Goal: Communication & Community: Connect with others

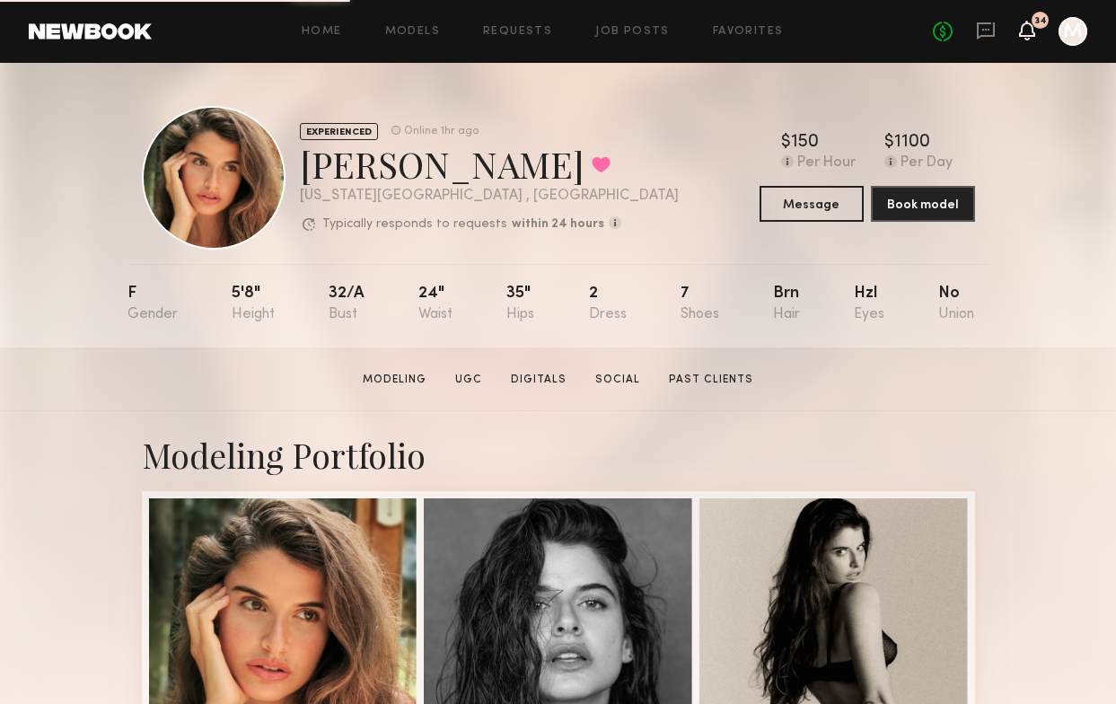
click at [1023, 34] on icon at bounding box center [1027, 29] width 14 height 13
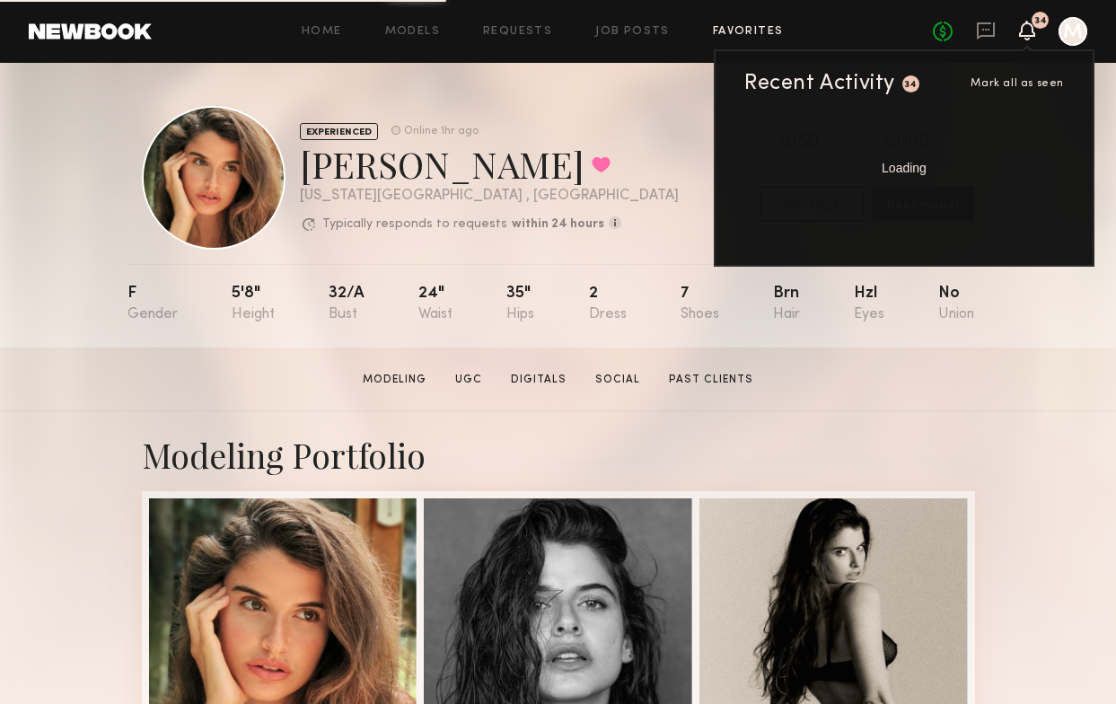
click at [734, 31] on link "Favorites" at bounding box center [748, 32] width 71 height 12
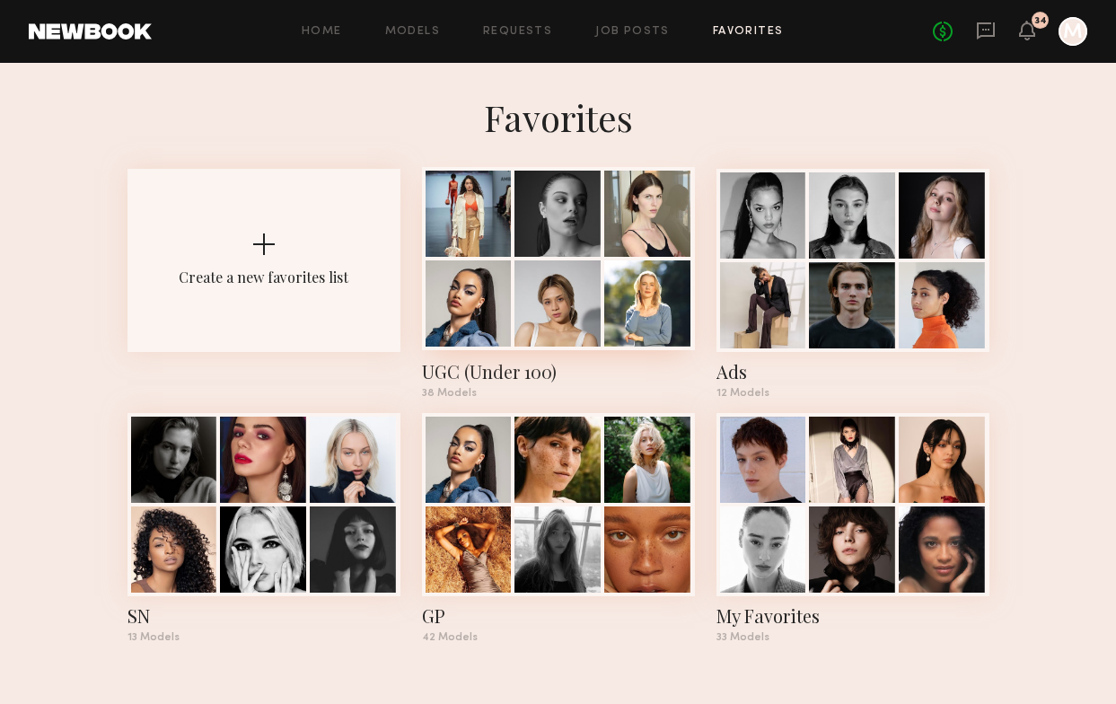
click at [532, 285] on div at bounding box center [558, 303] width 86 height 86
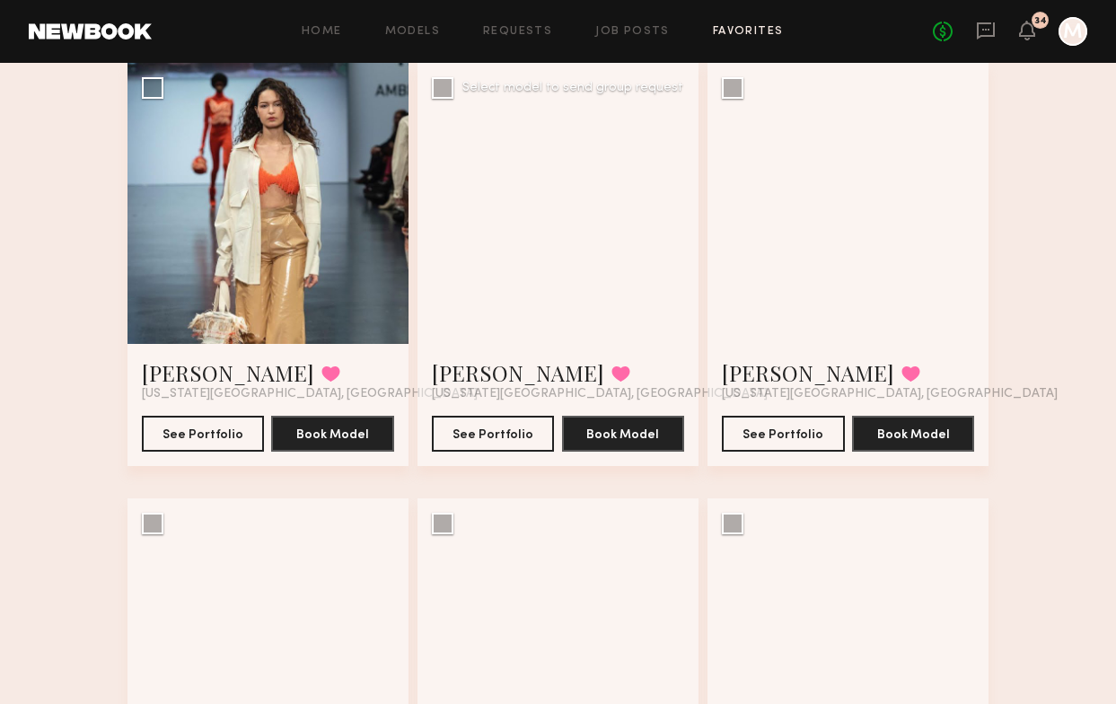
scroll to position [124, 0]
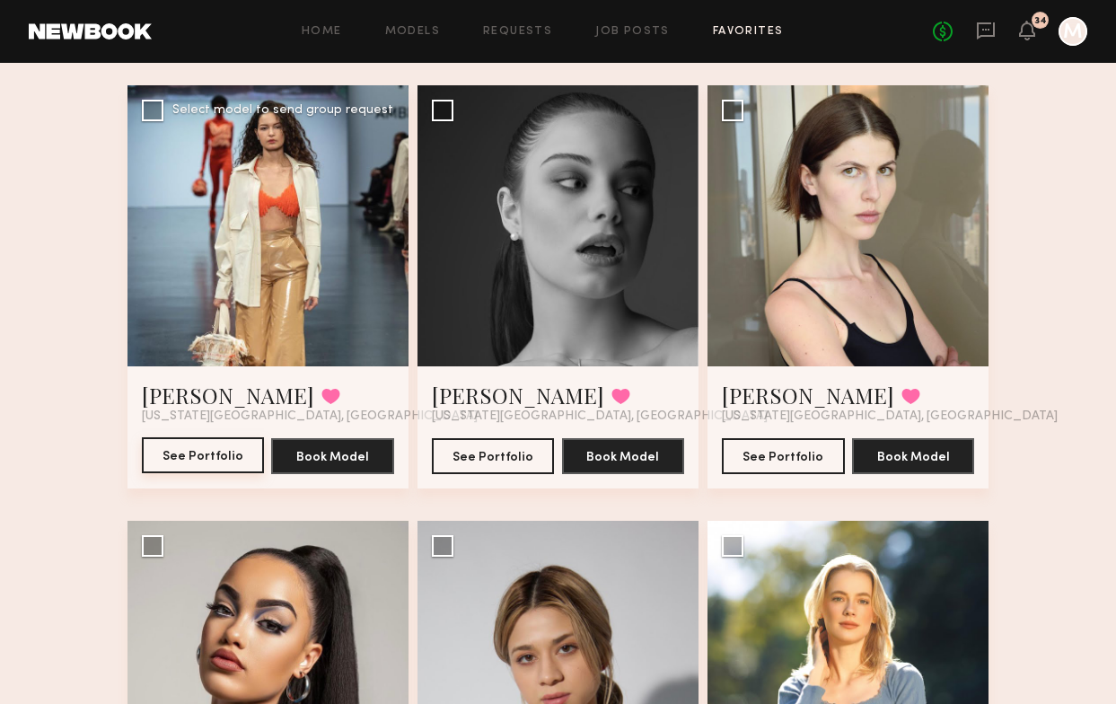
click at [220, 470] on button "See Portfolio" at bounding box center [203, 455] width 123 height 36
click at [228, 452] on button "See Portfolio" at bounding box center [203, 455] width 123 height 36
click at [481, 465] on button "See Portfolio" at bounding box center [493, 455] width 123 height 36
click at [796, 455] on button "See Portfolio" at bounding box center [783, 455] width 123 height 36
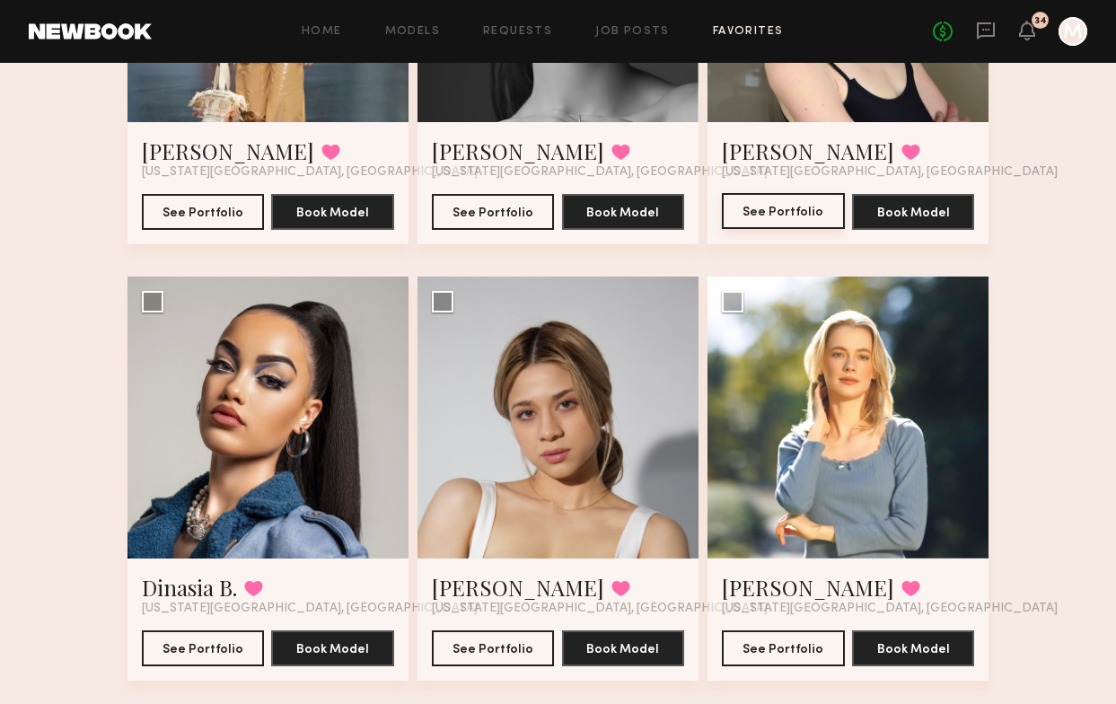
scroll to position [471, 0]
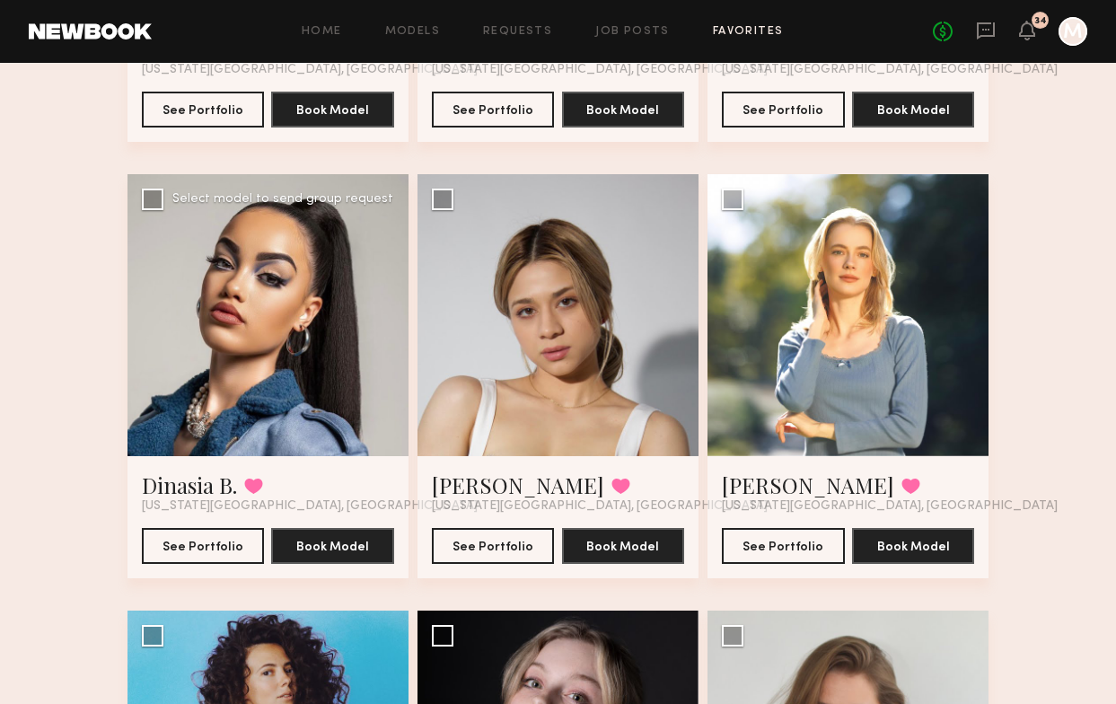
click at [214, 523] on div "See Portfolio Book Model" at bounding box center [268, 539] width 252 height 50
click at [214, 541] on button "See Portfolio" at bounding box center [203, 545] width 123 height 36
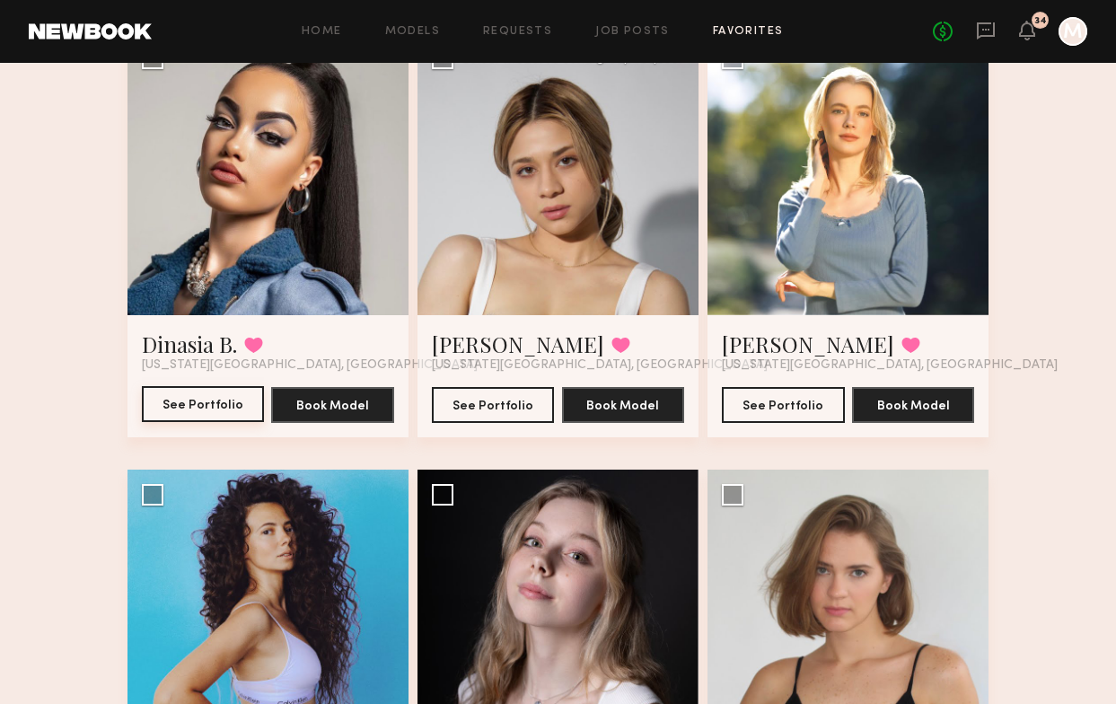
scroll to position [639, 0]
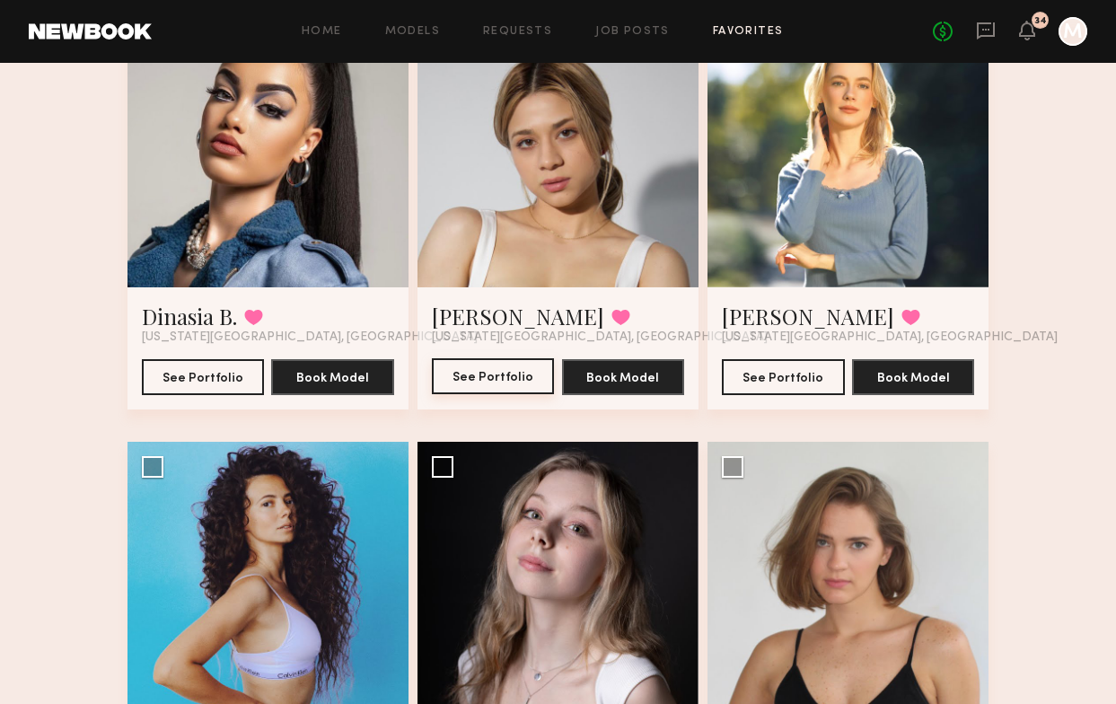
click at [523, 378] on button "See Portfolio" at bounding box center [493, 376] width 123 height 36
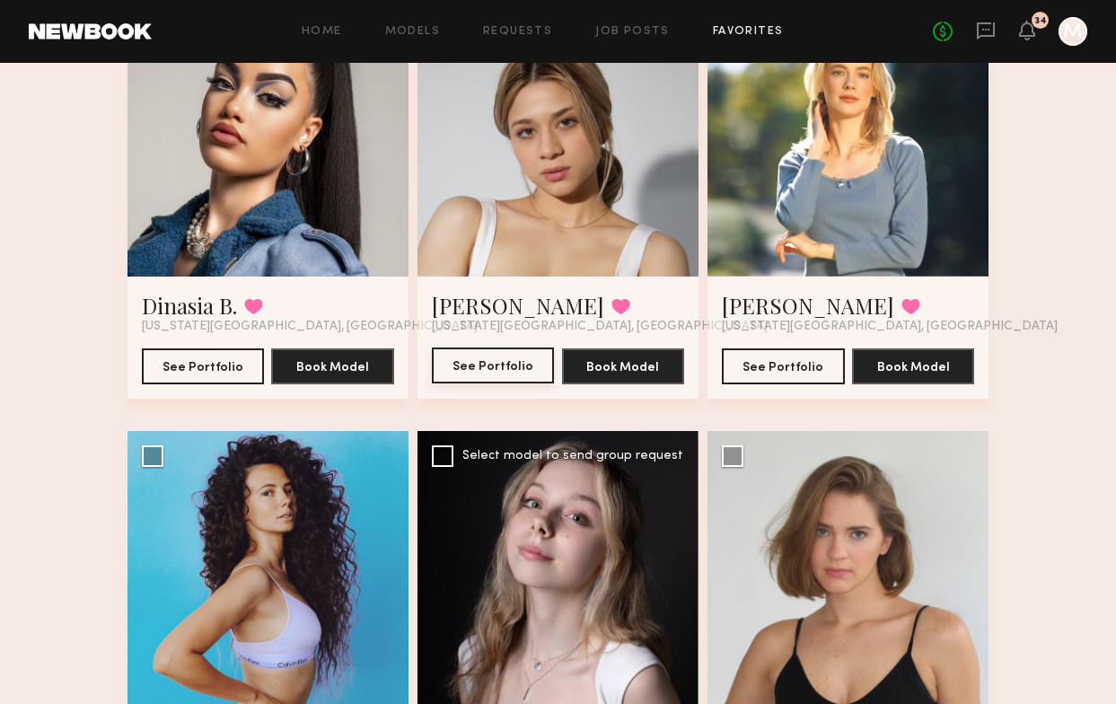
scroll to position [649, 0]
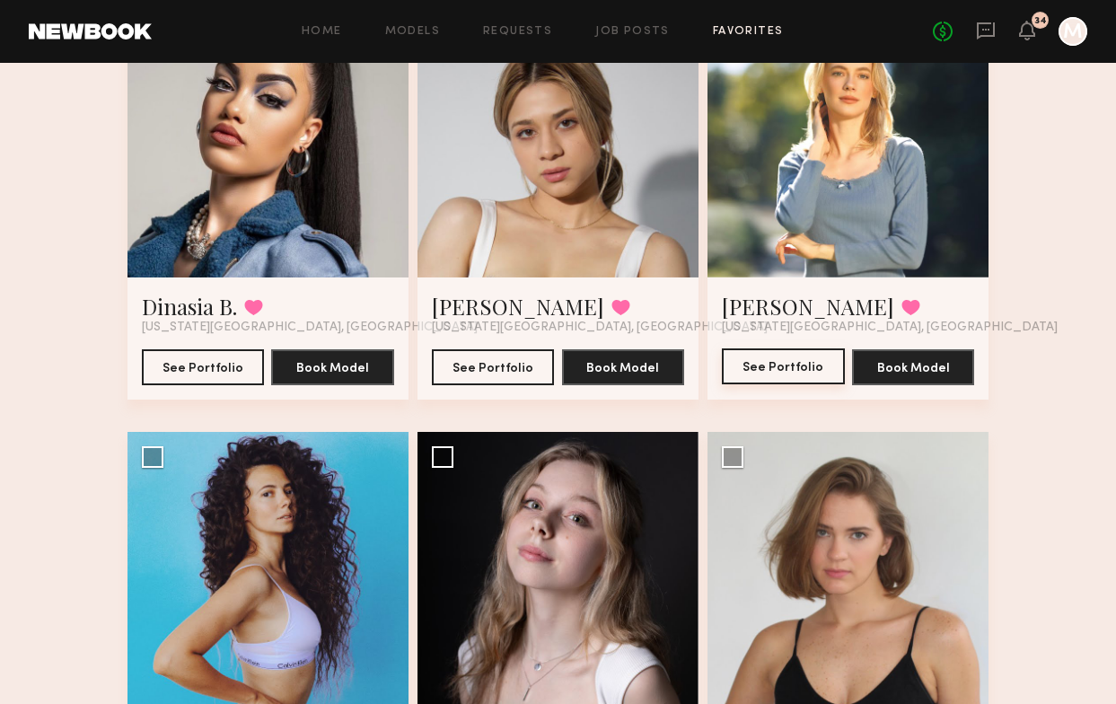
click at [801, 360] on button "See Portfolio" at bounding box center [783, 366] width 123 height 36
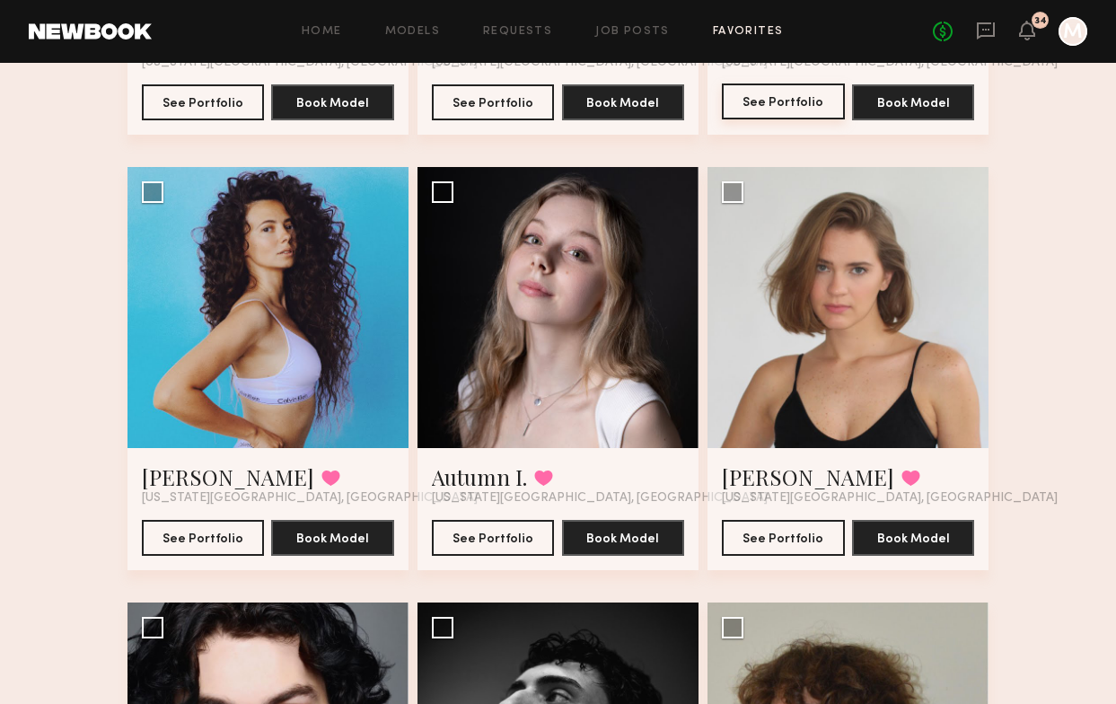
scroll to position [1123, 0]
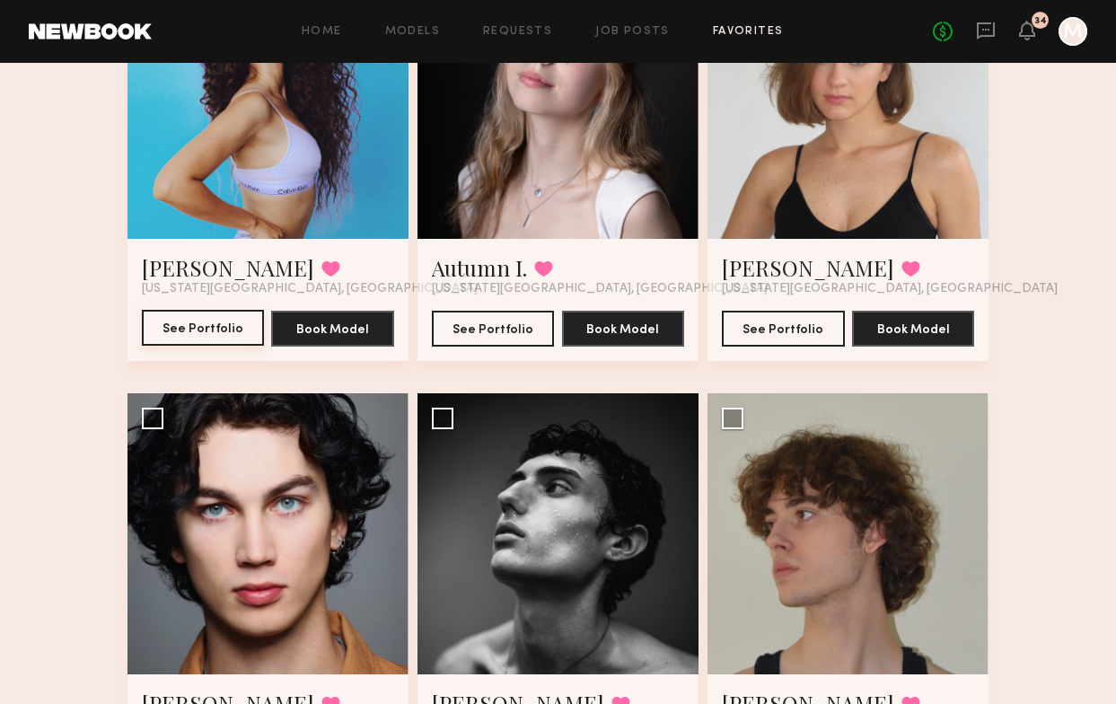
click at [175, 326] on button "See Portfolio" at bounding box center [203, 328] width 123 height 36
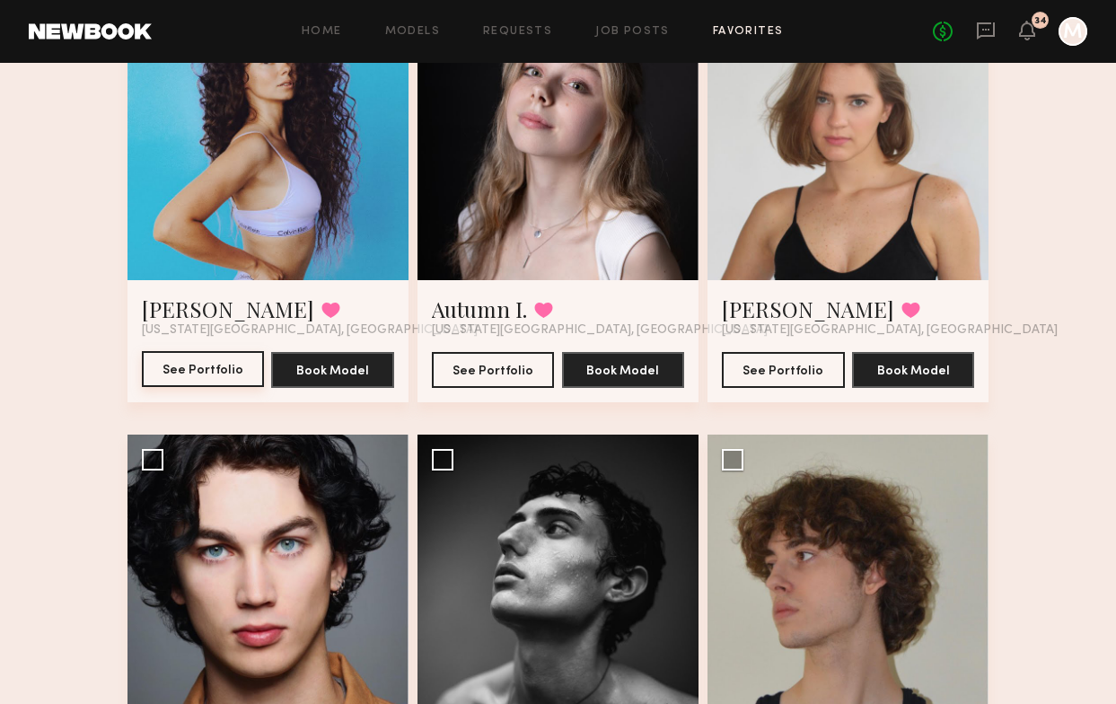
scroll to position [1079, 0]
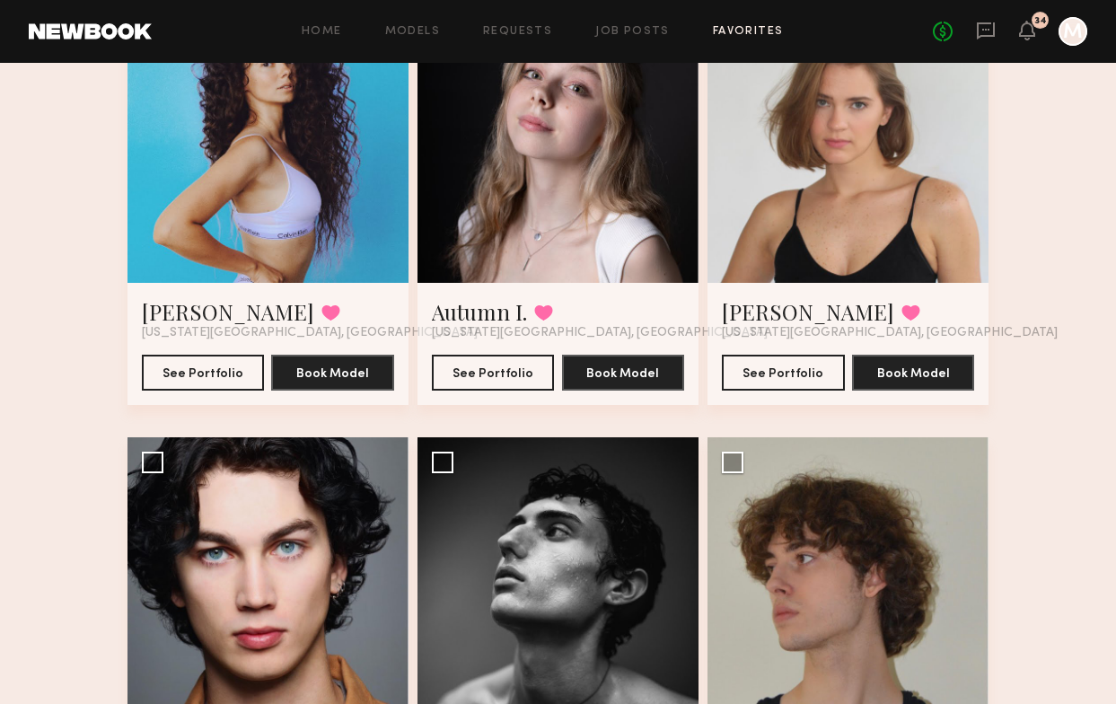
click at [502, 392] on div "Autumn I. Favorited New York City, NY See Portfolio Book Model" at bounding box center [558, 344] width 281 height 122
click at [502, 377] on button "See Portfolio" at bounding box center [493, 372] width 123 height 36
click at [809, 370] on button "See Portfolio" at bounding box center [783, 372] width 123 height 36
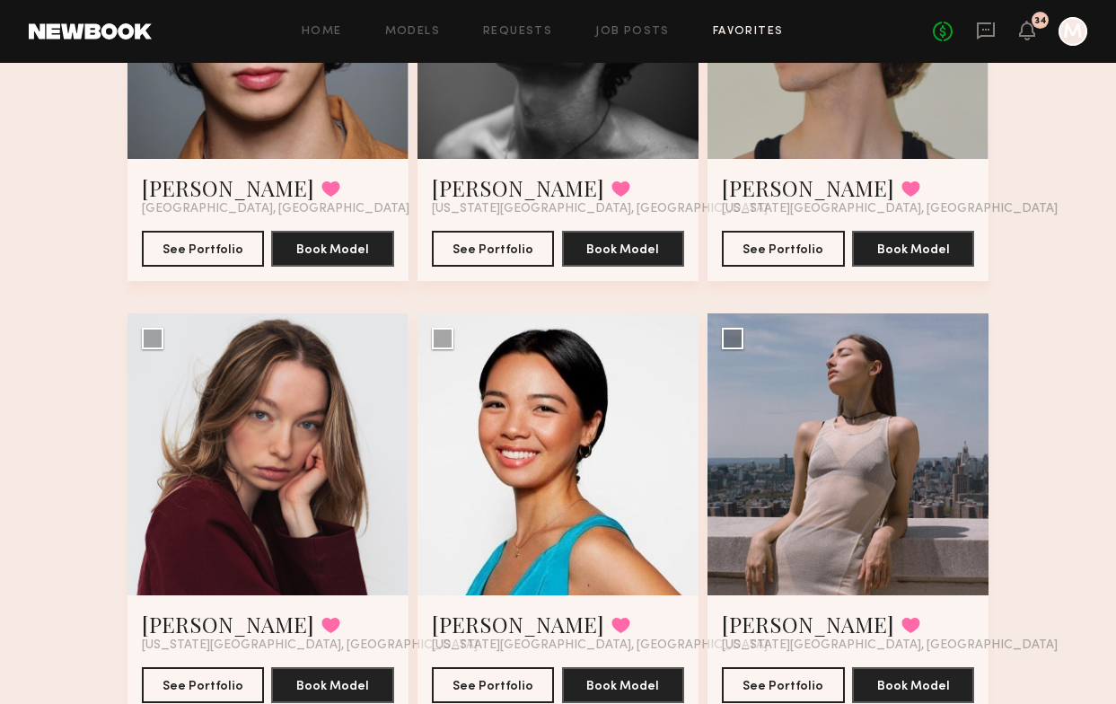
scroll to position [1739, 0]
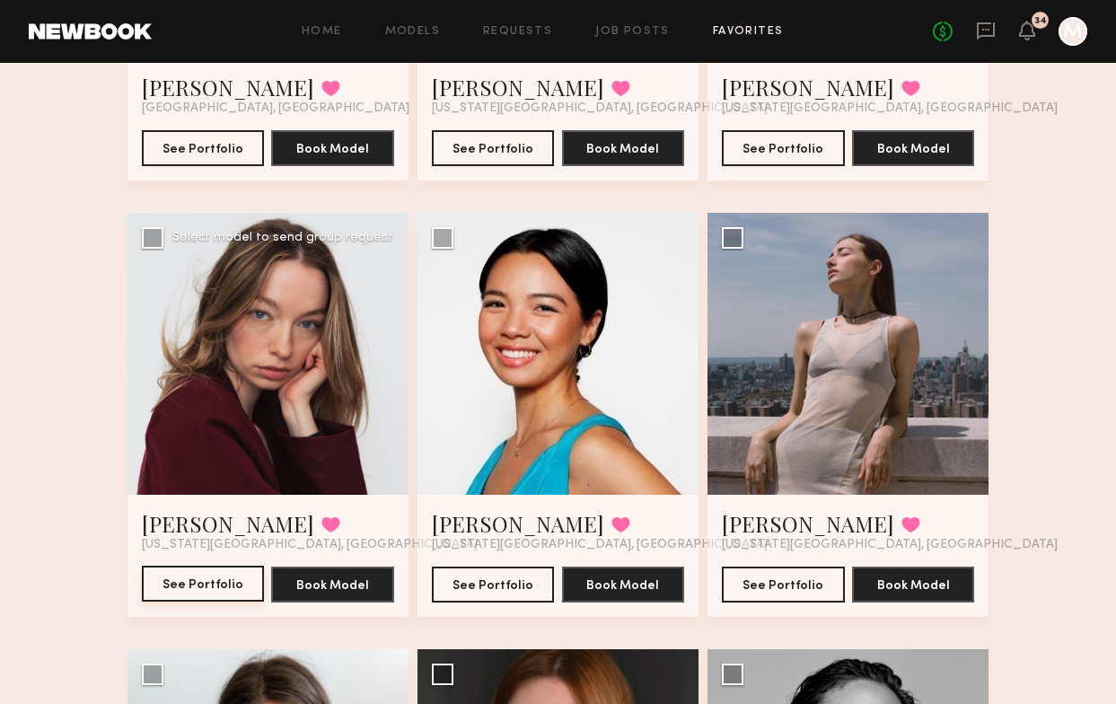
click at [229, 577] on button "See Portfolio" at bounding box center [203, 584] width 123 height 36
click at [515, 579] on button "See Portfolio" at bounding box center [493, 584] width 123 height 36
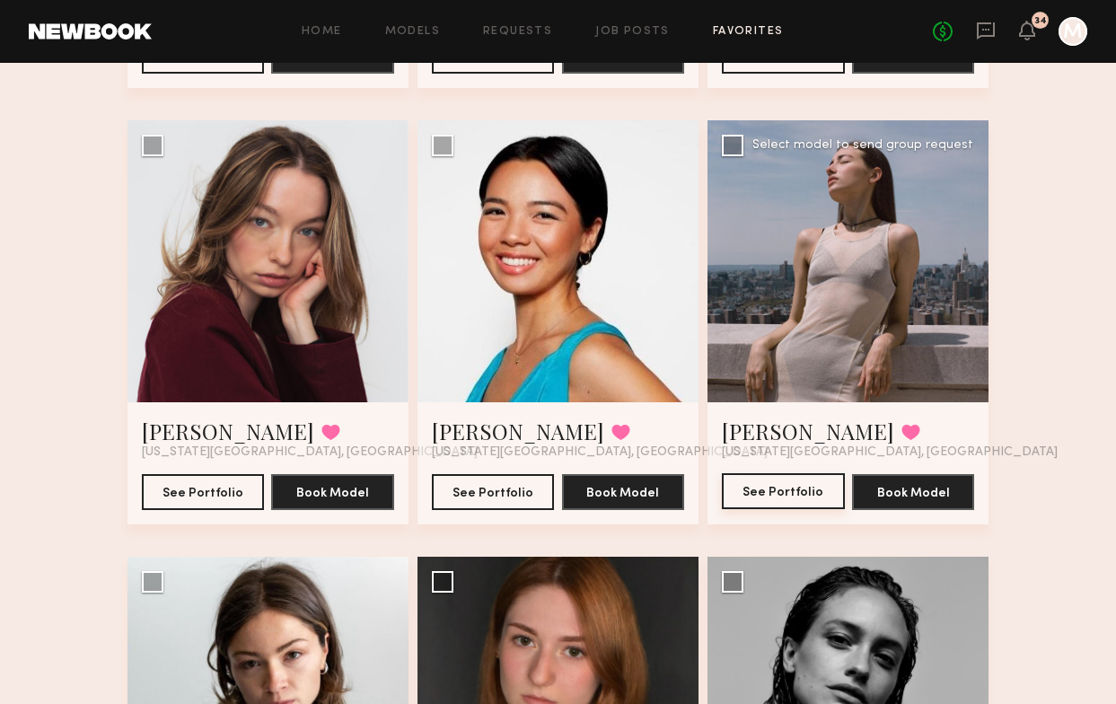
click at [784, 489] on button "See Portfolio" at bounding box center [783, 491] width 123 height 36
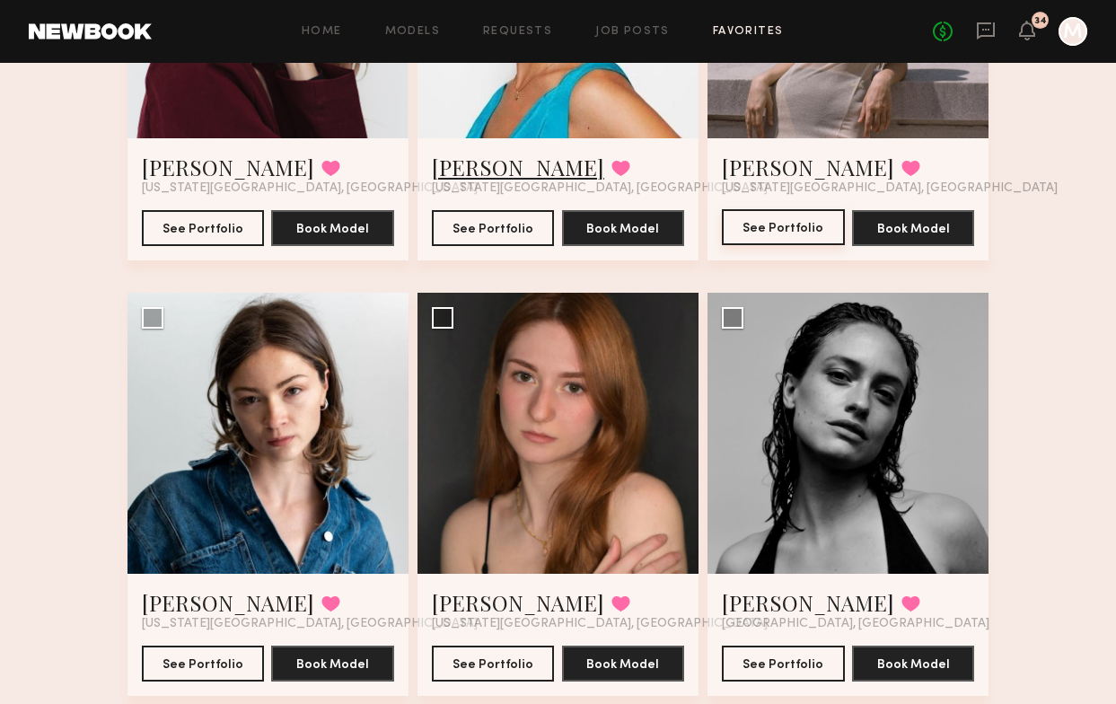
scroll to position [2225, 0]
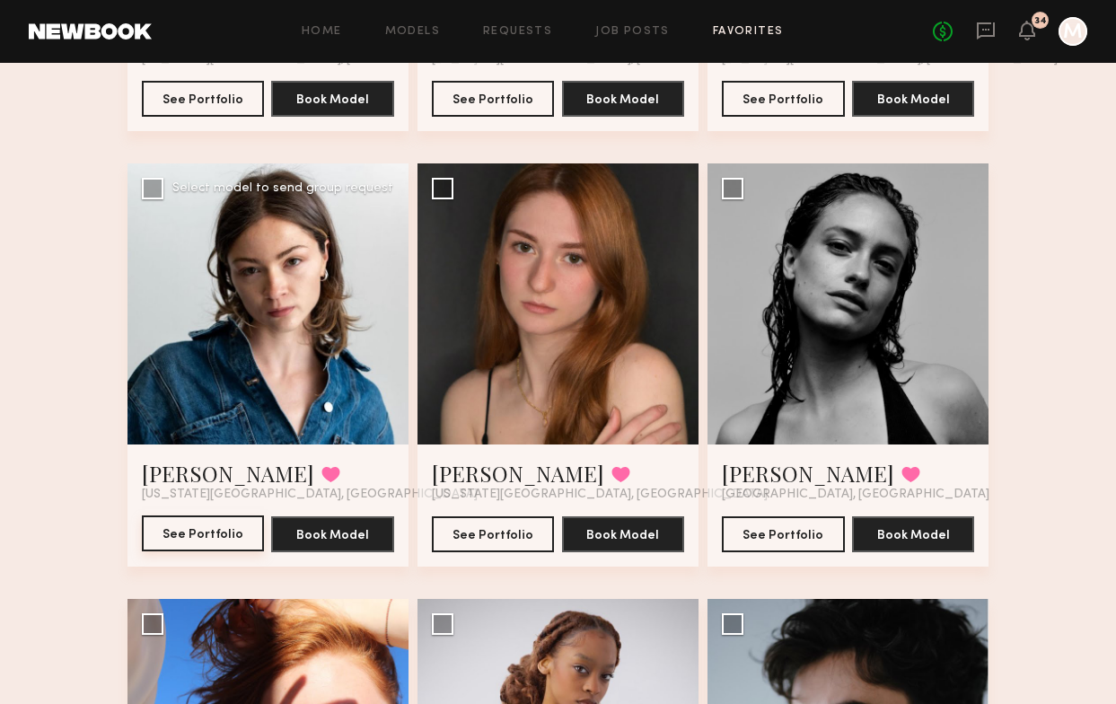
click at [197, 526] on button "See Portfolio" at bounding box center [203, 533] width 123 height 36
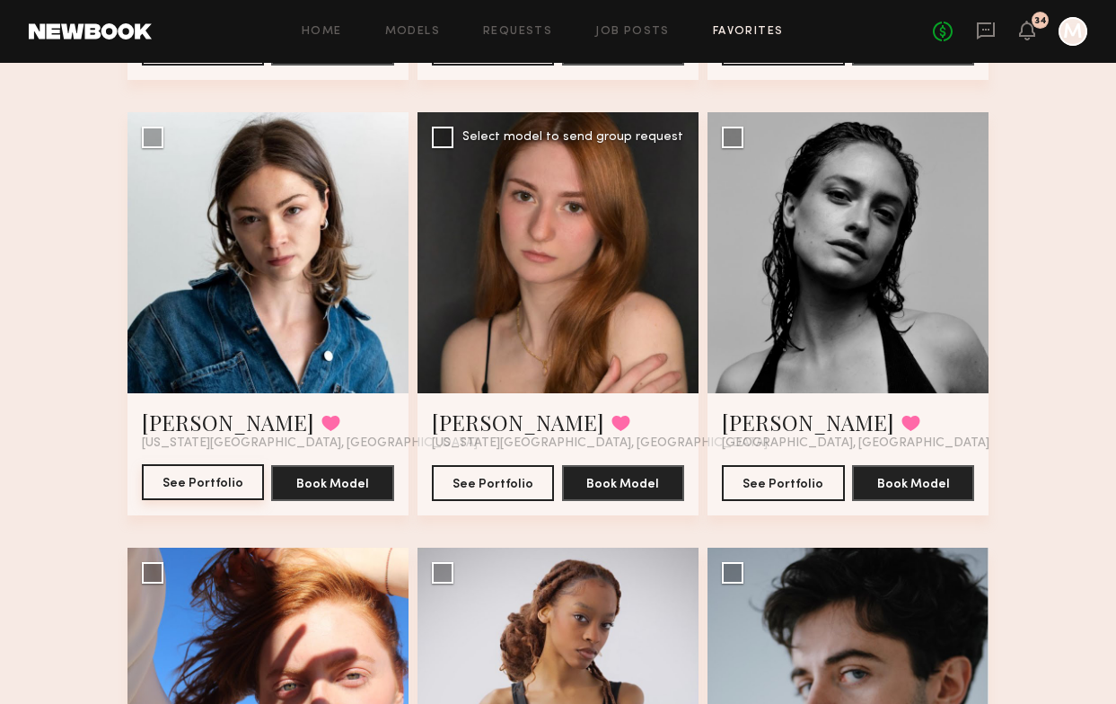
scroll to position [2286, 0]
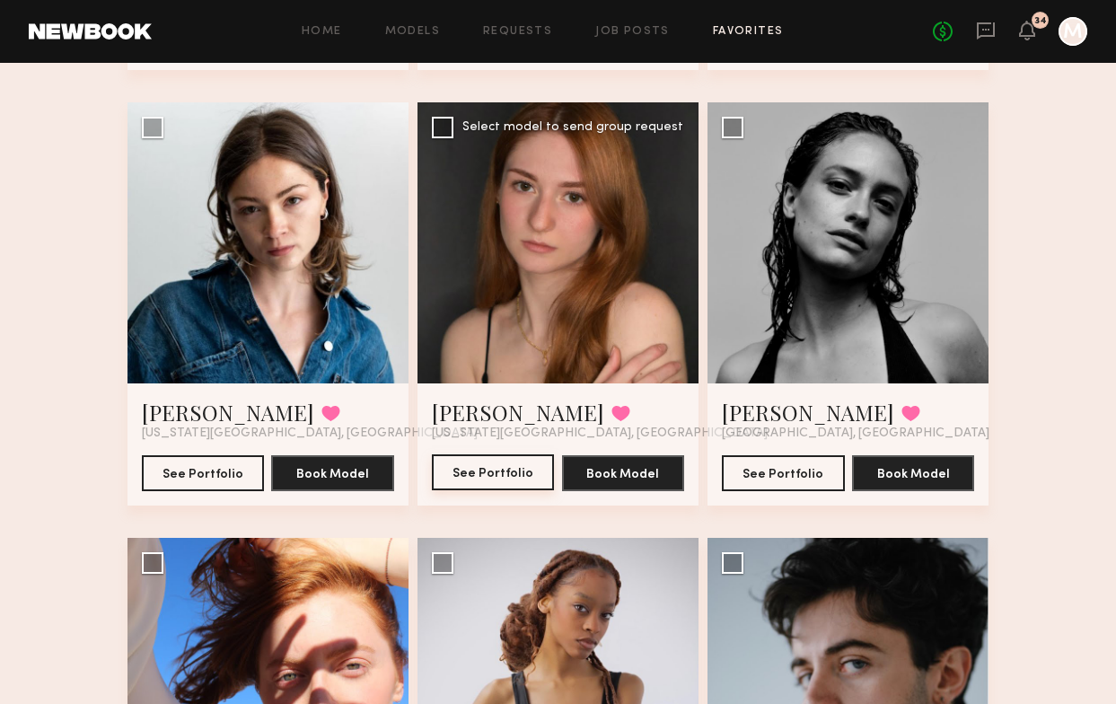
click at [525, 479] on button "See Portfolio" at bounding box center [493, 472] width 123 height 36
click at [810, 466] on button "See Portfolio" at bounding box center [783, 472] width 123 height 36
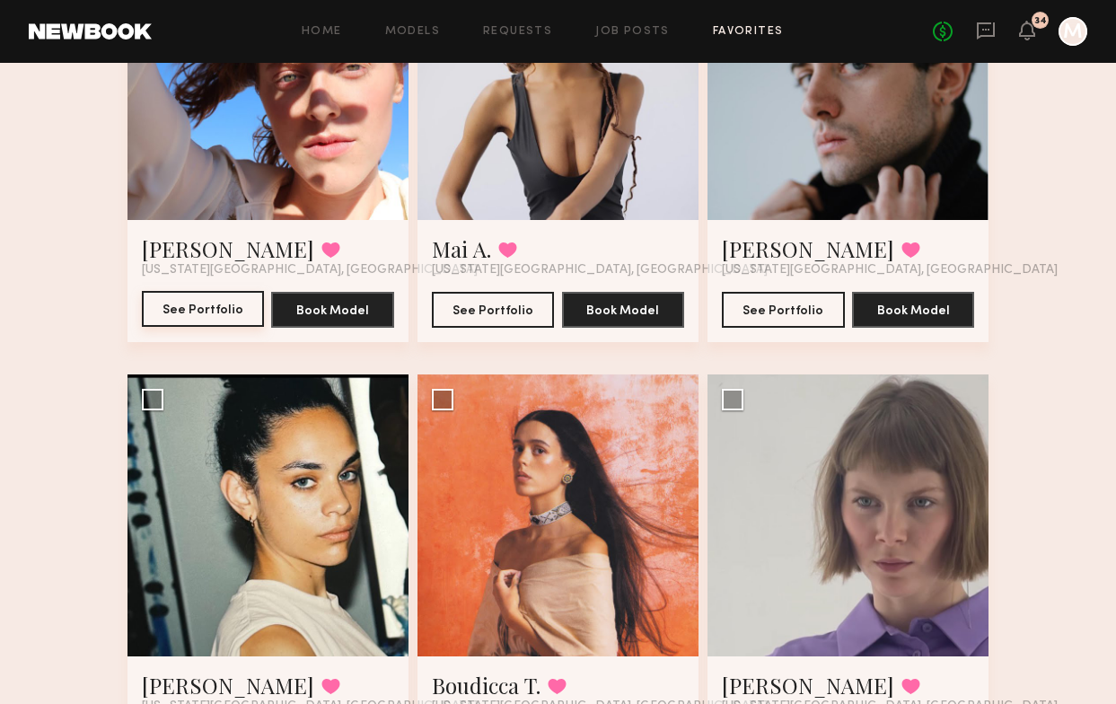
click at [203, 306] on button "See Portfolio" at bounding box center [203, 309] width 123 height 36
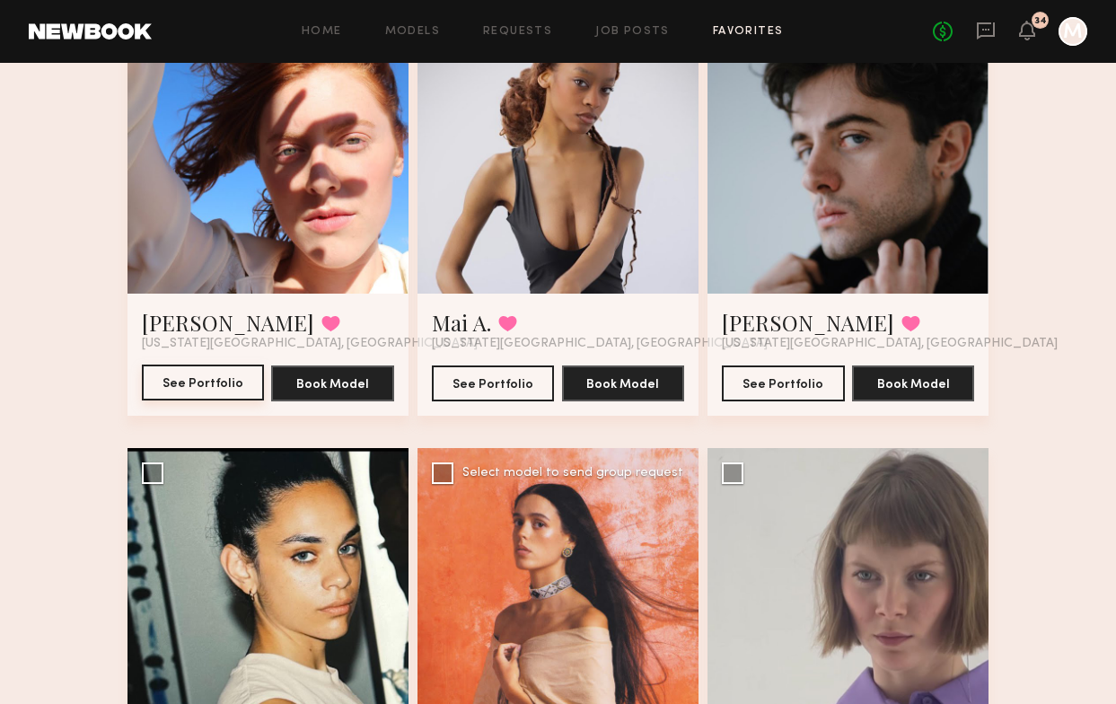
scroll to position [3251, 0]
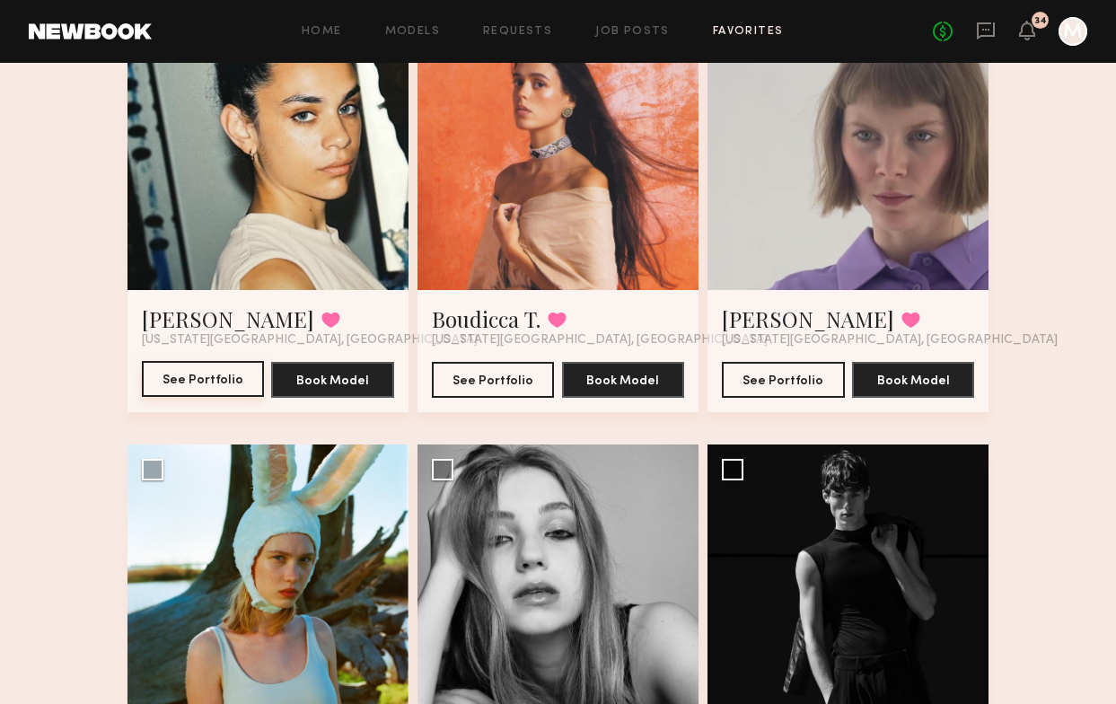
click at [224, 385] on button "See Portfolio" at bounding box center [203, 379] width 123 height 36
click at [511, 387] on button "See Portfolio" at bounding box center [493, 379] width 123 height 36
click at [787, 374] on button "See Portfolio" at bounding box center [783, 379] width 123 height 36
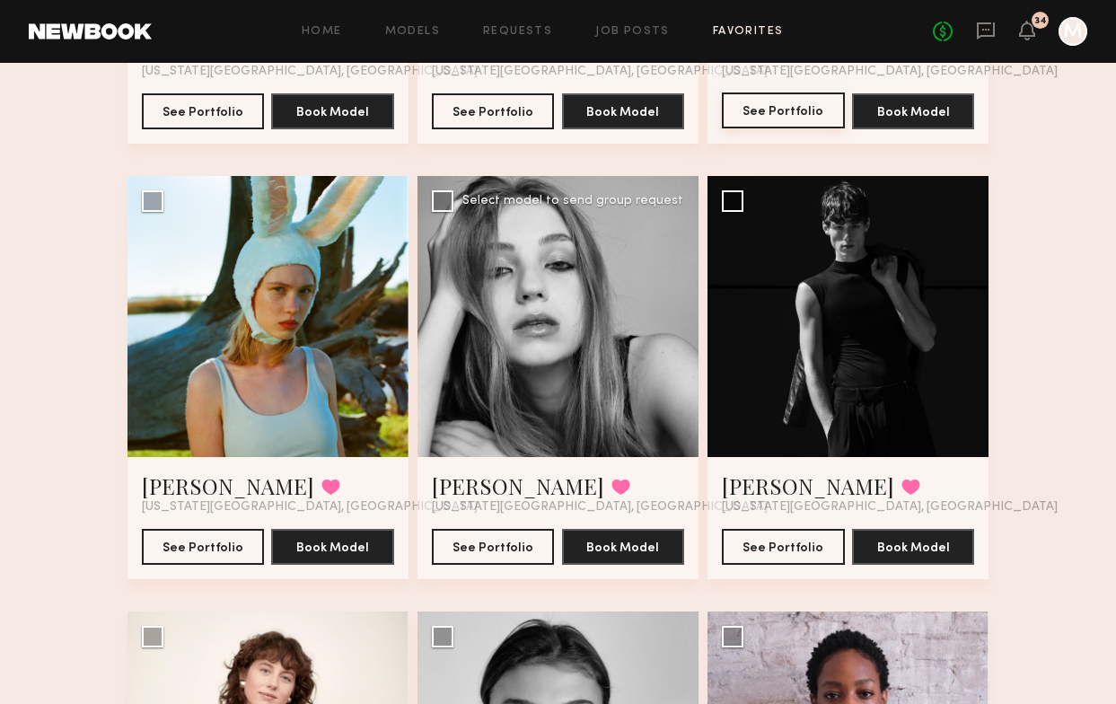
scroll to position [3534, 0]
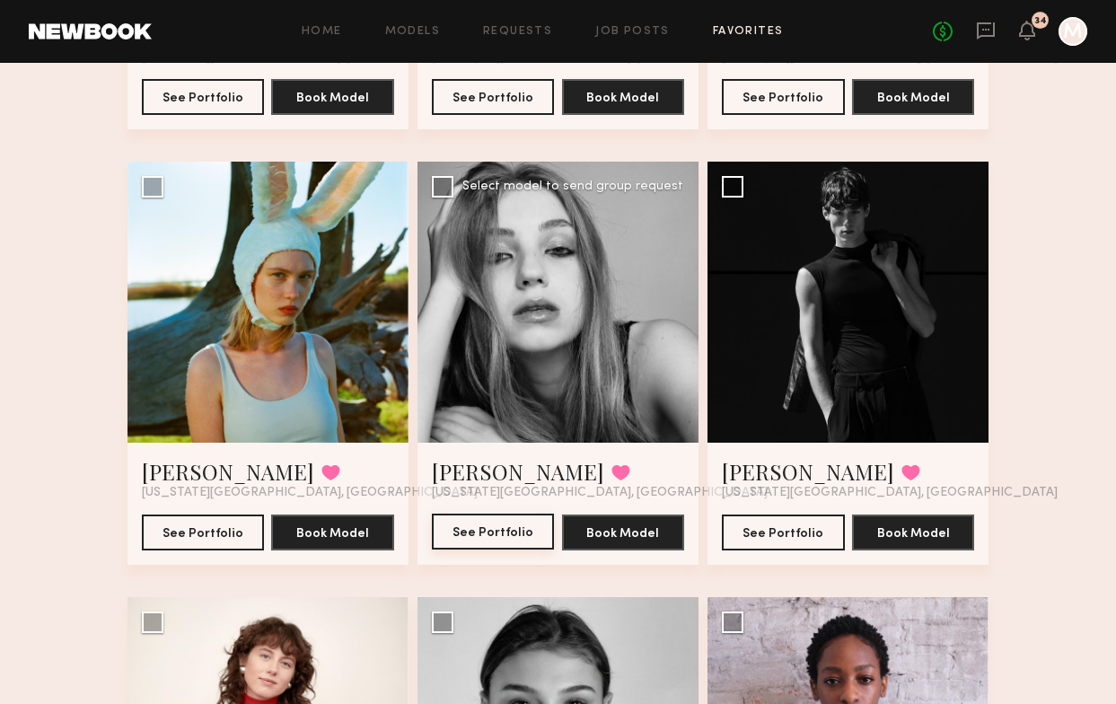
click at [484, 531] on button "See Portfolio" at bounding box center [493, 532] width 123 height 36
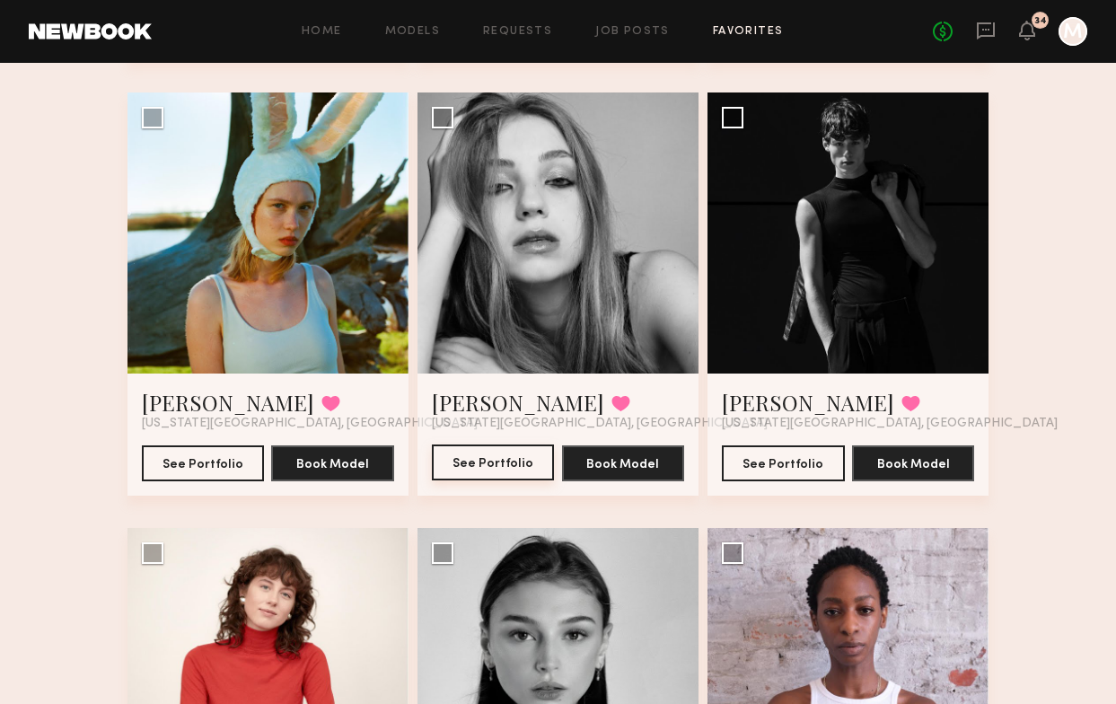
scroll to position [4046, 0]
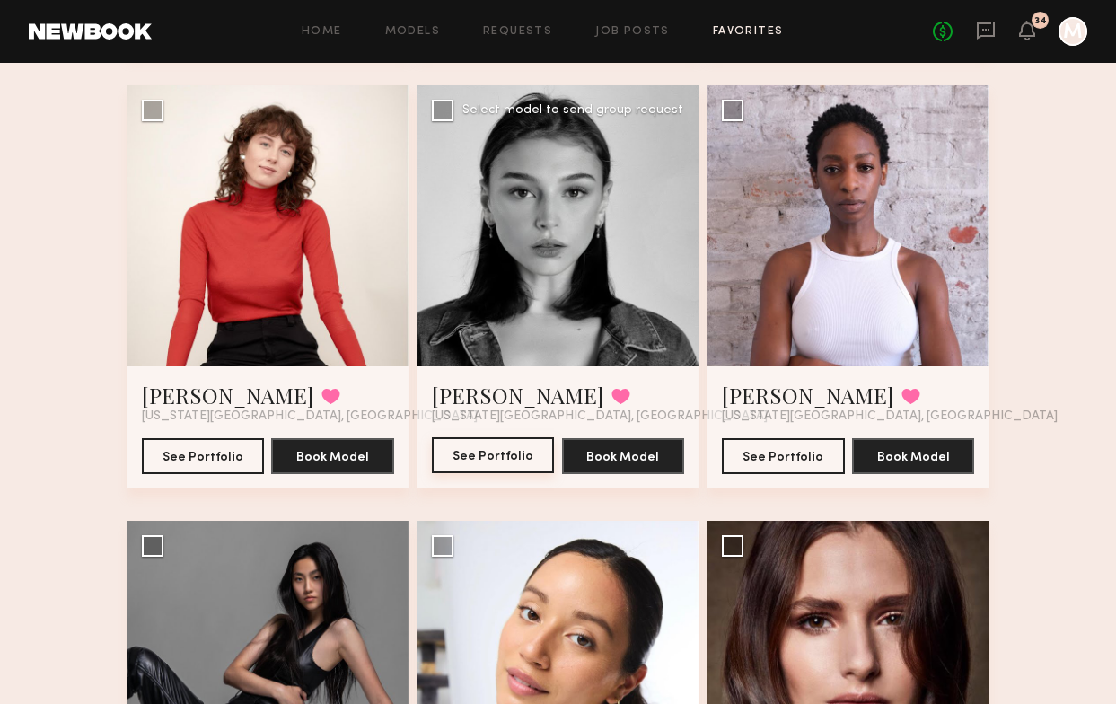
click at [495, 446] on button "See Portfolio" at bounding box center [493, 455] width 123 height 36
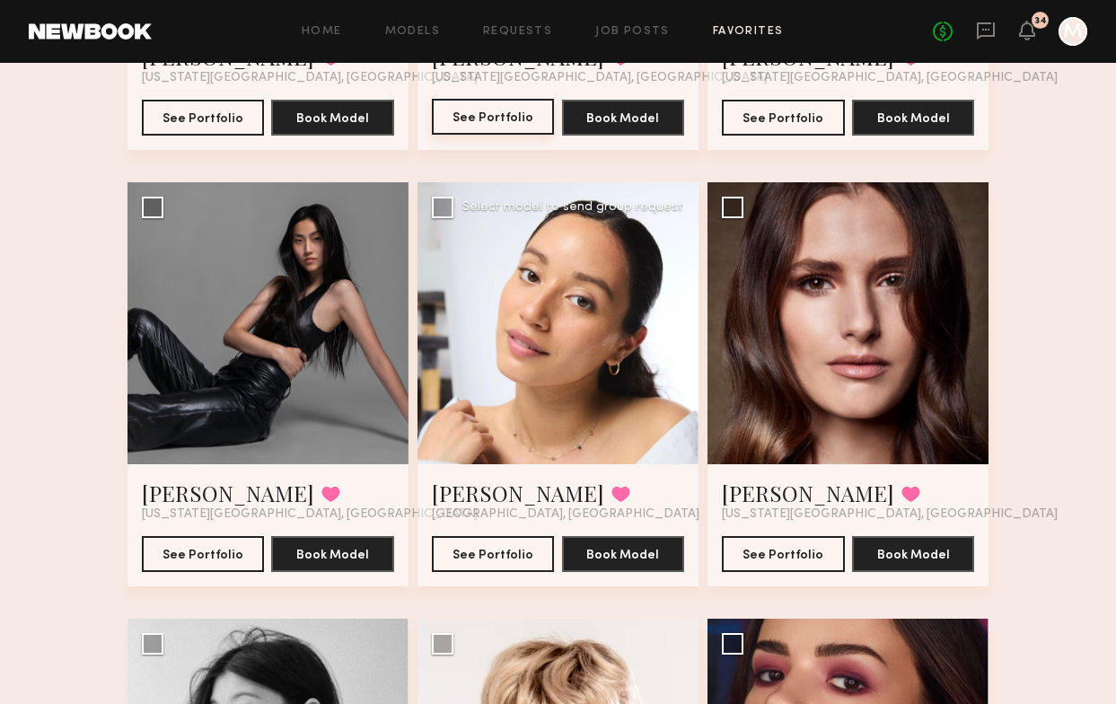
scroll to position [4572, 0]
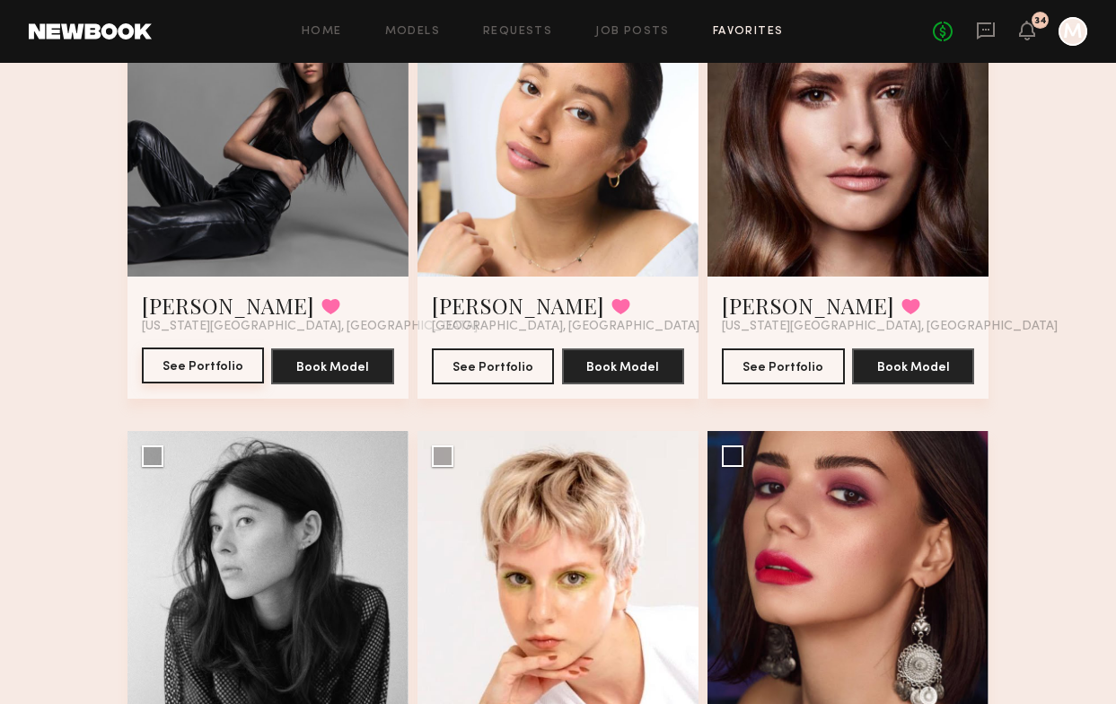
click at [217, 375] on button "See Portfolio" at bounding box center [203, 365] width 123 height 36
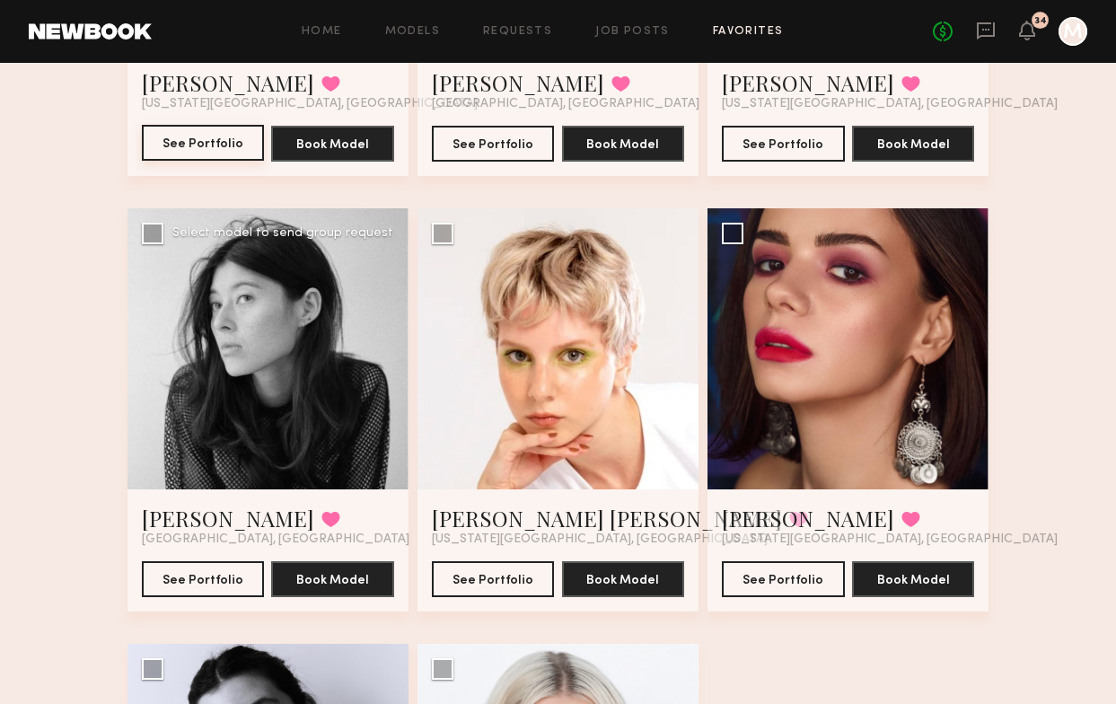
scroll to position [4796, 0]
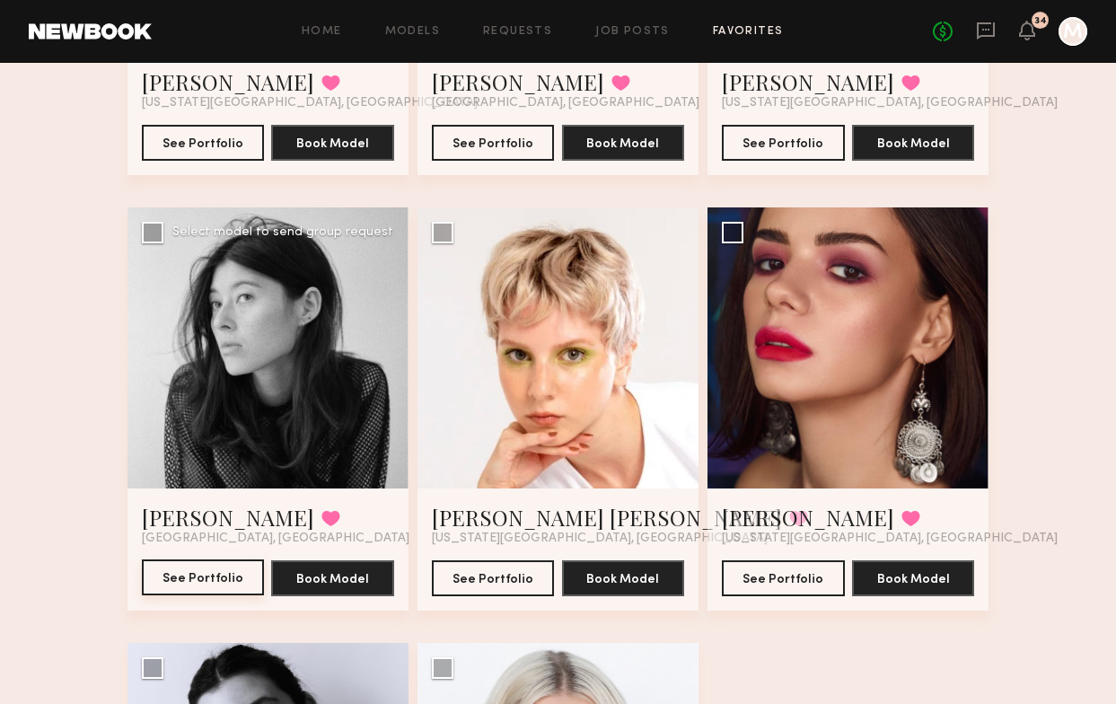
click at [208, 578] on button "See Portfolio" at bounding box center [203, 577] width 123 height 36
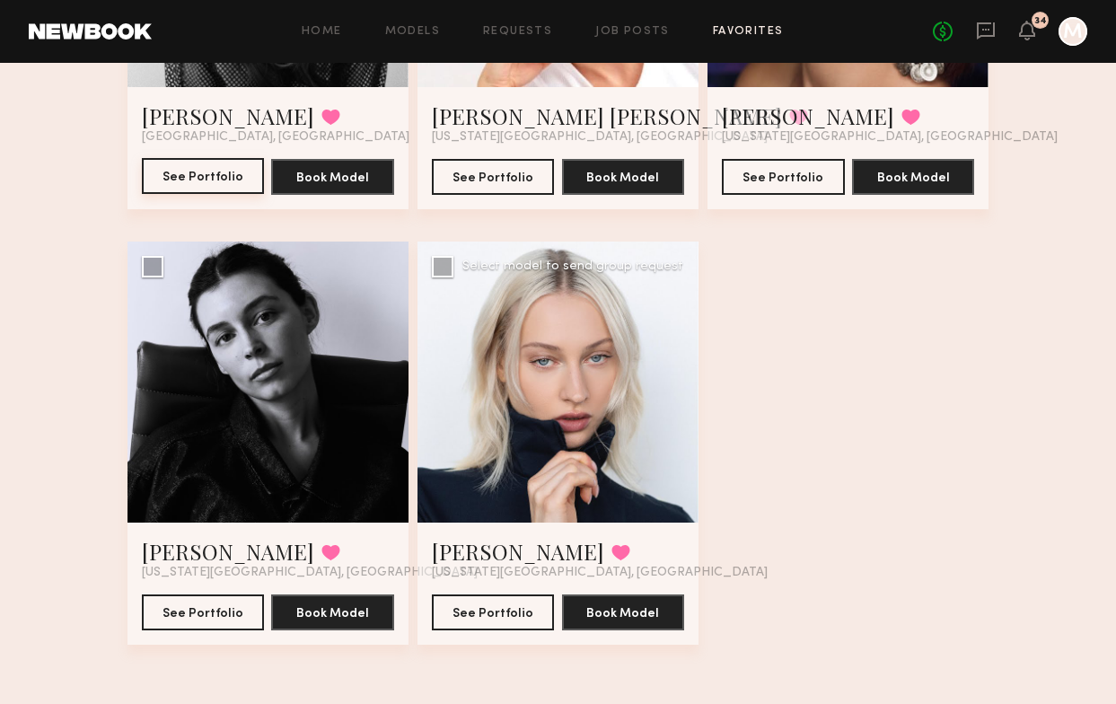
scroll to position [5198, 0]
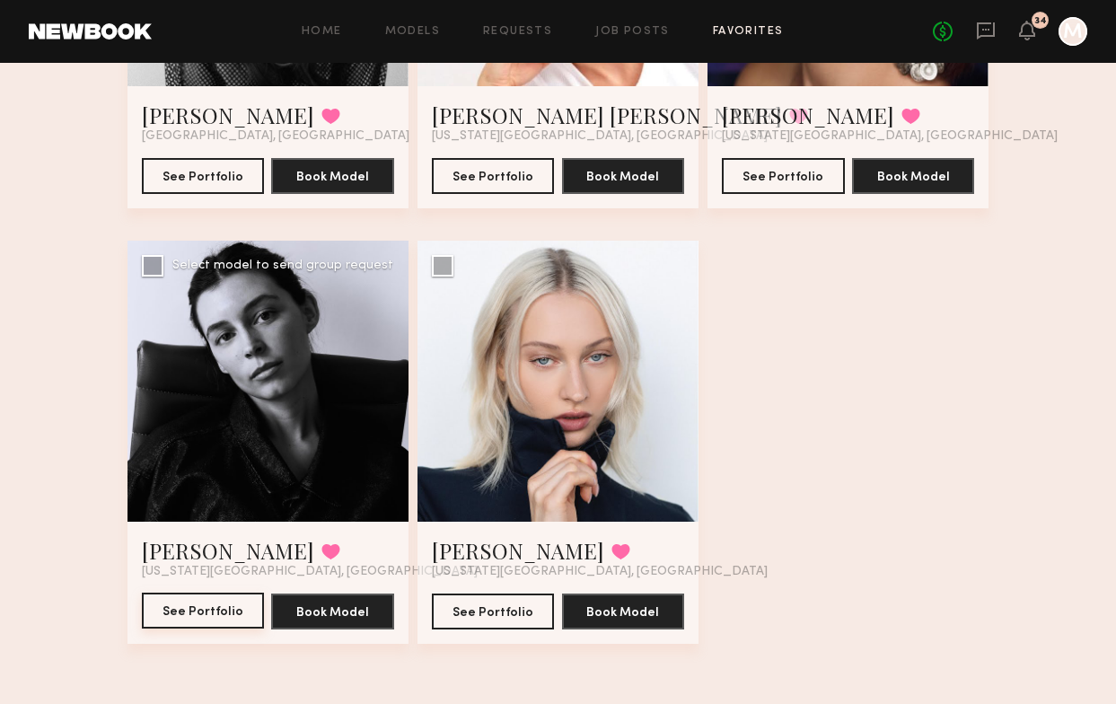
click at [251, 610] on button "See Portfolio" at bounding box center [203, 611] width 123 height 36
click at [501, 603] on button "See Portfolio" at bounding box center [493, 611] width 123 height 36
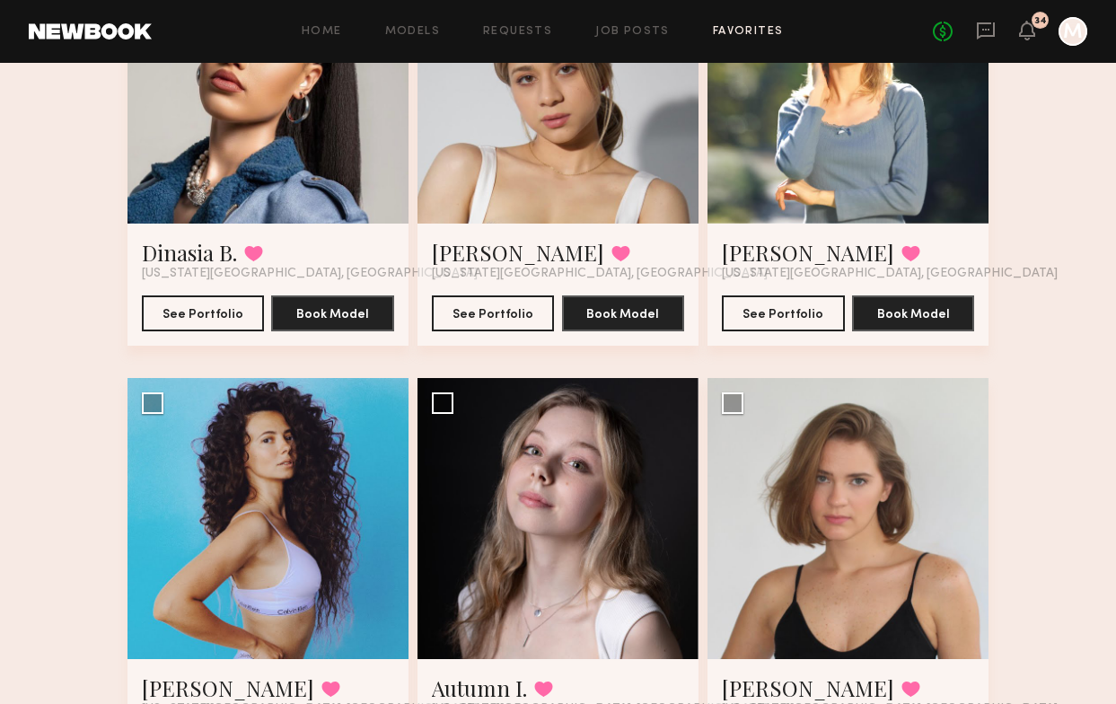
scroll to position [1487, 0]
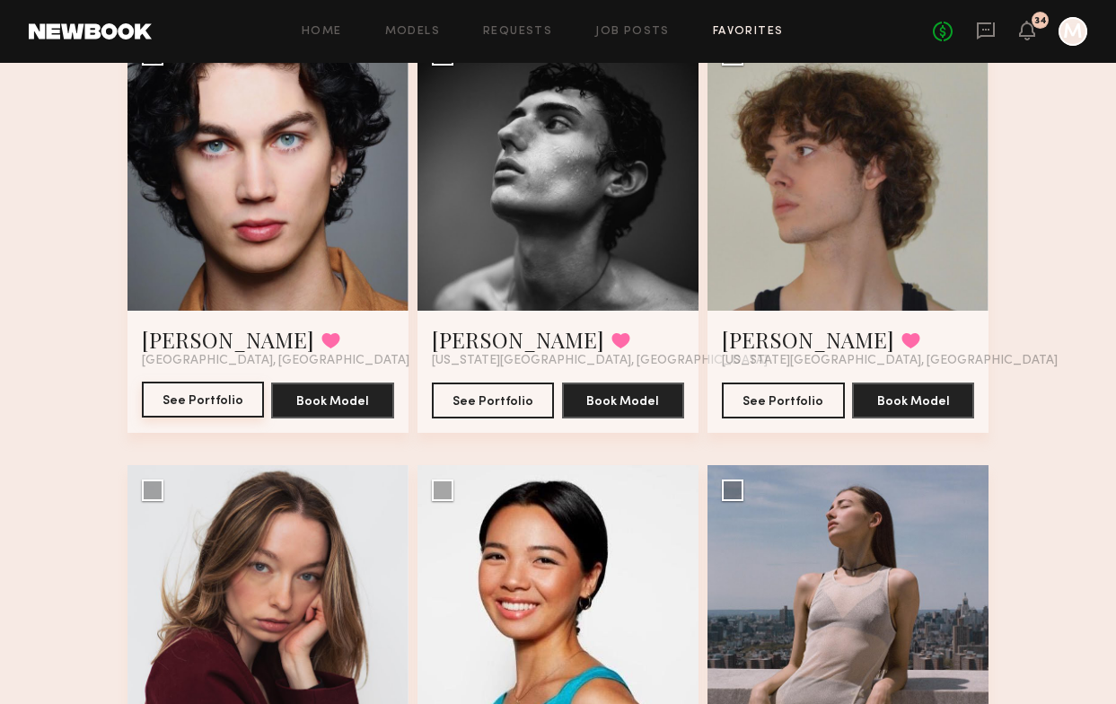
click at [218, 408] on button "See Portfolio" at bounding box center [203, 400] width 123 height 36
click at [481, 396] on button "See Portfolio" at bounding box center [493, 400] width 123 height 36
click at [797, 386] on button "See Portfolio" at bounding box center [783, 400] width 123 height 36
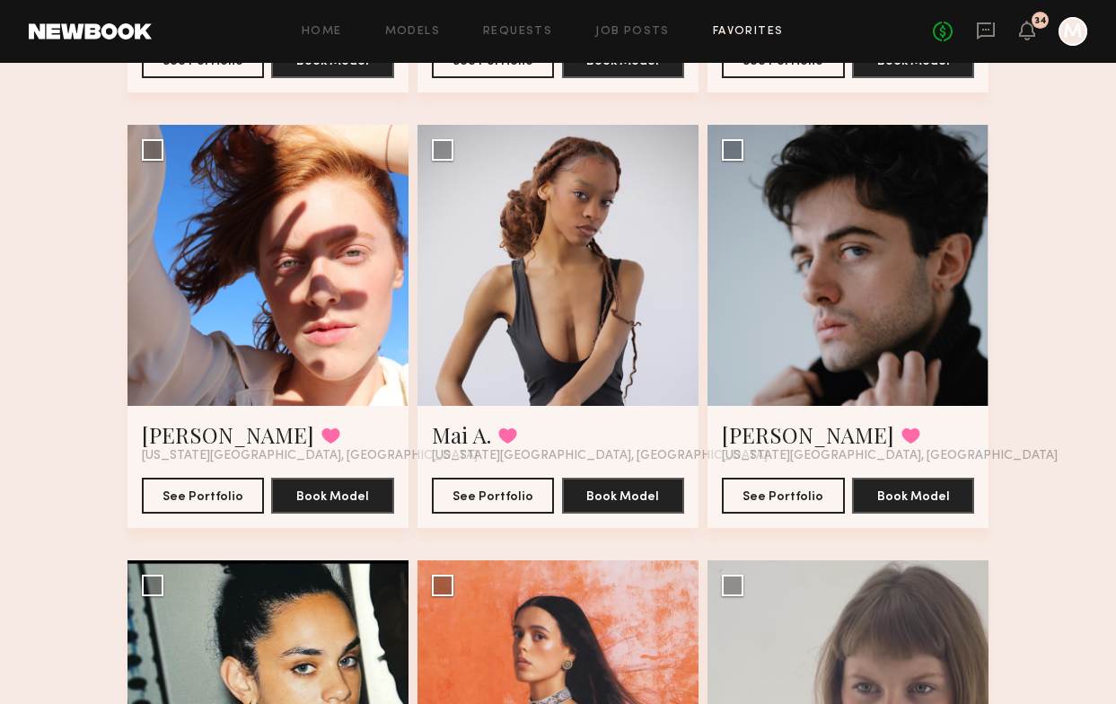
scroll to position [2707, 0]
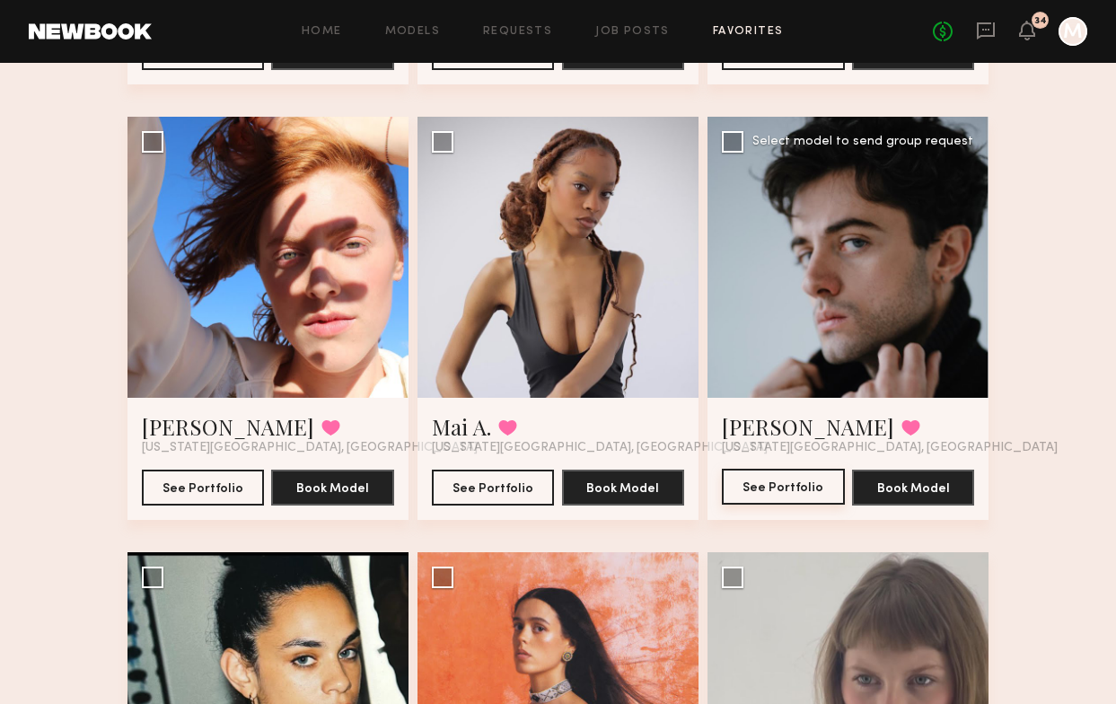
click at [758, 482] on button "See Portfolio" at bounding box center [783, 487] width 123 height 36
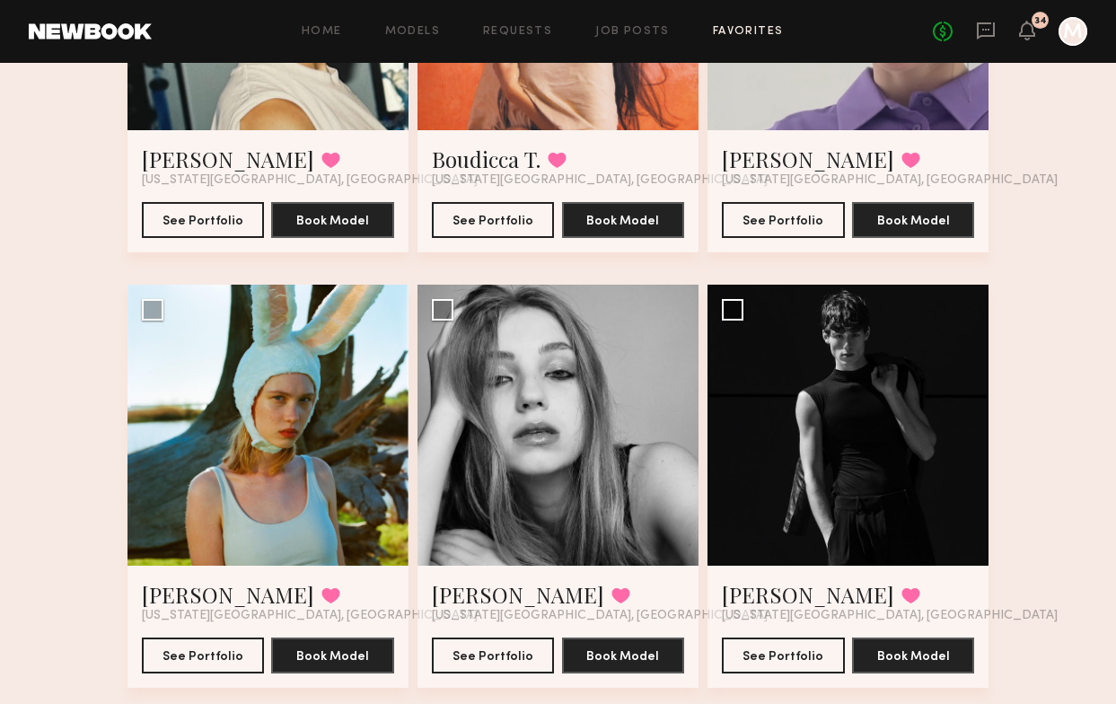
scroll to position [3410, 0]
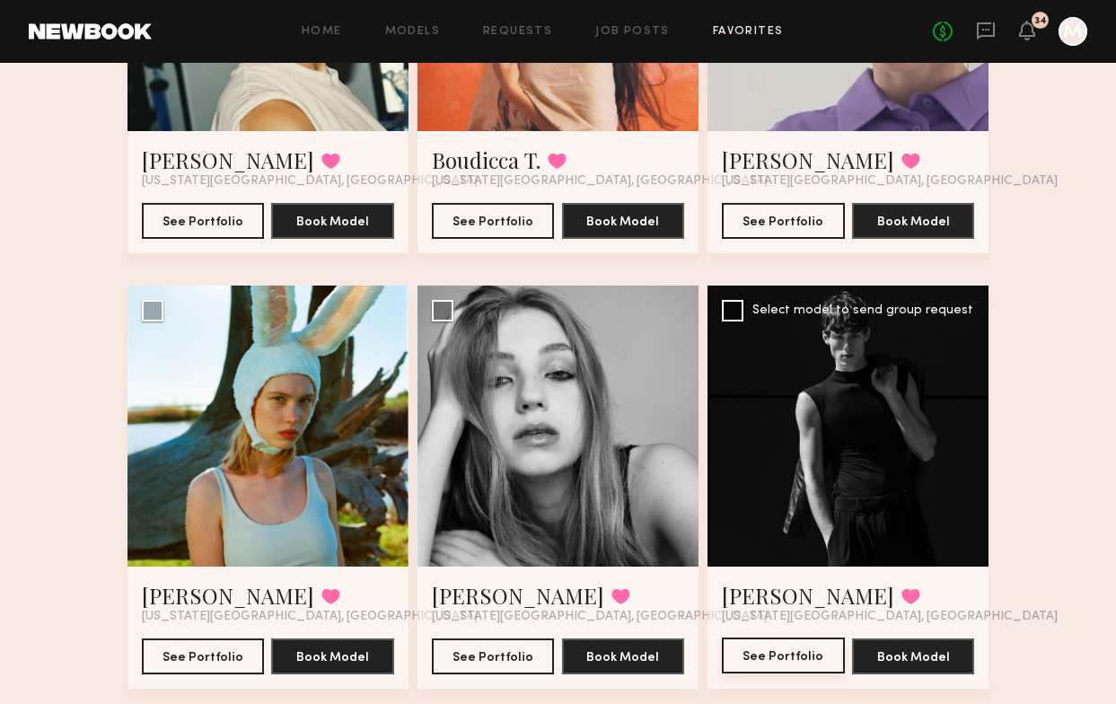
click at [748, 649] on button "See Portfolio" at bounding box center [783, 656] width 123 height 36
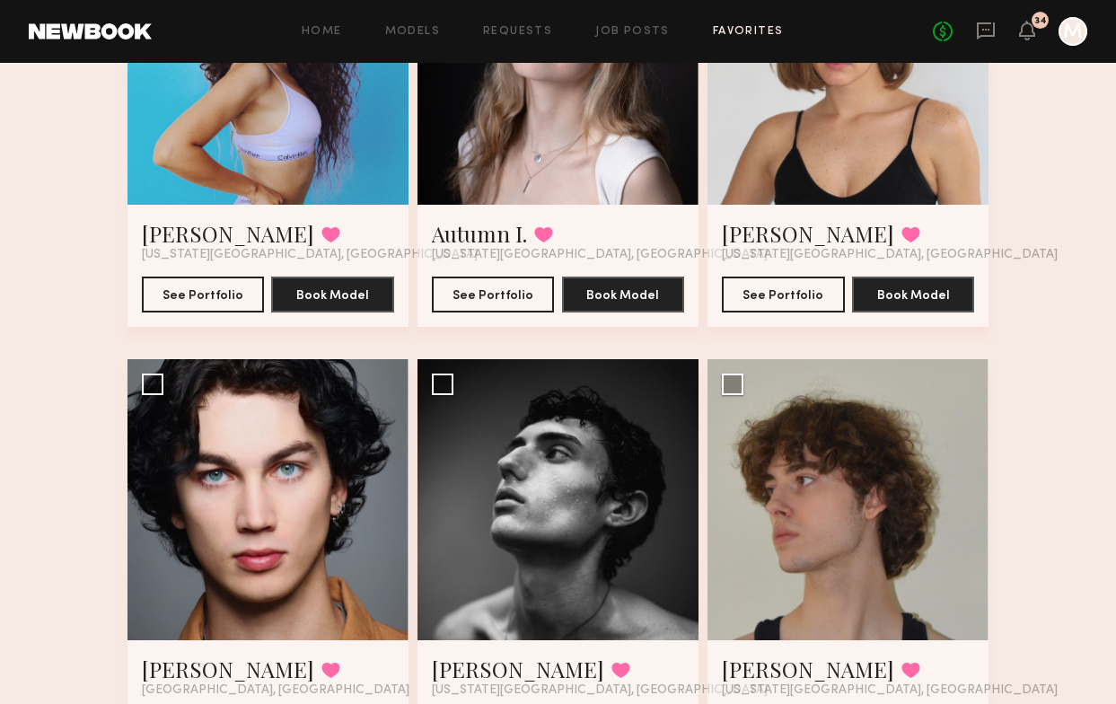
scroll to position [1143, 0]
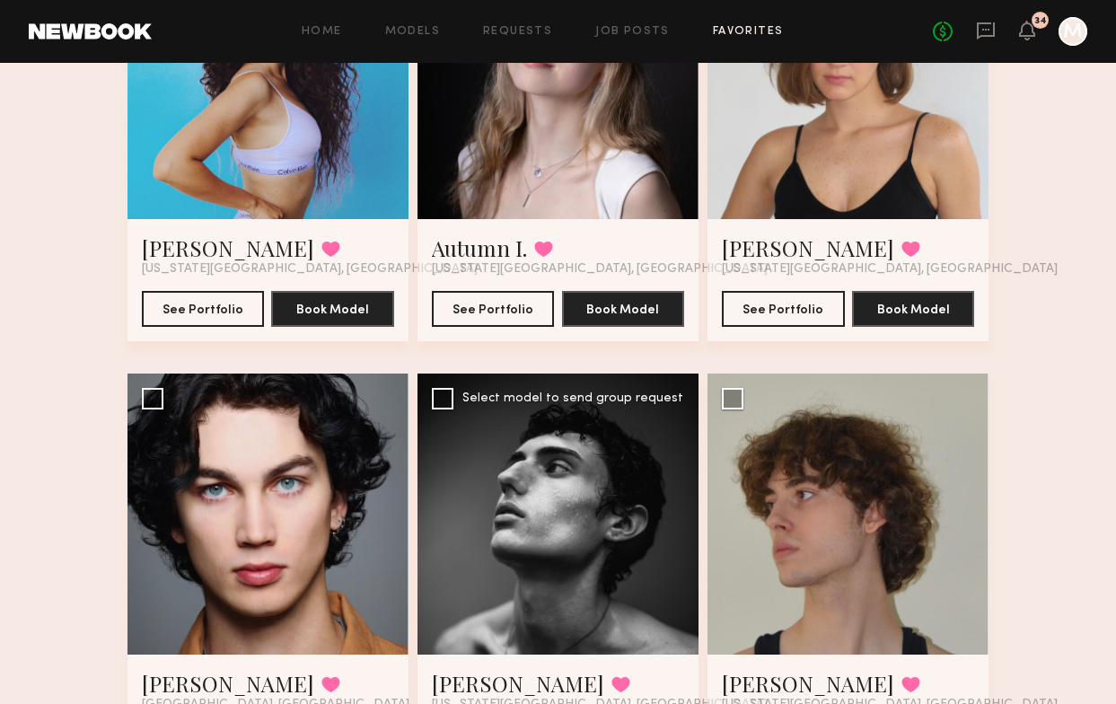
click at [506, 557] on div at bounding box center [558, 514] width 281 height 281
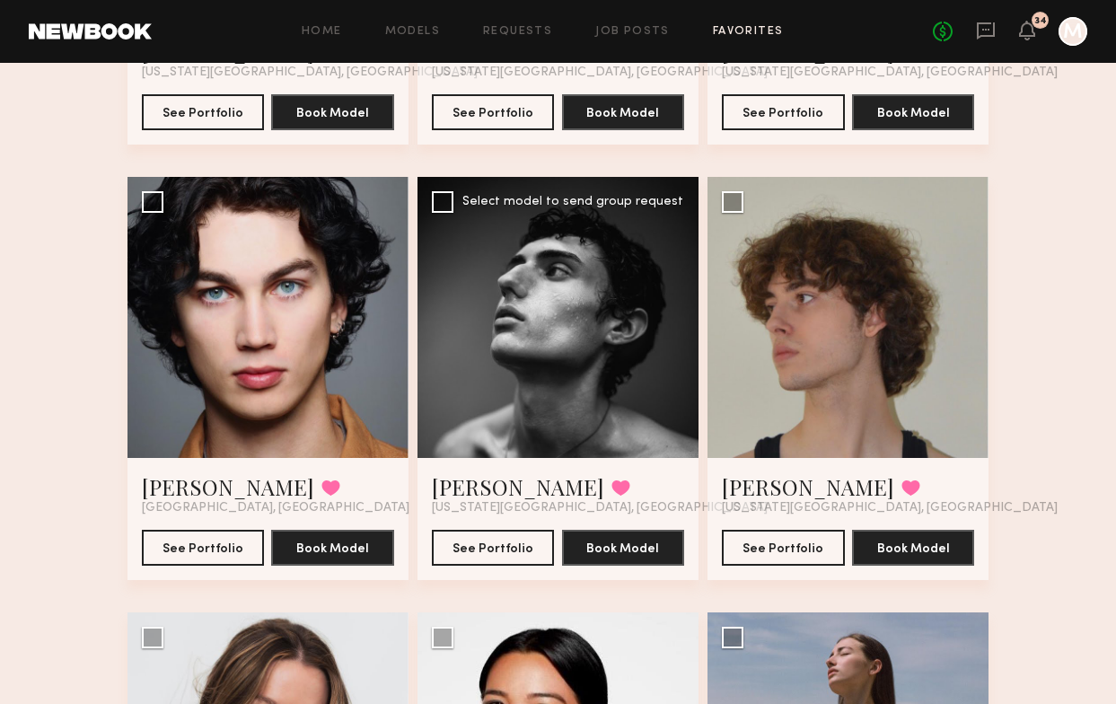
scroll to position [1388, 0]
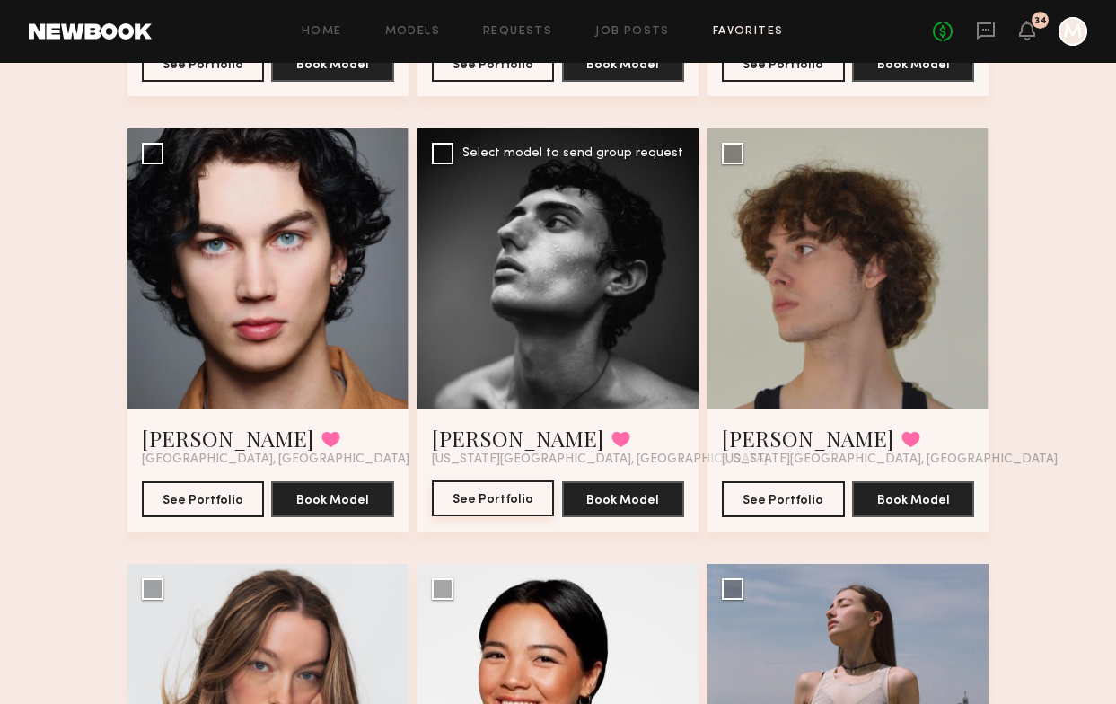
click at [506, 511] on button "See Portfolio" at bounding box center [493, 498] width 123 height 36
click at [236, 489] on button "See Portfolio" at bounding box center [203, 498] width 123 height 36
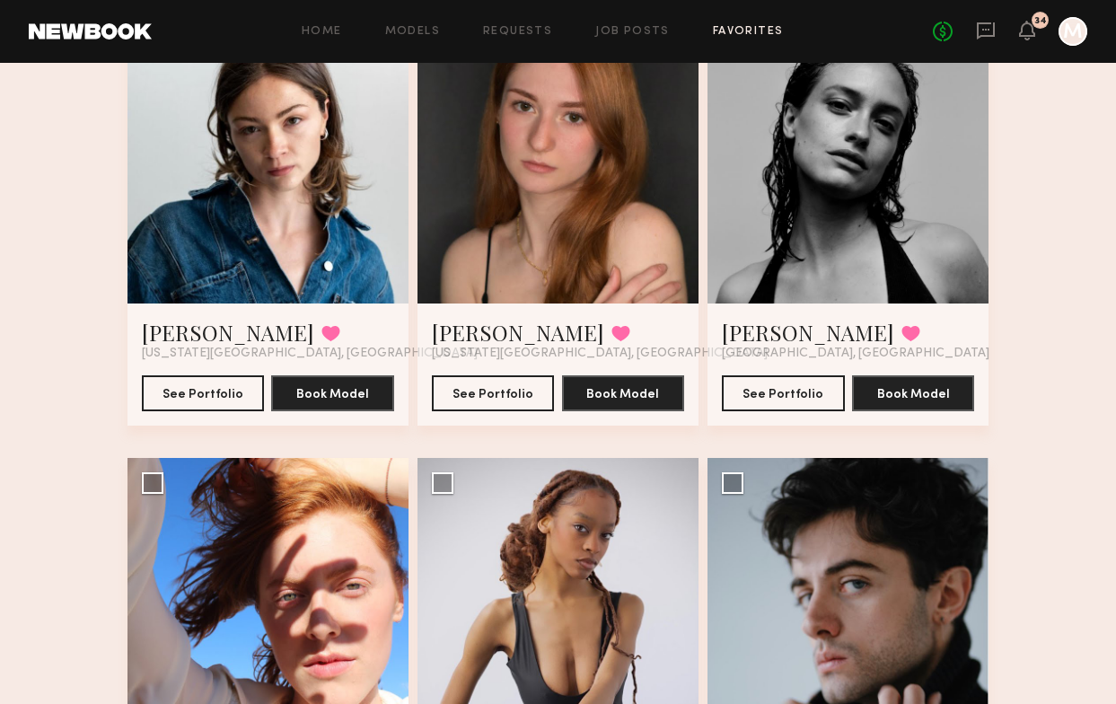
scroll to position [2741, 0]
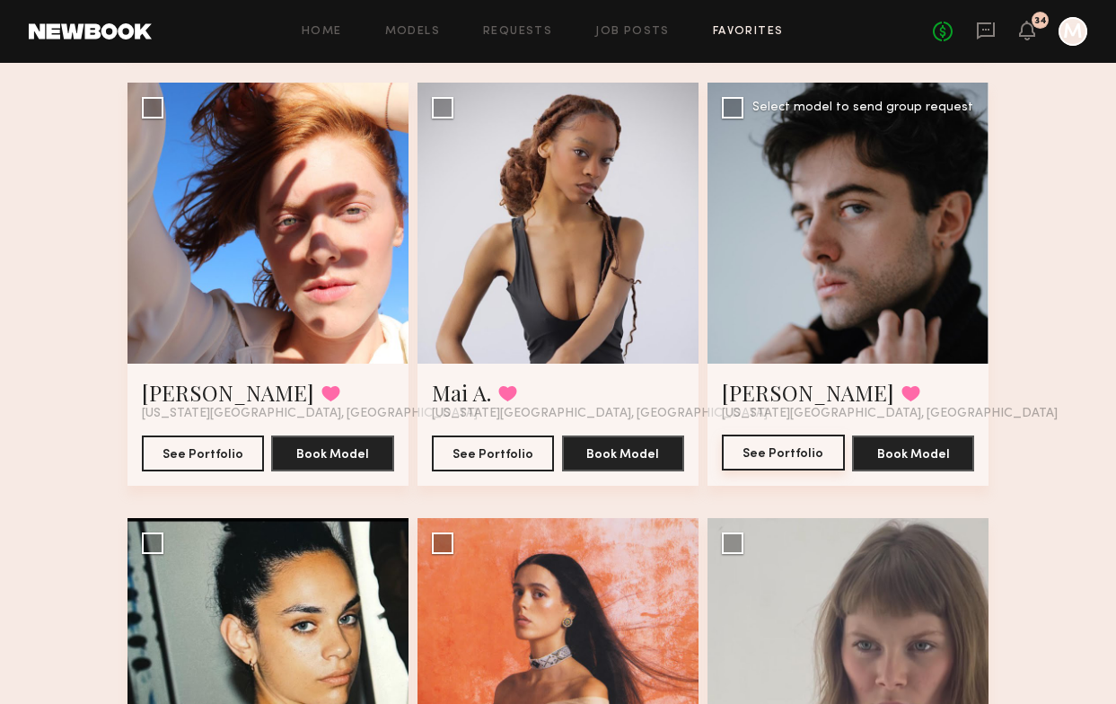
click at [776, 437] on button "See Portfolio" at bounding box center [783, 453] width 123 height 36
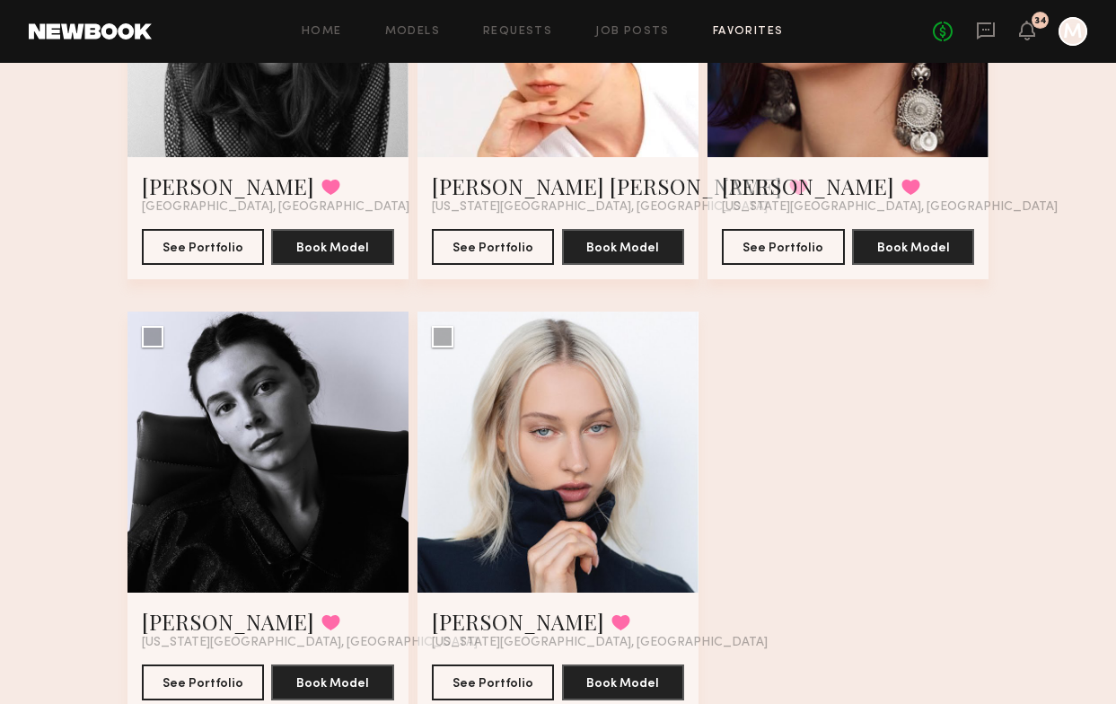
scroll to position [5198, 0]
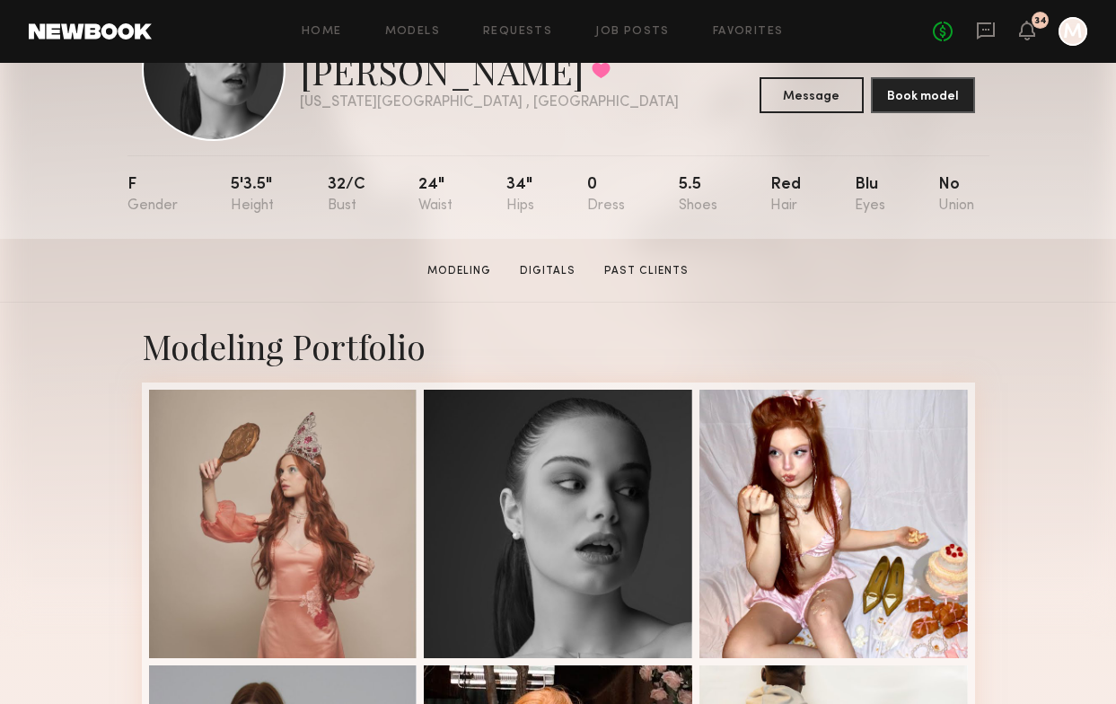
scroll to position [108, 0]
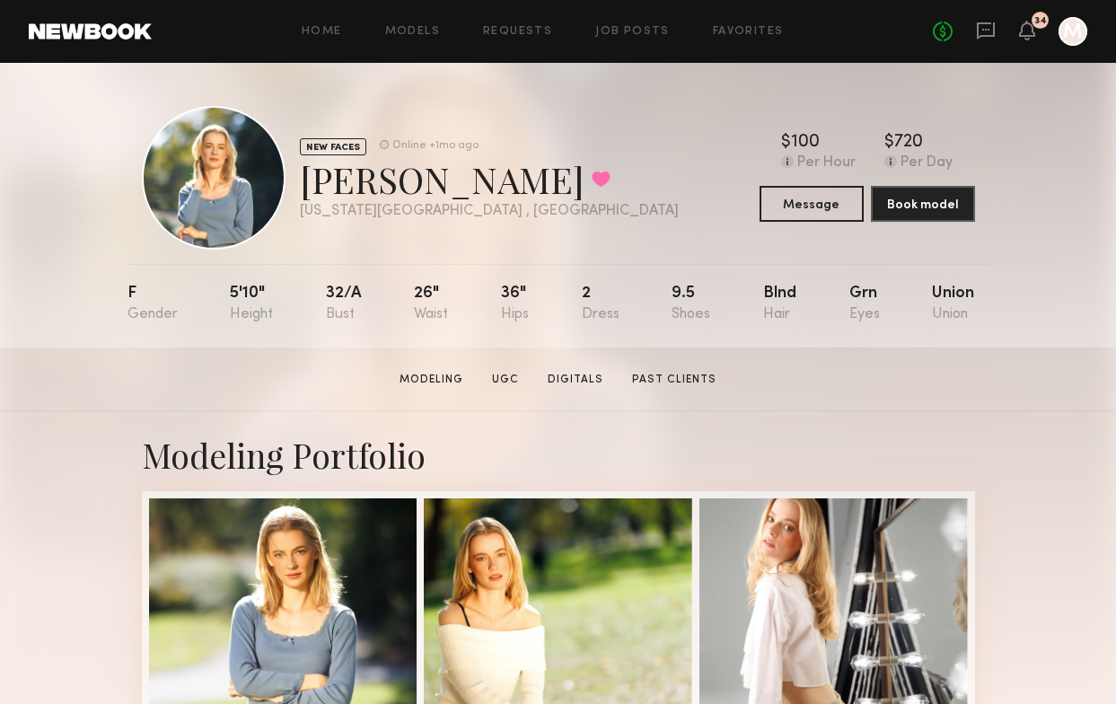
scroll to position [54, 0]
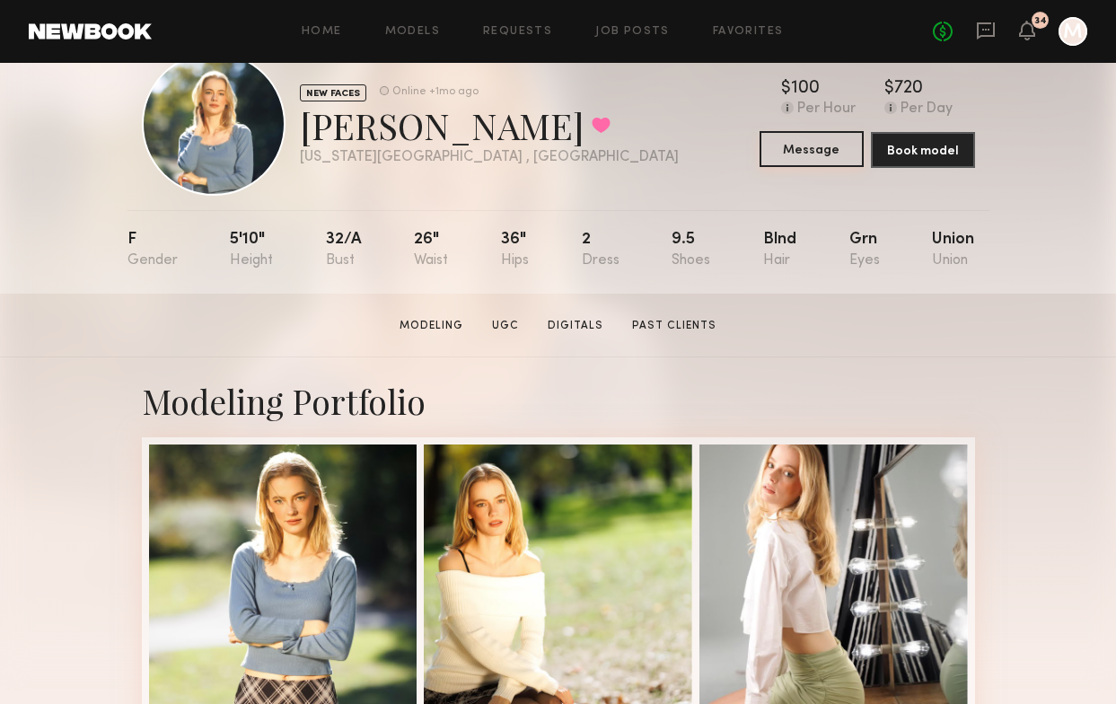
click at [808, 150] on button "Message" at bounding box center [812, 149] width 104 height 36
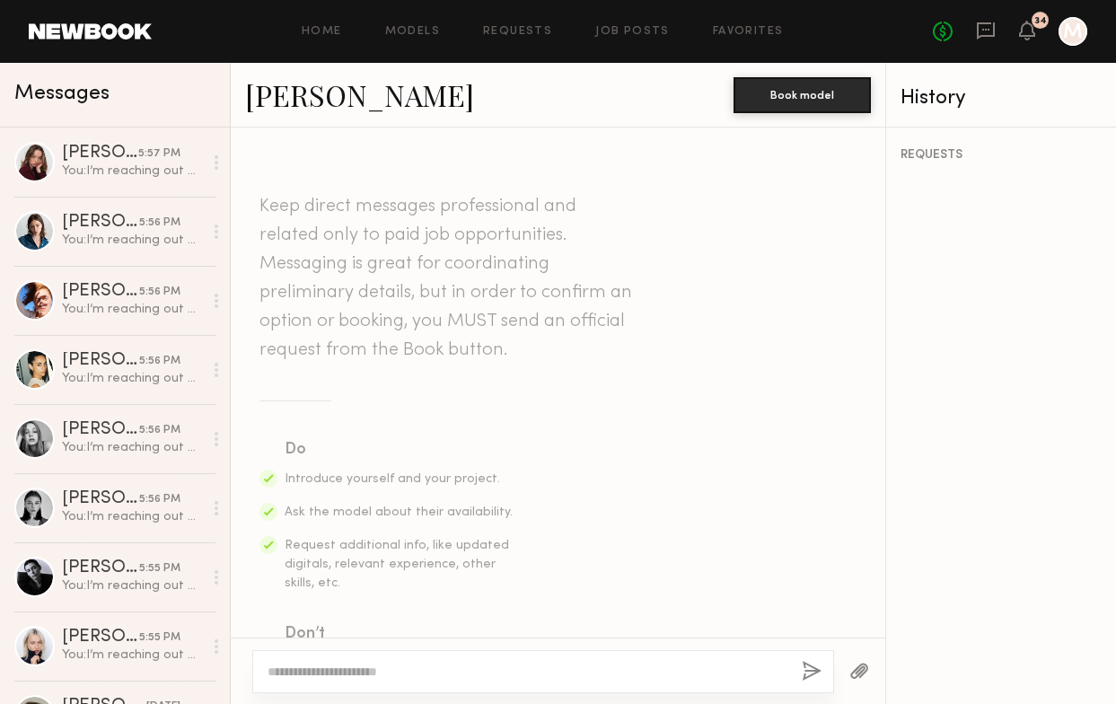
click at [496, 668] on textarea at bounding box center [528, 672] width 520 height 18
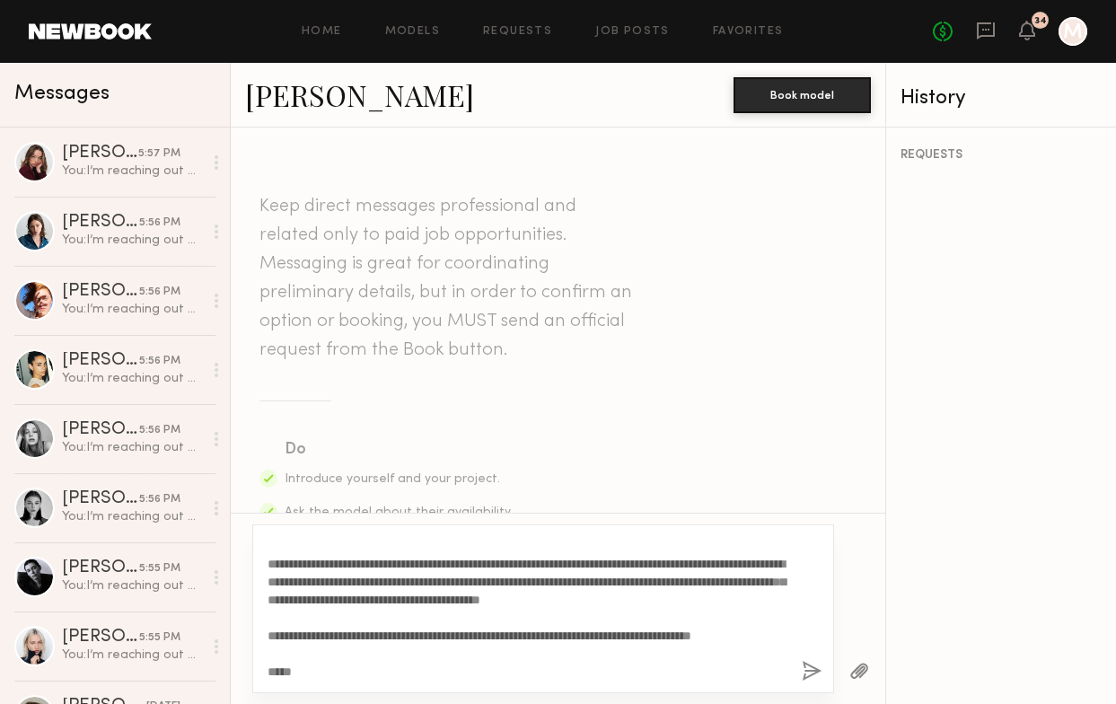
type textarea "**********"
click at [809, 668] on button "button" at bounding box center [812, 672] width 20 height 22
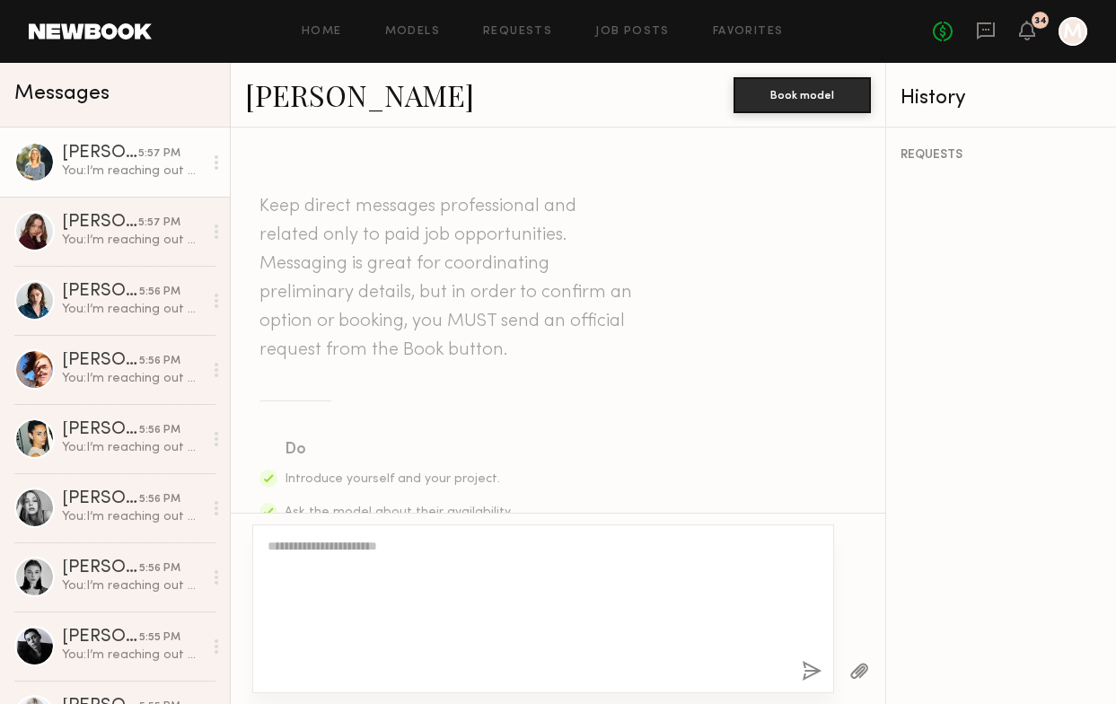
scroll to position [0, 0]
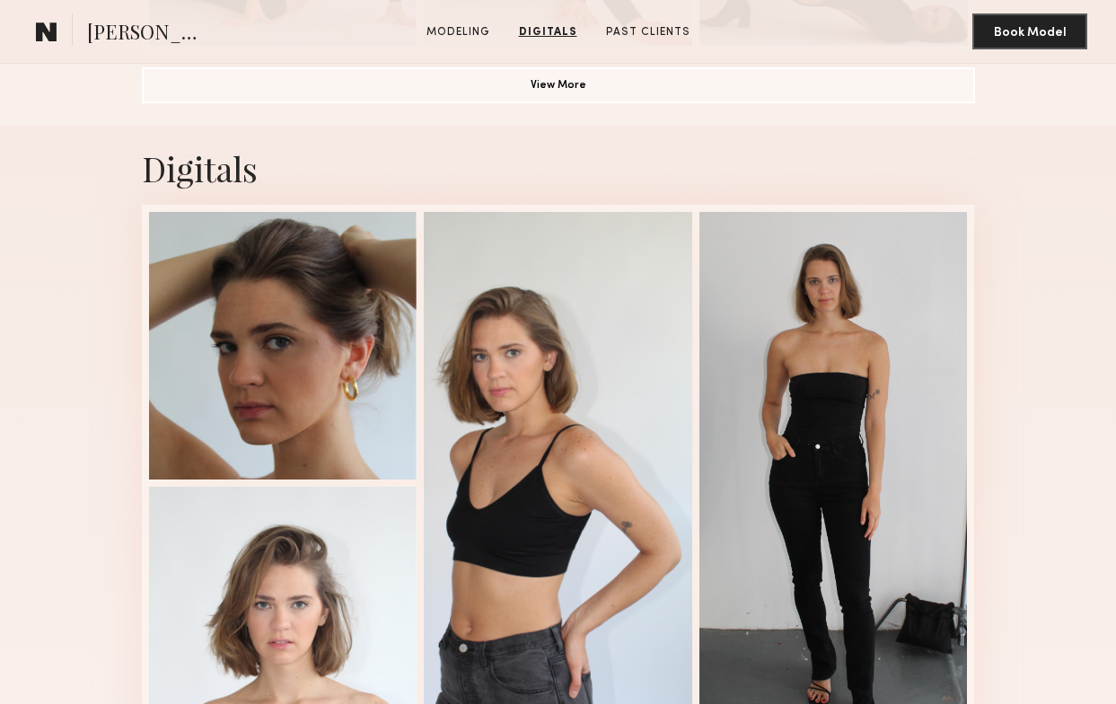
scroll to position [1550, 0]
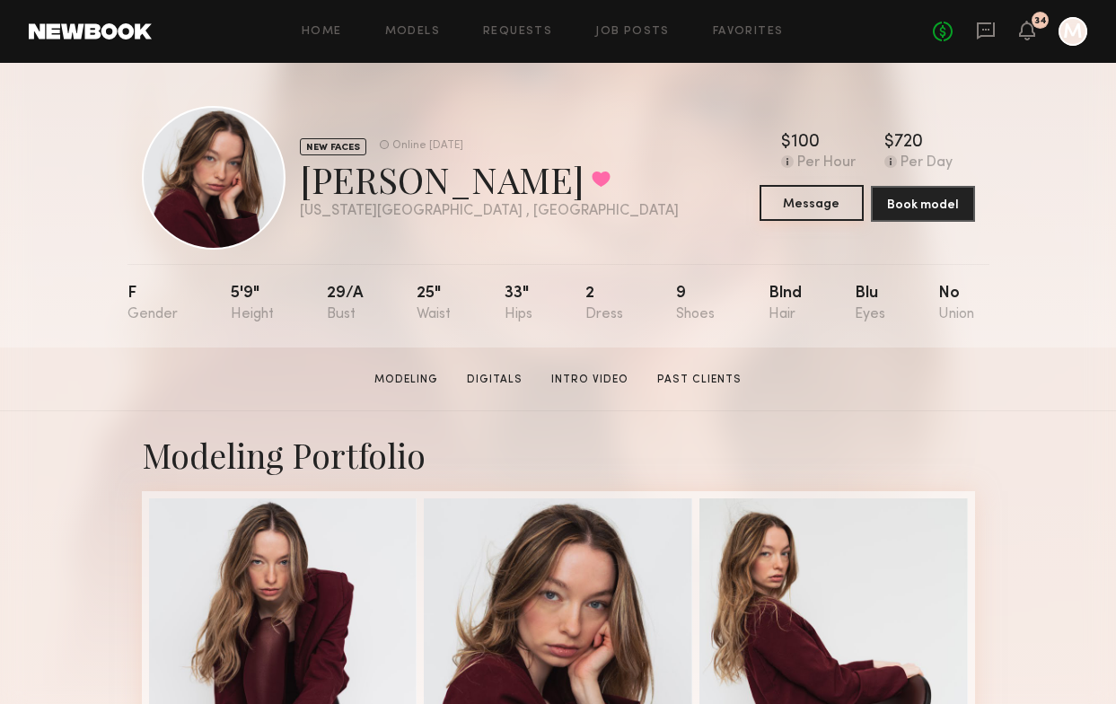
click at [822, 210] on button "Message" at bounding box center [812, 203] width 104 height 36
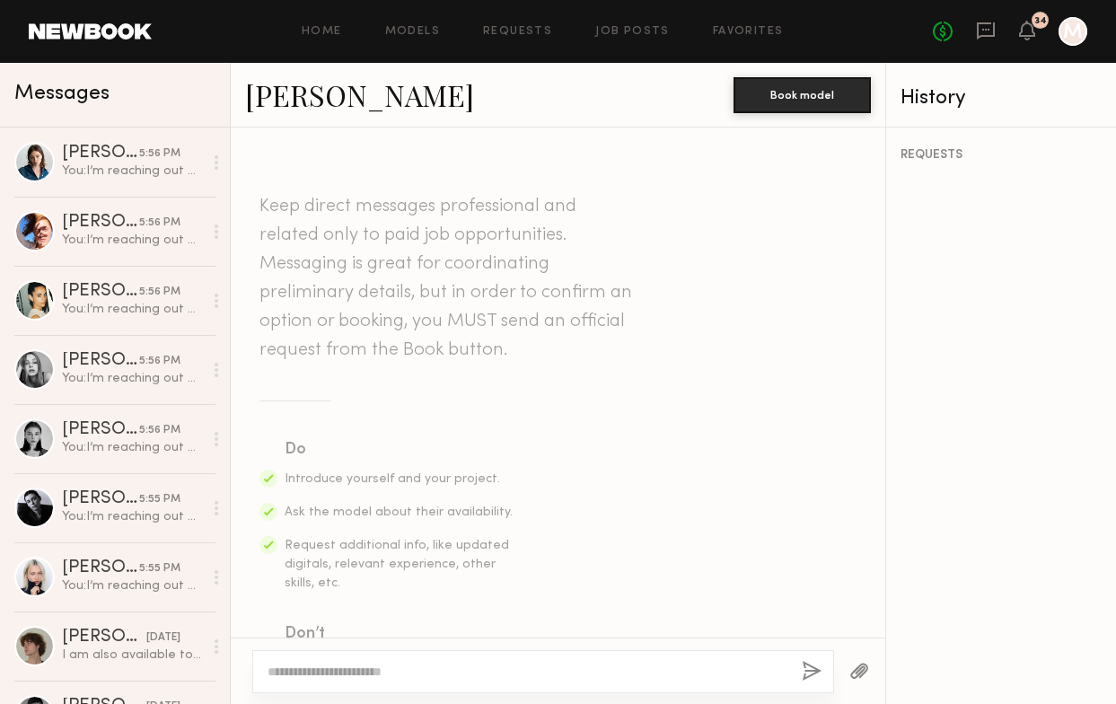
click at [567, 671] on textarea at bounding box center [528, 672] width 520 height 18
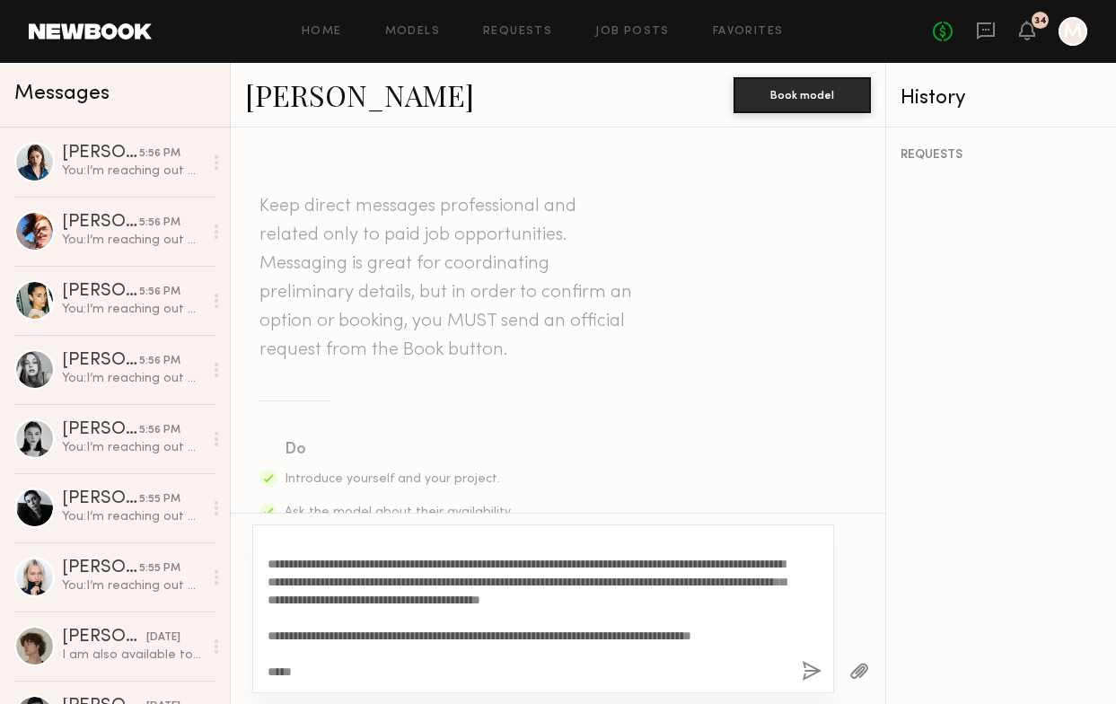
type textarea "**********"
click at [810, 664] on button "button" at bounding box center [812, 672] width 20 height 22
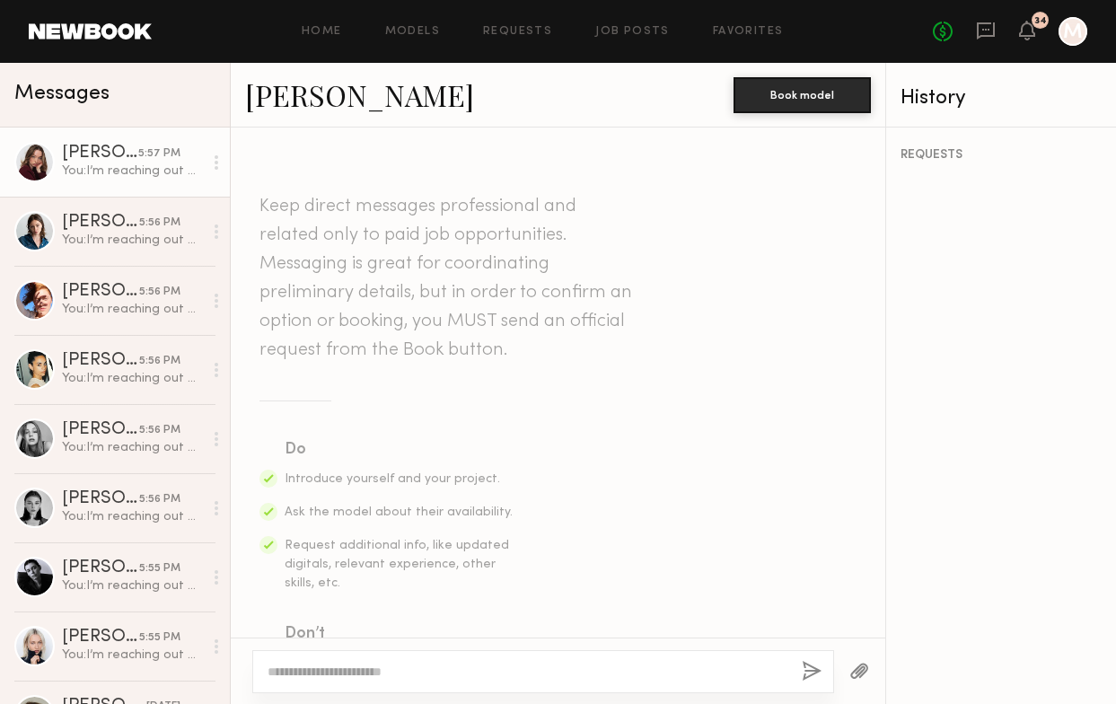
scroll to position [0, 0]
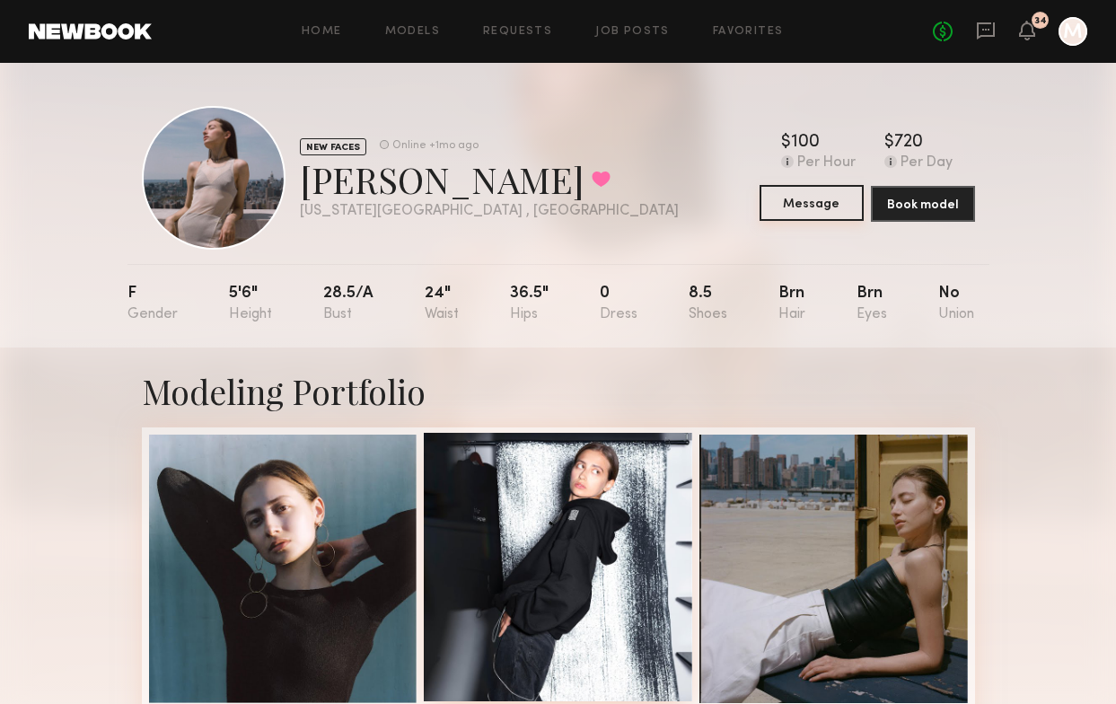
drag, startPoint x: 835, startPoint y: 199, endPoint x: 556, endPoint y: 465, distance: 385.5
drag, startPoint x: 832, startPoint y: 191, endPoint x: 647, endPoint y: 506, distance: 365.4
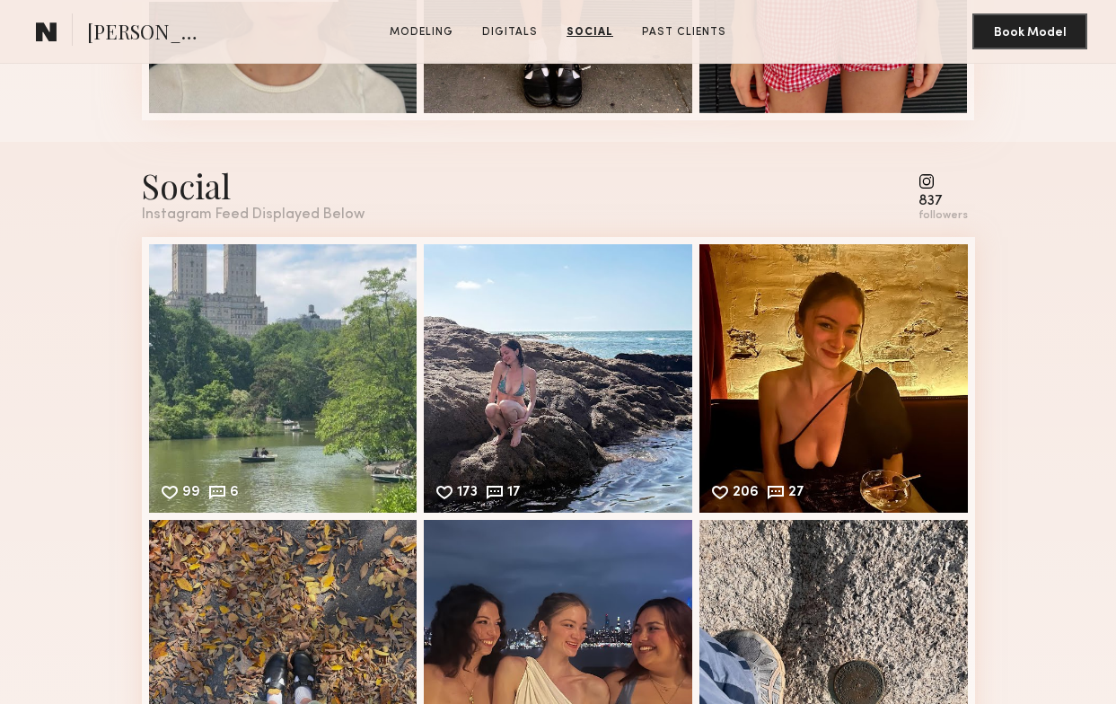
scroll to position [2557, 0]
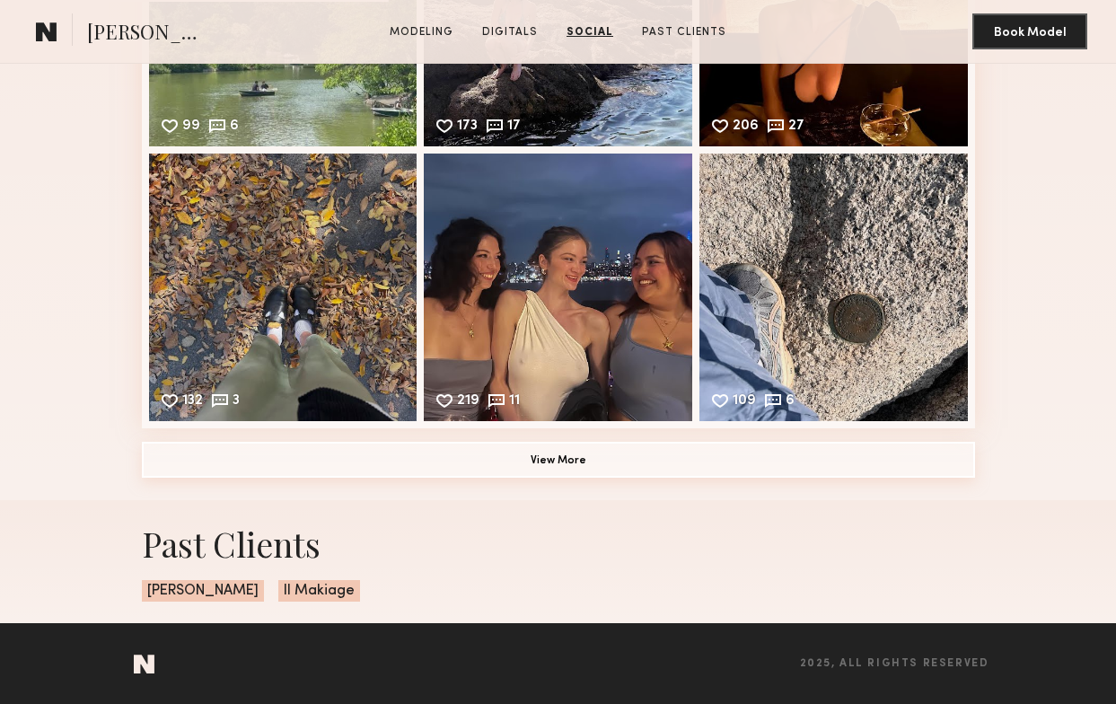
click at [433, 463] on button "View More" at bounding box center [558, 460] width 833 height 36
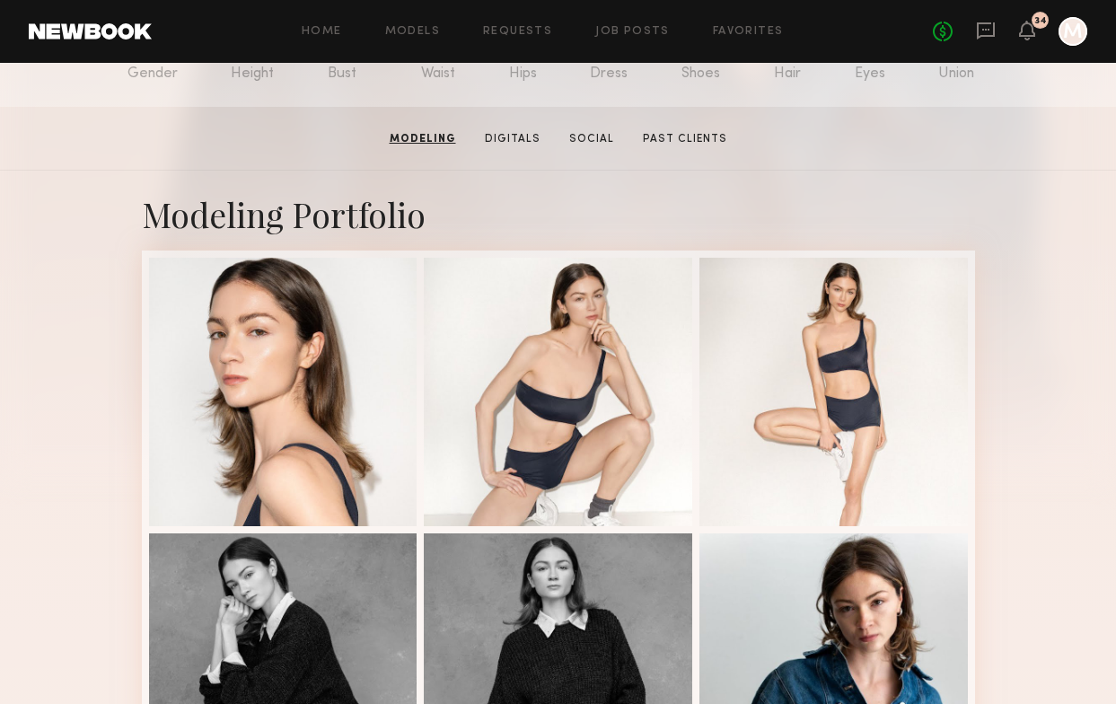
scroll to position [0, 0]
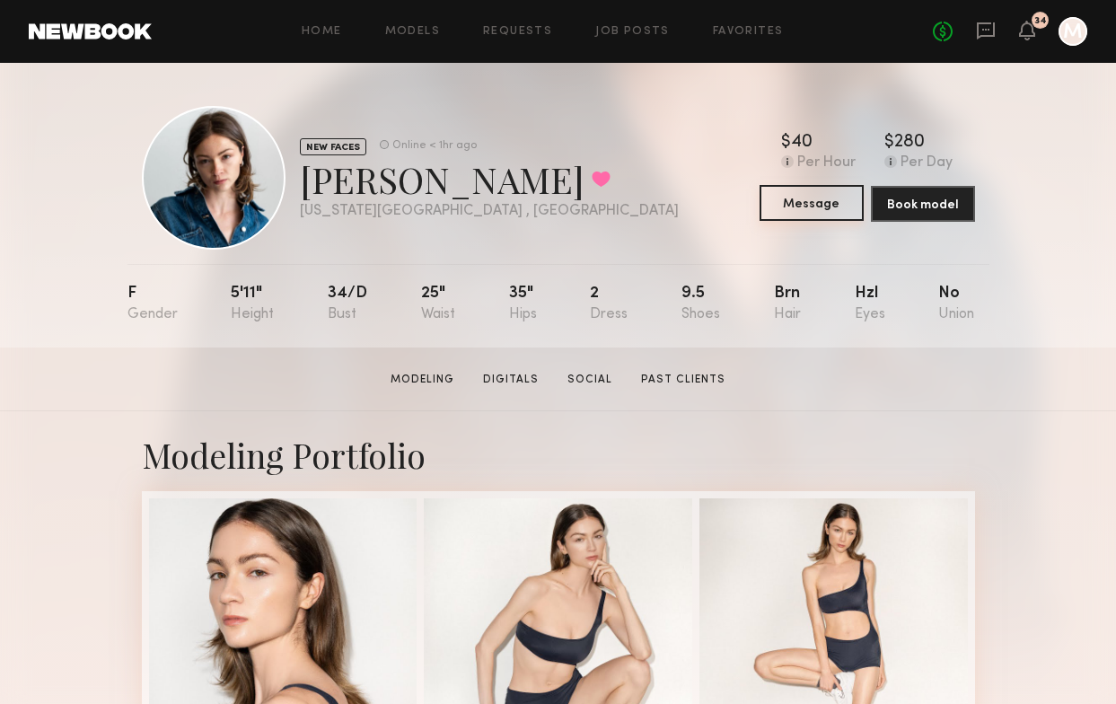
click at [797, 211] on button "Message" at bounding box center [812, 203] width 104 height 36
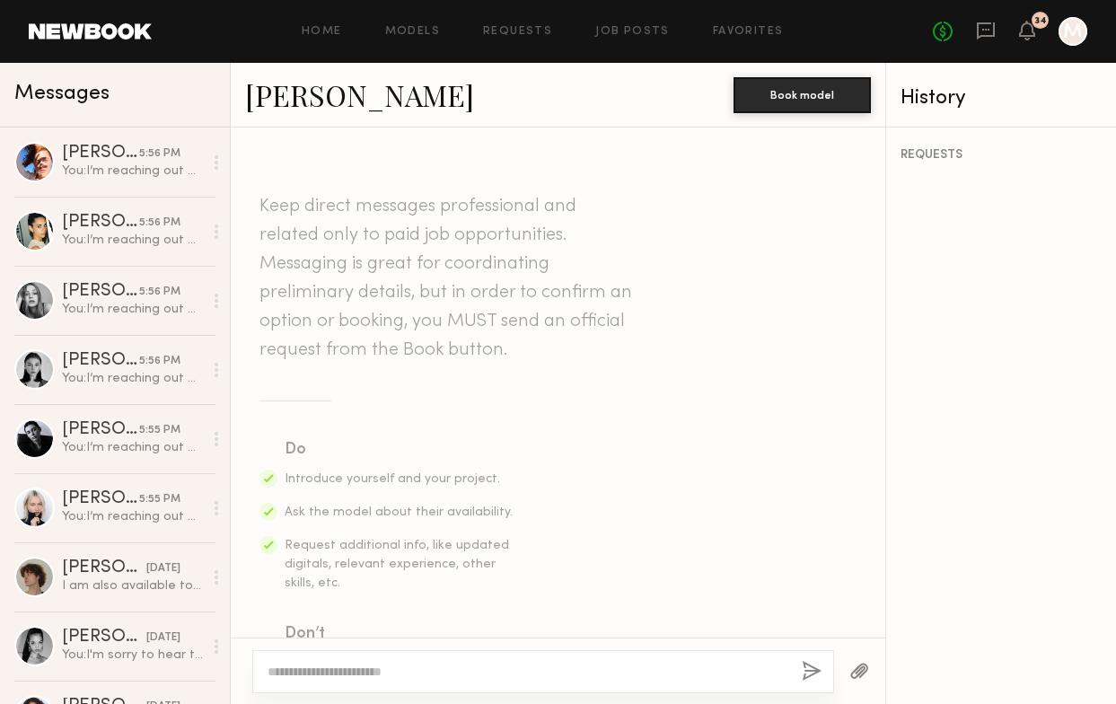
click at [559, 673] on textarea at bounding box center [528, 672] width 520 height 18
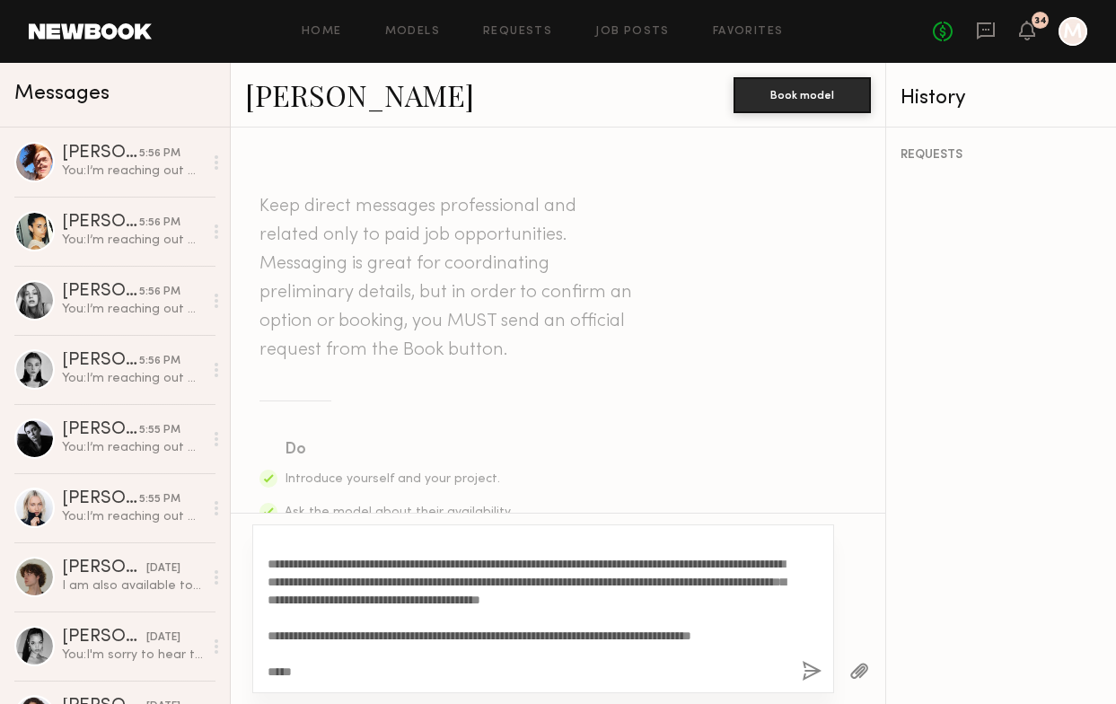
type textarea "**********"
click at [817, 676] on button "button" at bounding box center [812, 672] width 20 height 22
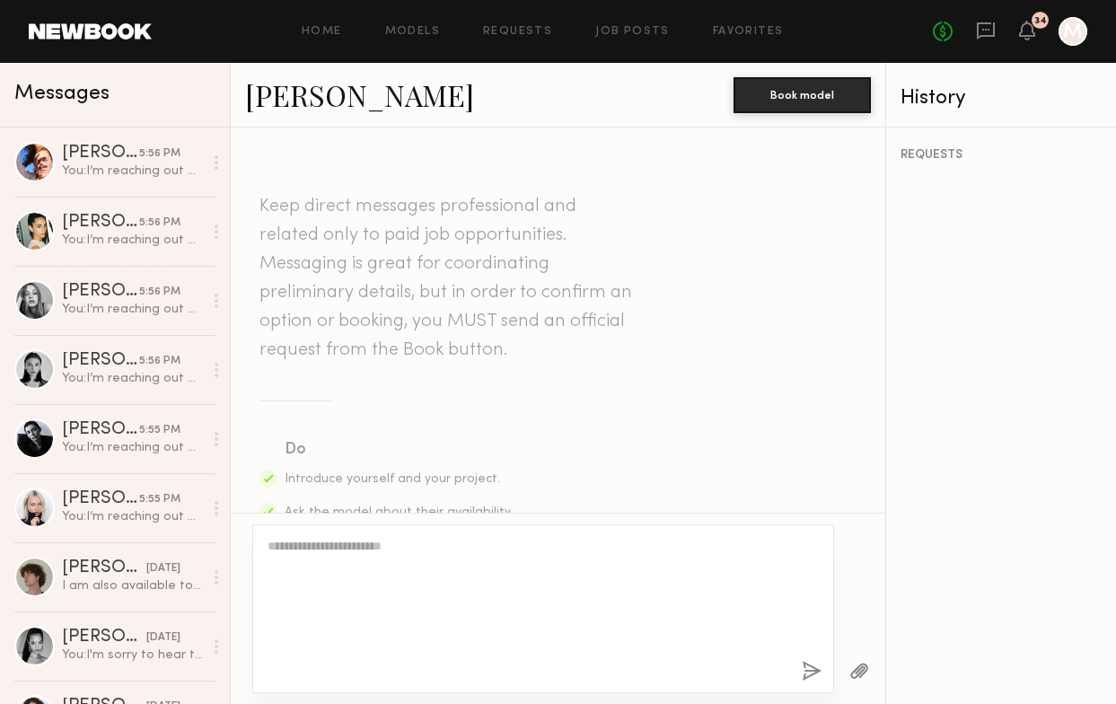
scroll to position [0, 0]
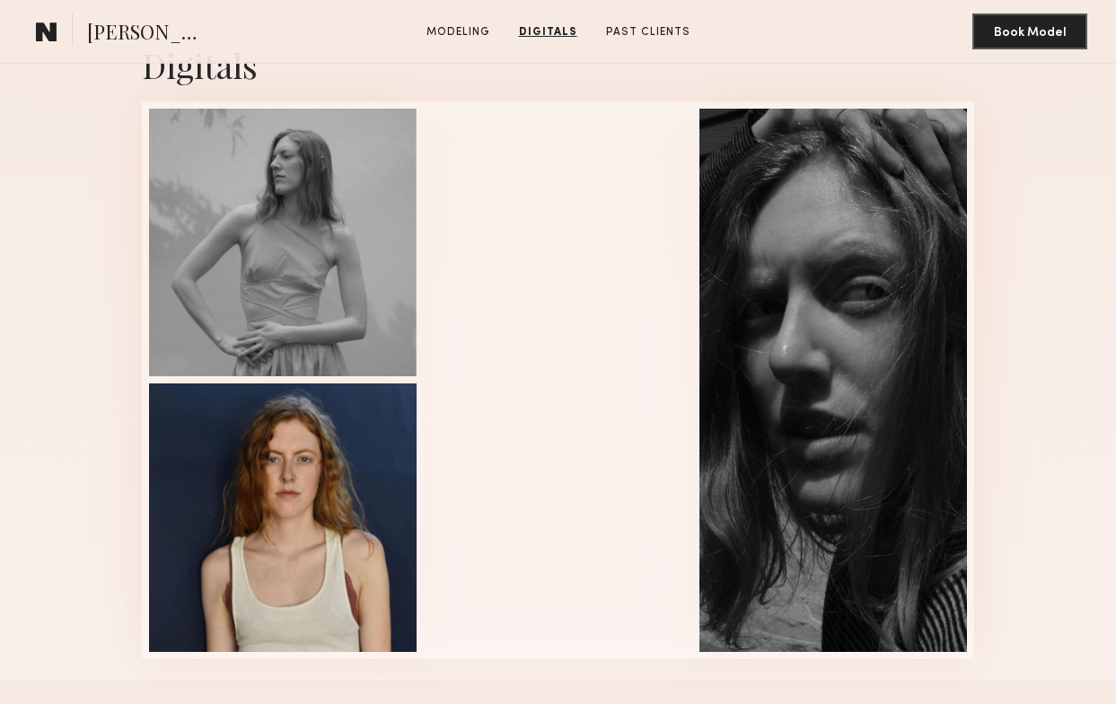
scroll to position [1596, 0]
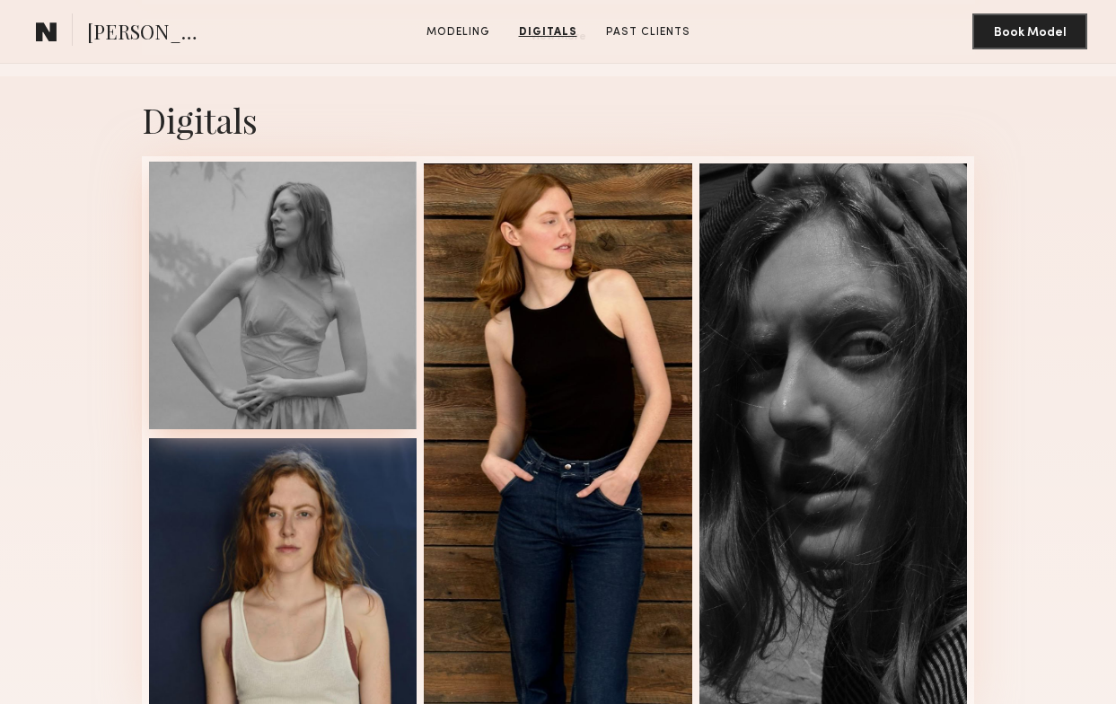
click at [344, 331] on div at bounding box center [283, 296] width 268 height 268
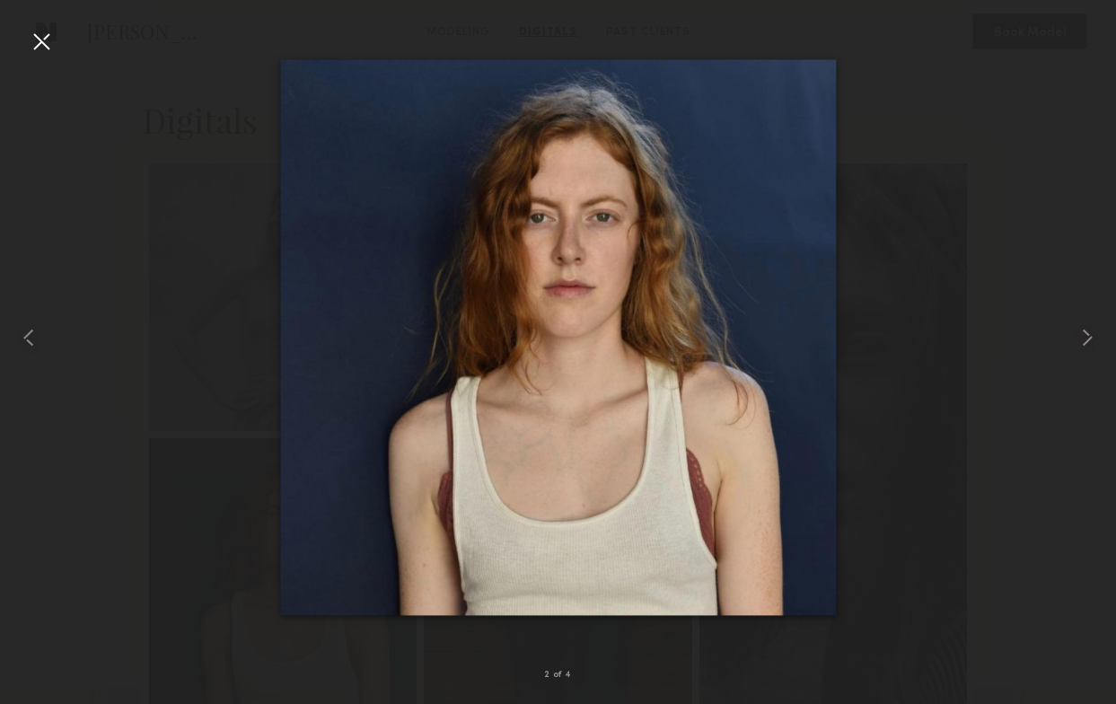
click at [48, 36] on div at bounding box center [41, 41] width 29 height 29
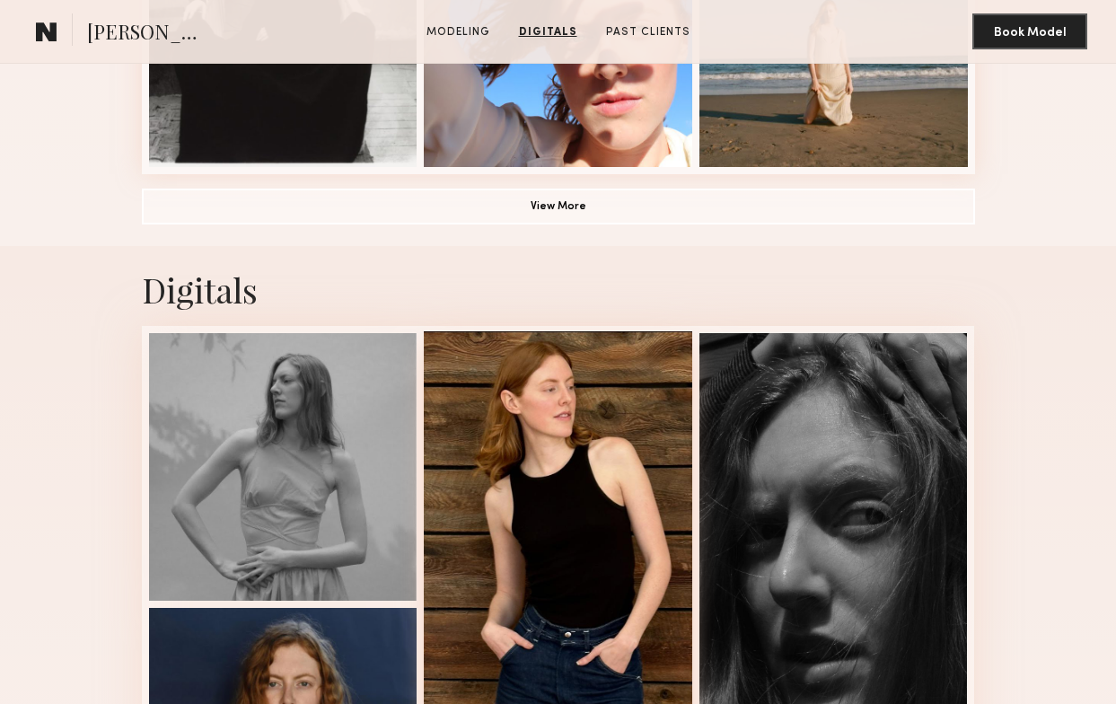
scroll to position [1180, 0]
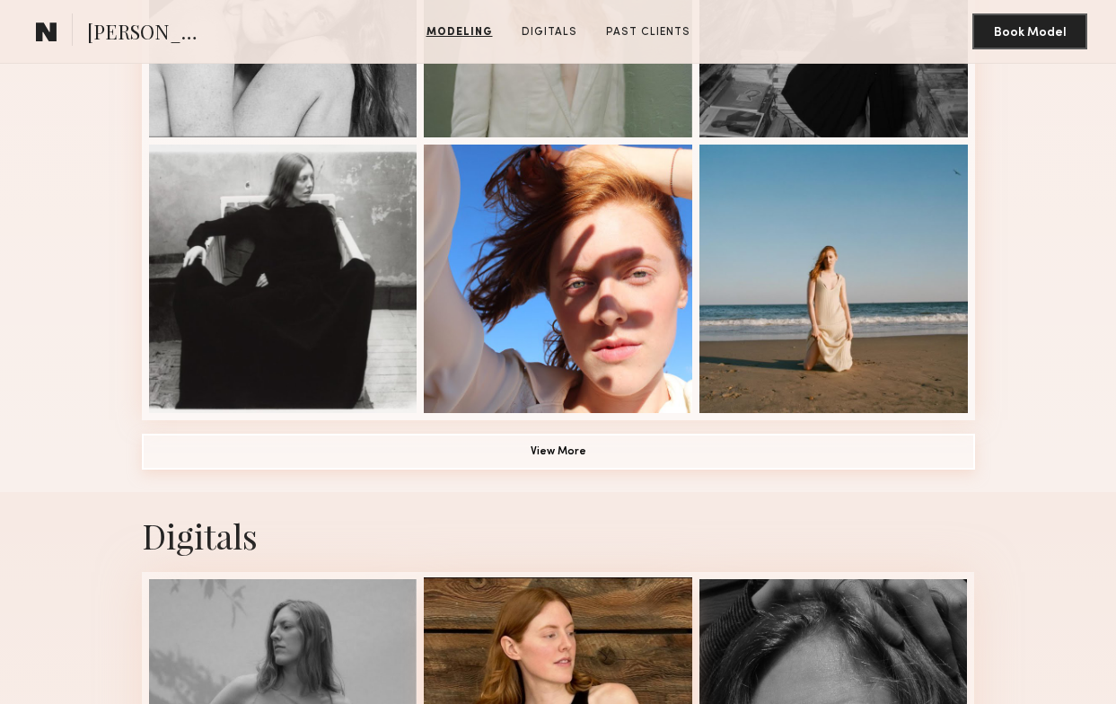
click at [508, 442] on button "View More" at bounding box center [558, 452] width 833 height 36
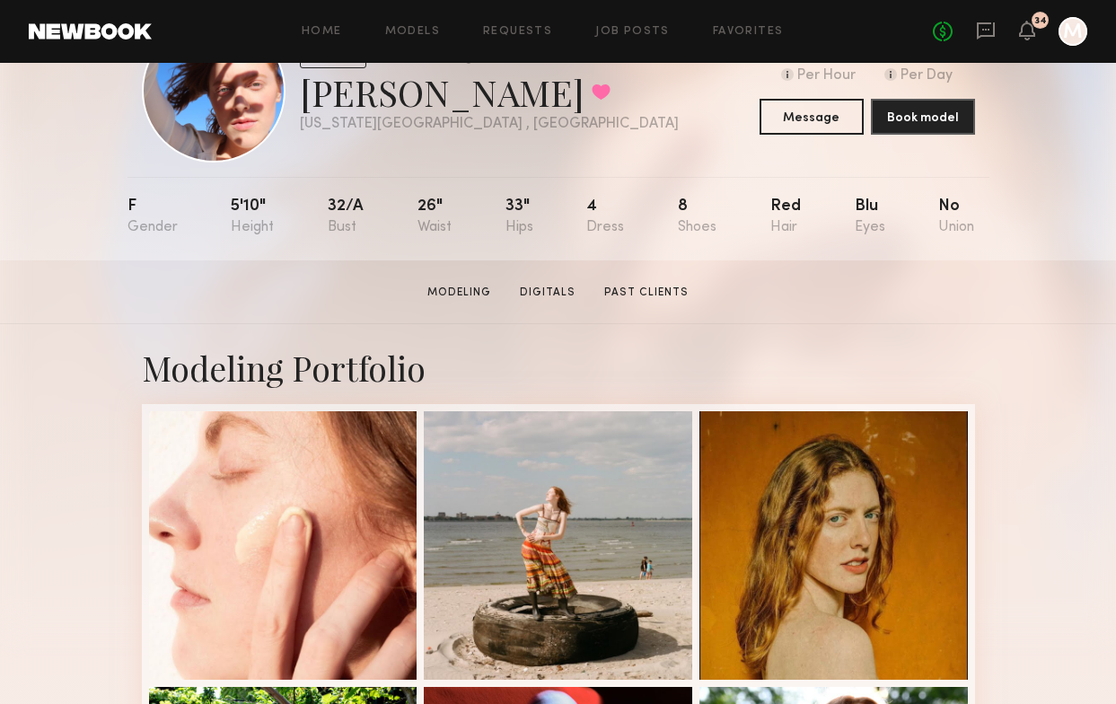
scroll to position [97, 0]
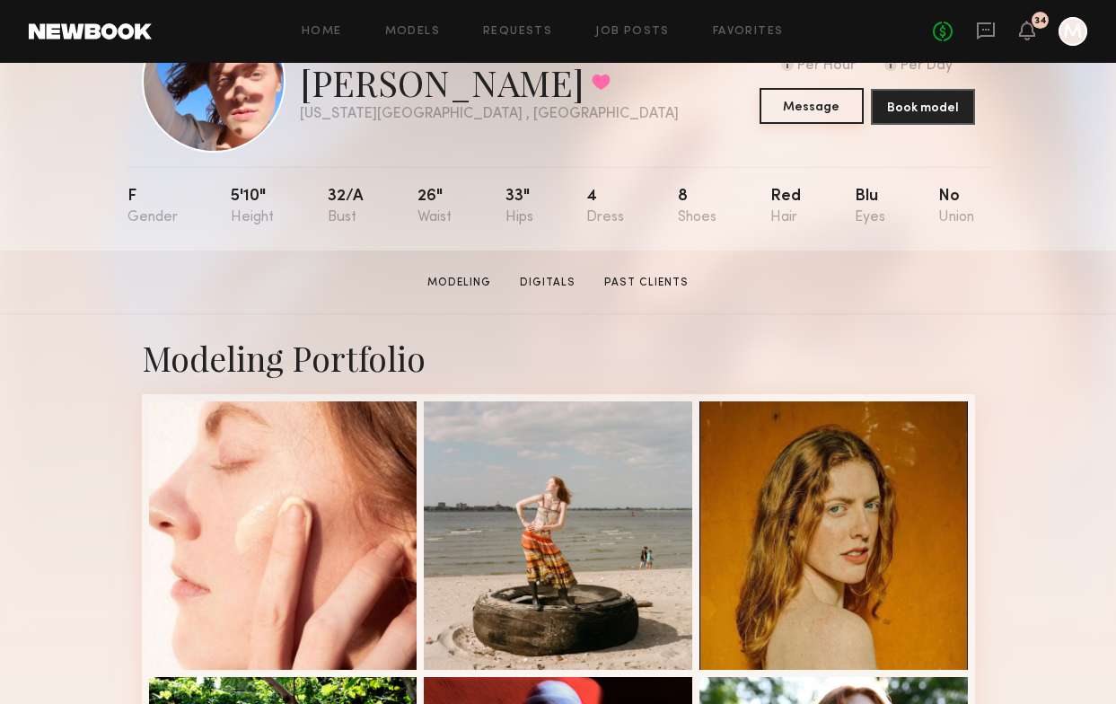
click at [822, 104] on button "Message" at bounding box center [812, 106] width 104 height 36
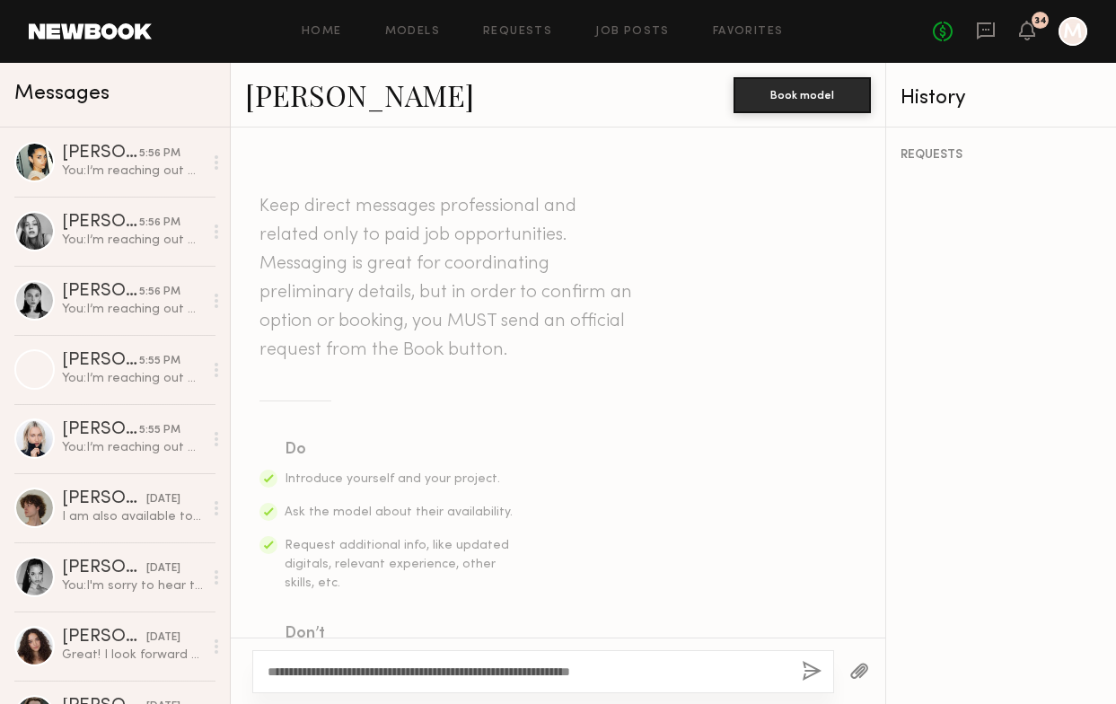
scroll to position [33, 0]
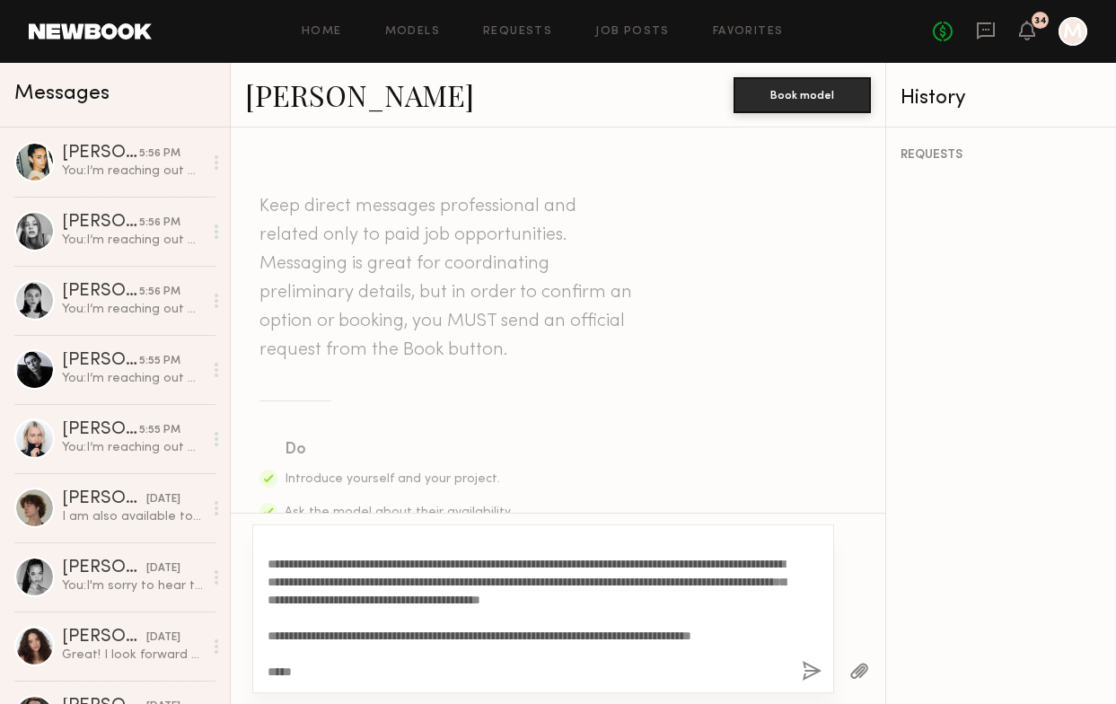
type textarea "**********"
click at [813, 671] on button "button" at bounding box center [812, 672] width 20 height 22
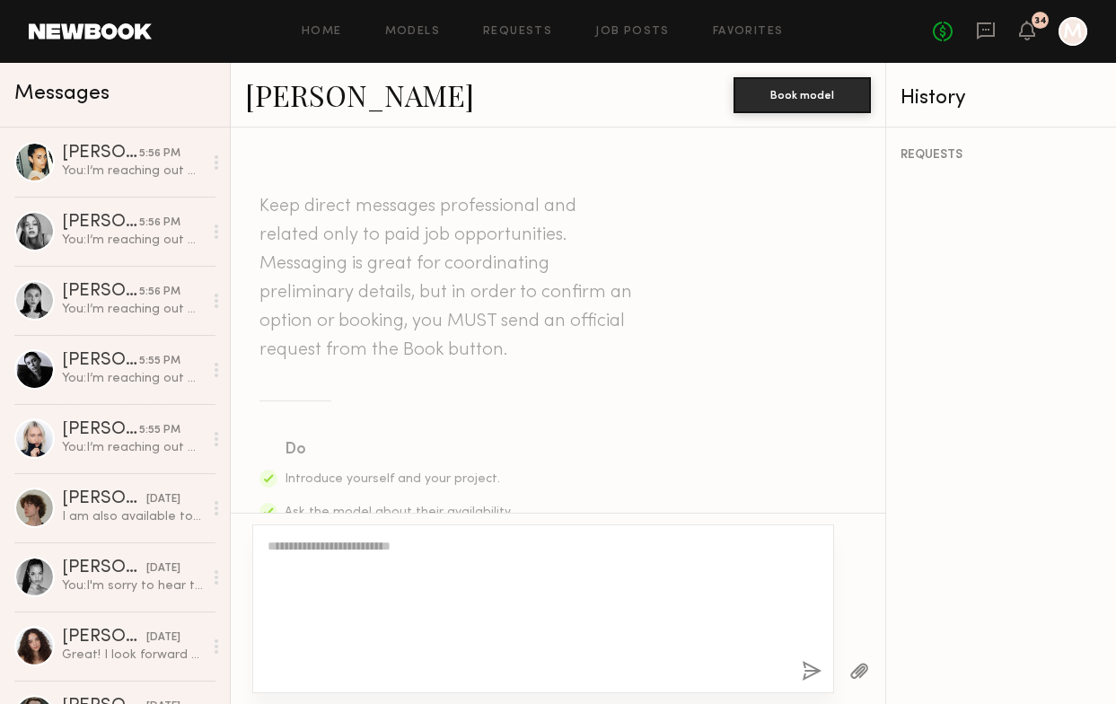
scroll to position [0, 0]
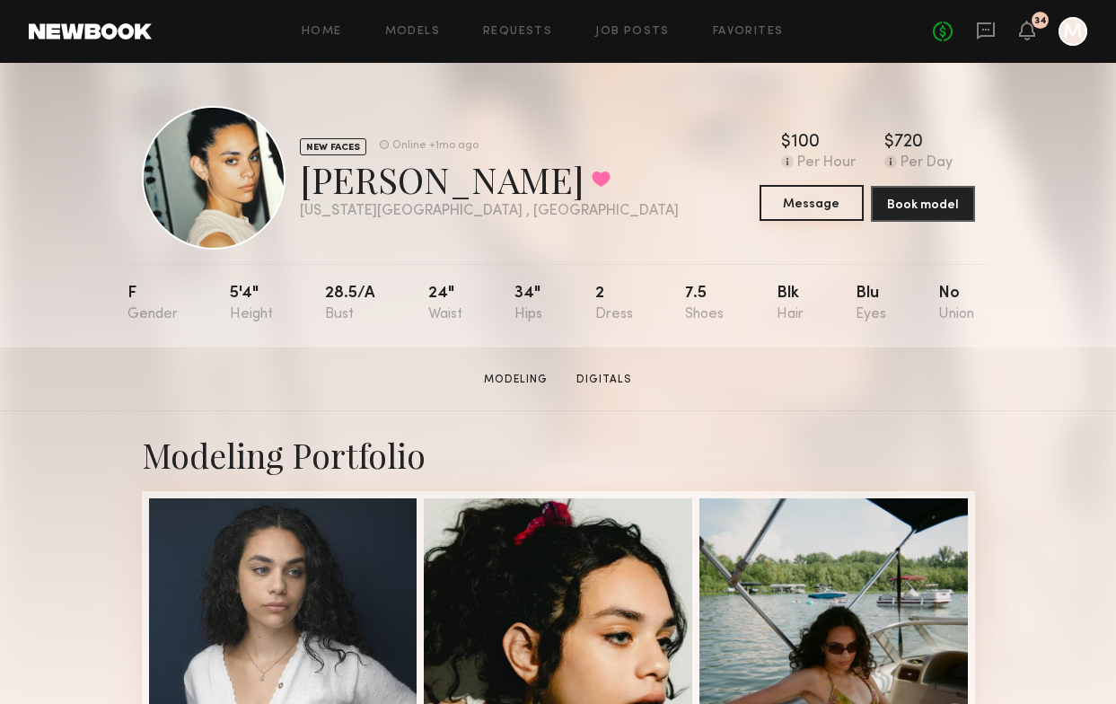
click at [810, 204] on button "Message" at bounding box center [812, 203] width 104 height 36
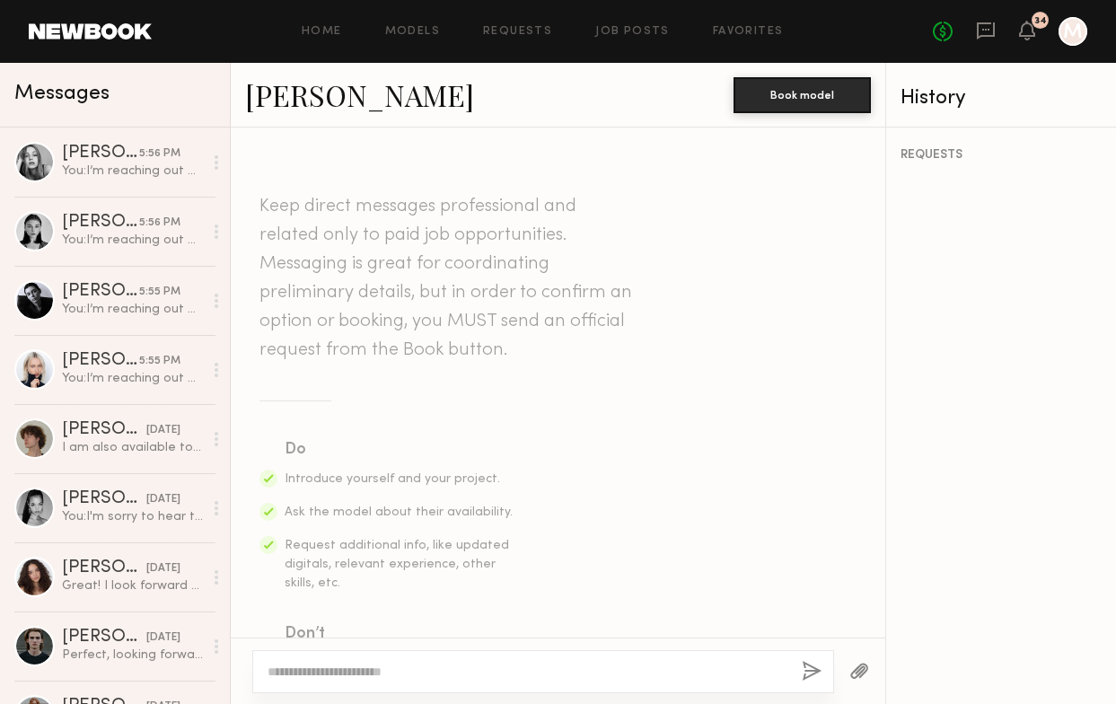
click at [482, 669] on textarea at bounding box center [528, 672] width 520 height 18
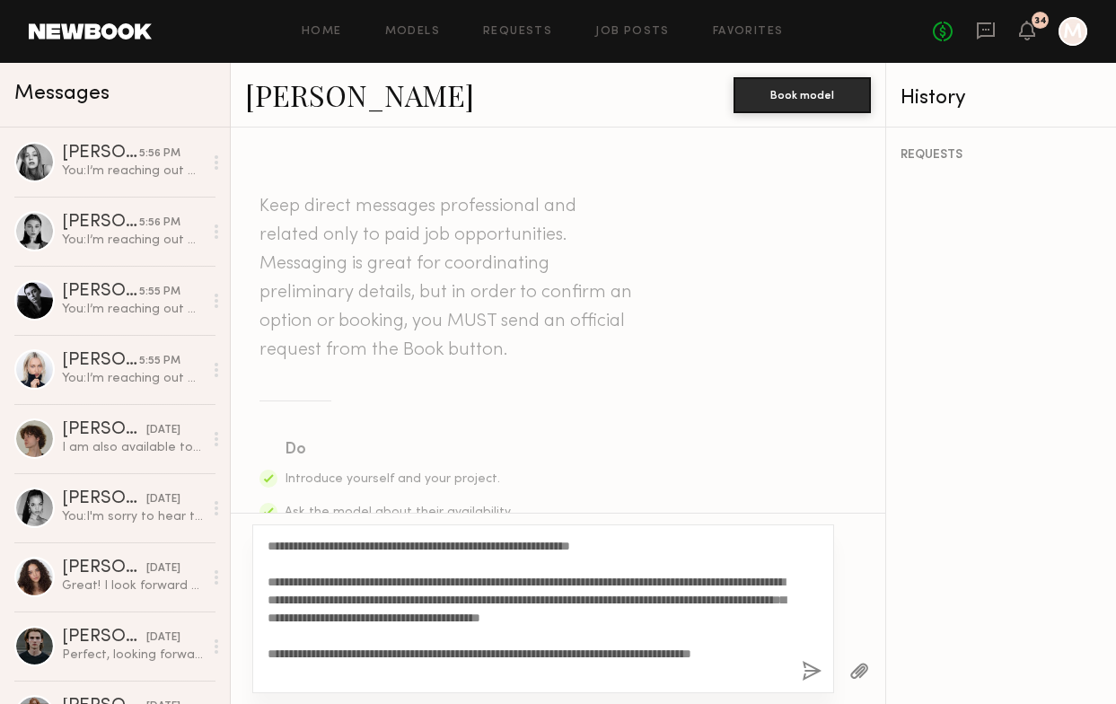
scroll to position [33, 0]
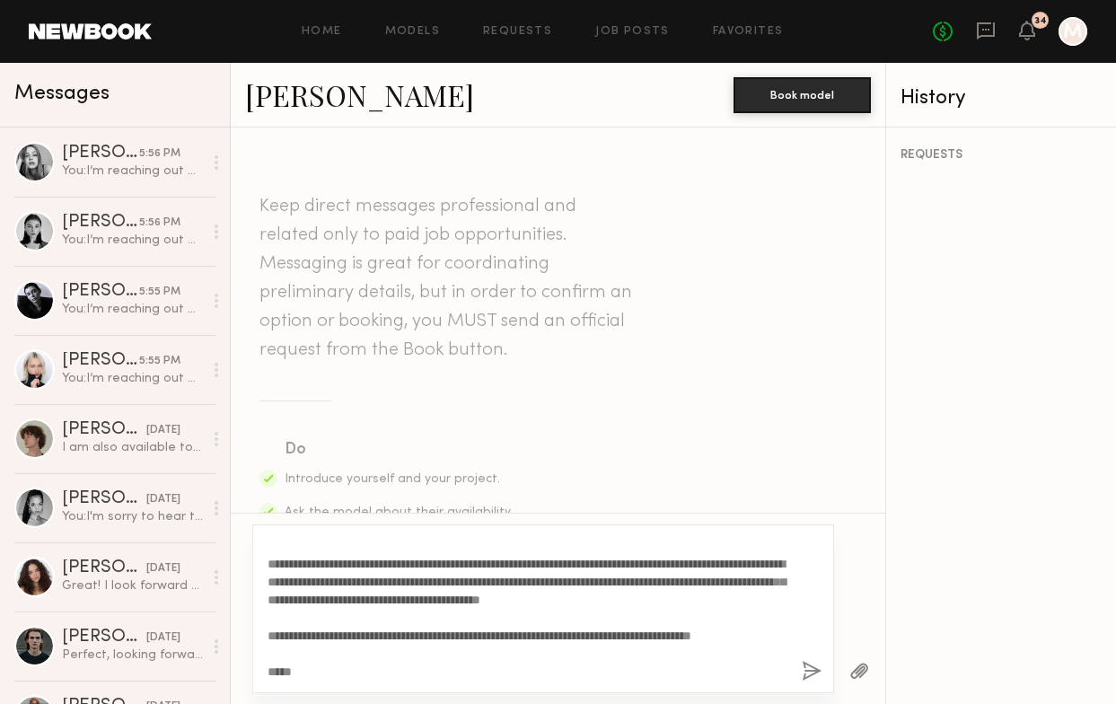
type textarea "**********"
click at [805, 667] on button "button" at bounding box center [812, 672] width 20 height 22
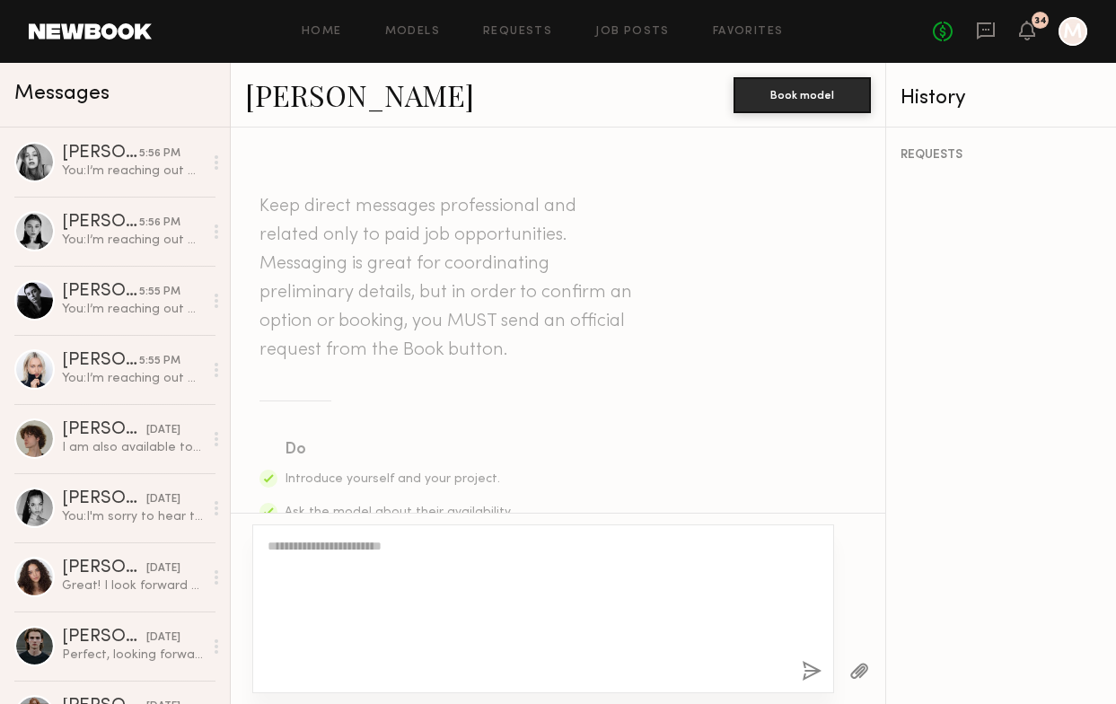
scroll to position [0, 0]
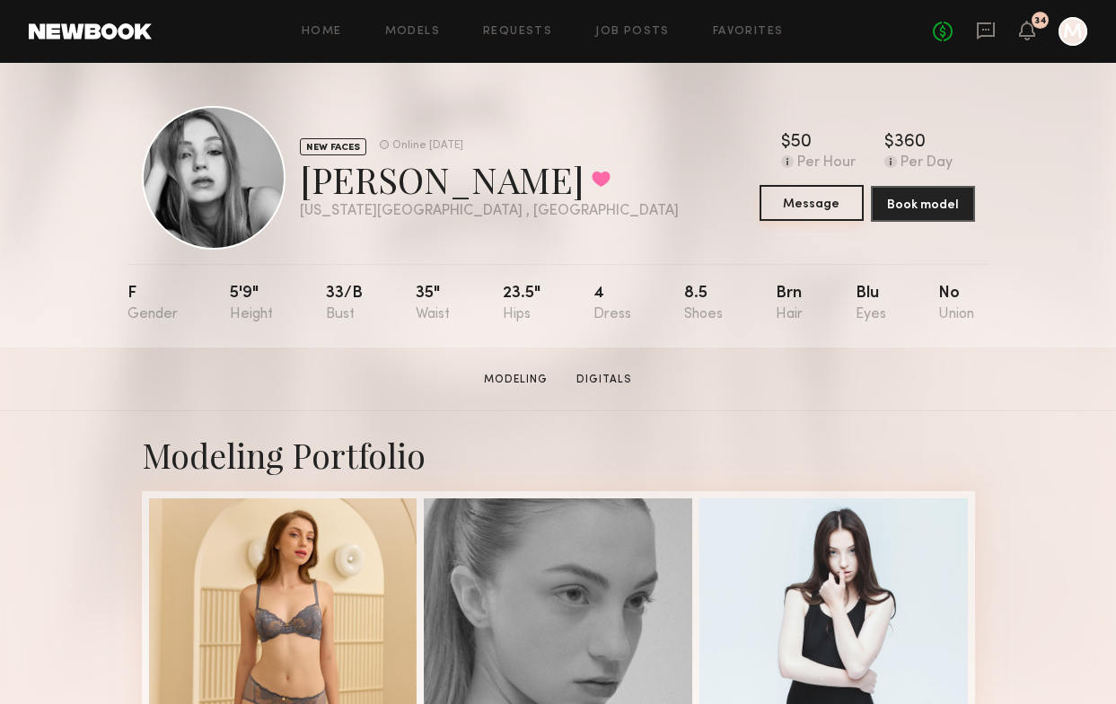
click at [828, 198] on button "Message" at bounding box center [812, 203] width 104 height 36
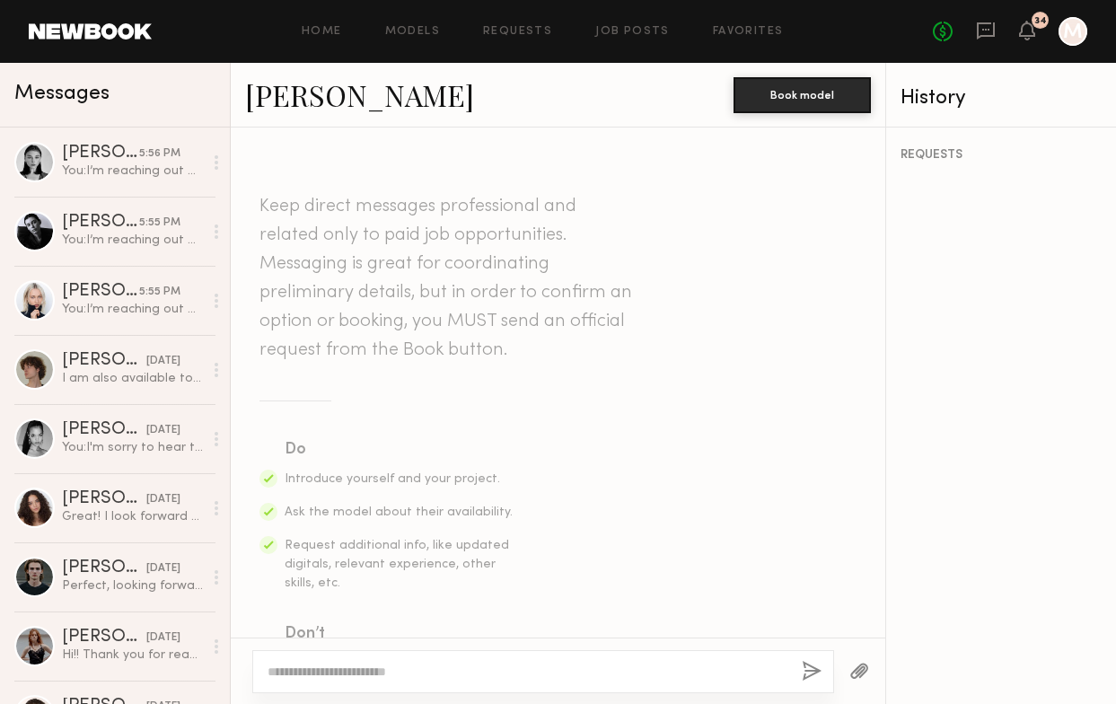
click at [500, 665] on textarea at bounding box center [528, 672] width 520 height 18
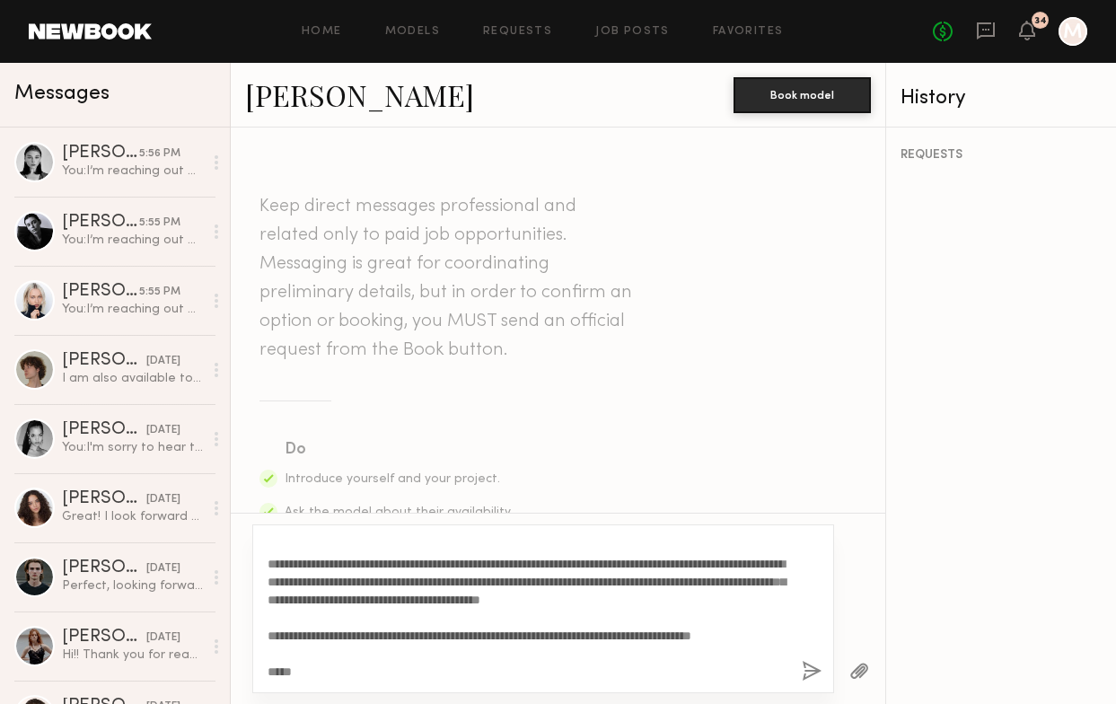
type textarea "**********"
click at [800, 668] on div "**********" at bounding box center [543, 608] width 582 height 169
click at [815, 668] on button "button" at bounding box center [812, 672] width 20 height 22
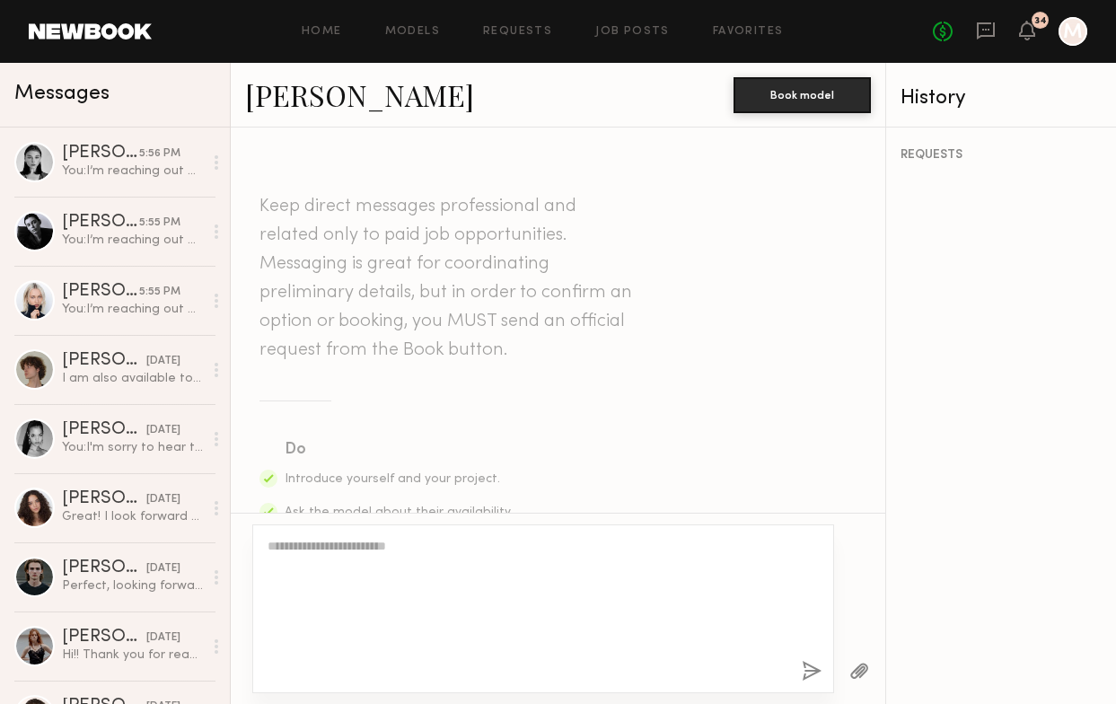
scroll to position [0, 0]
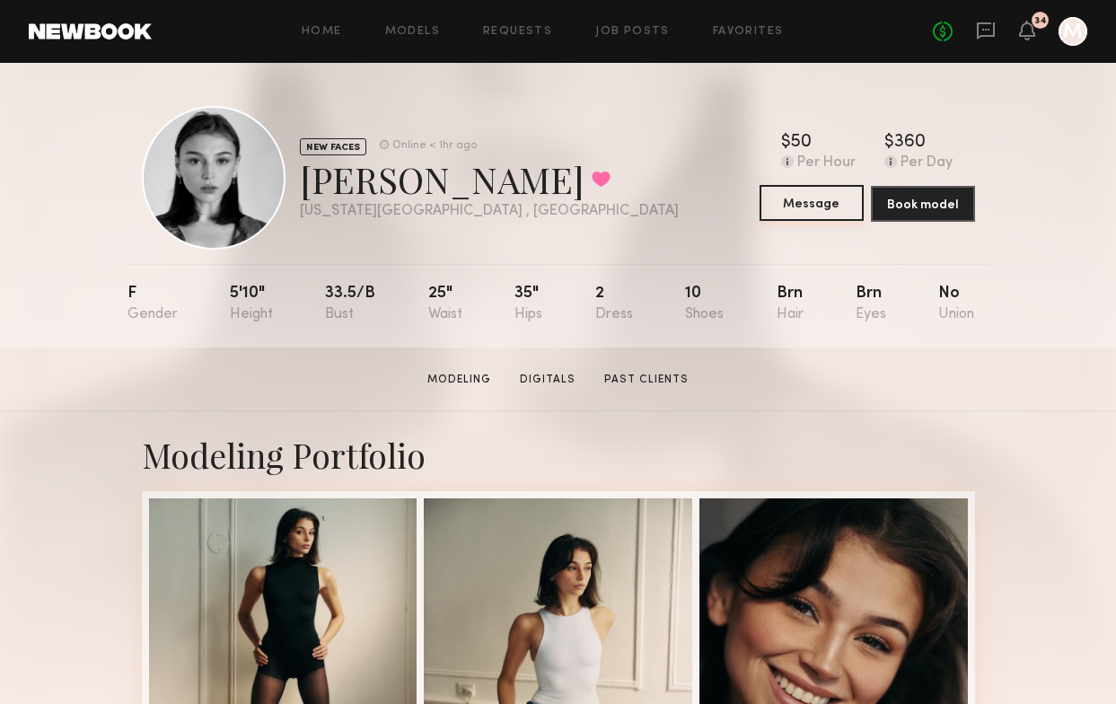
click at [801, 212] on button "Message" at bounding box center [812, 203] width 104 height 36
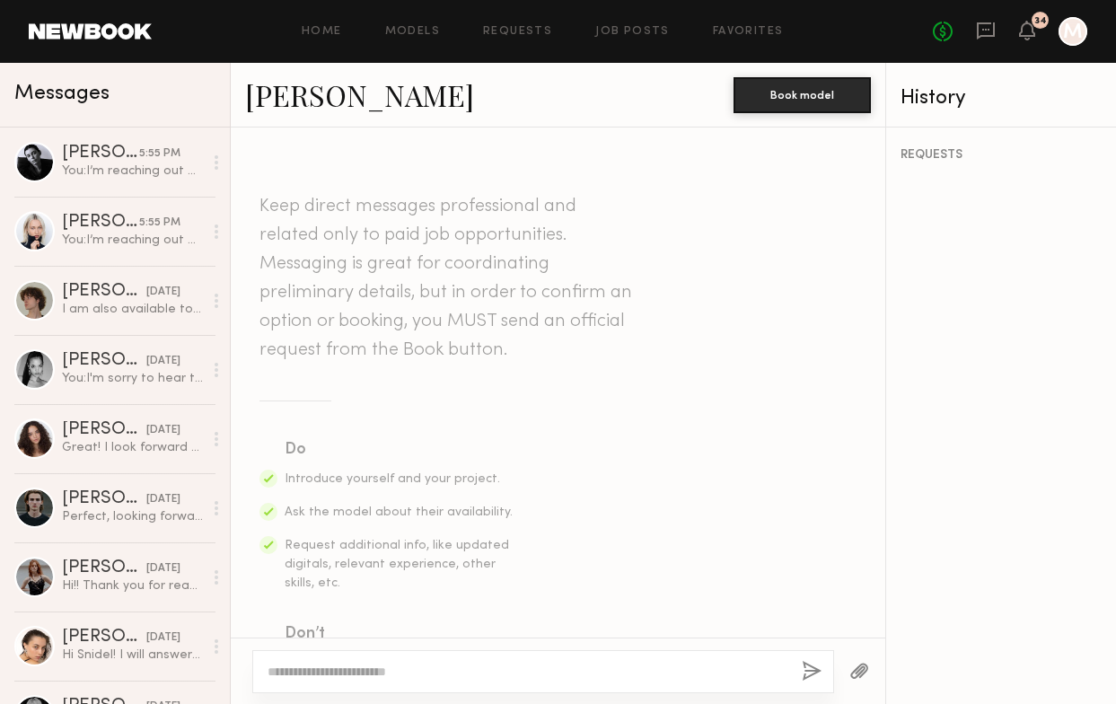
click at [445, 670] on textarea at bounding box center [528, 672] width 520 height 18
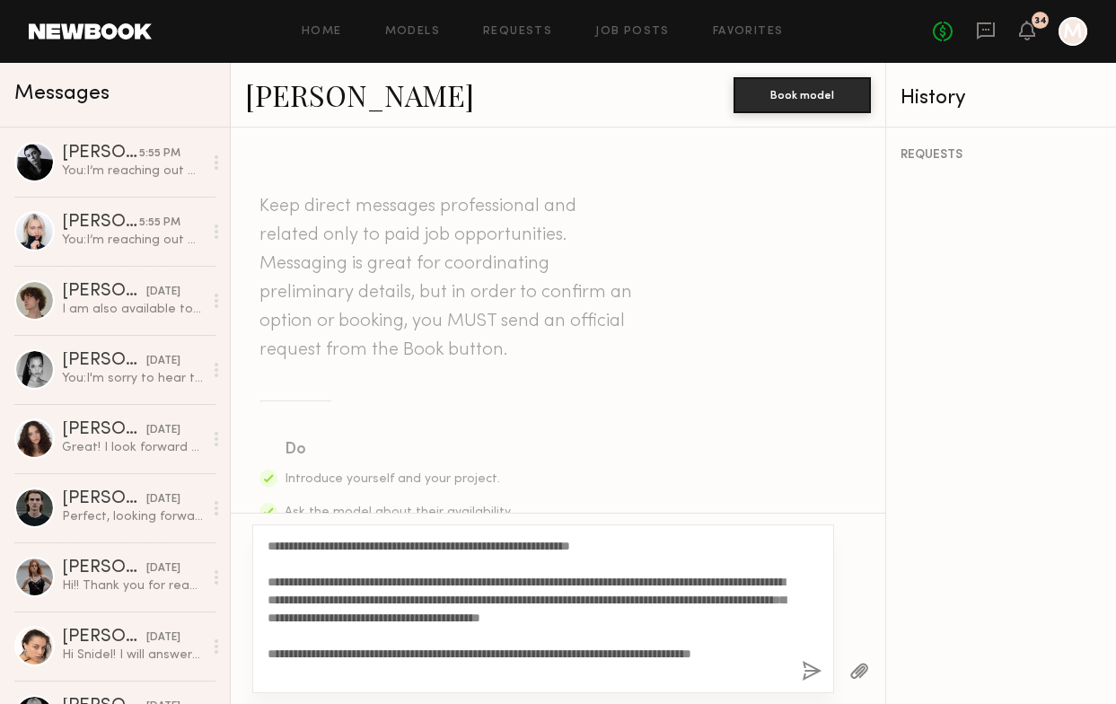
scroll to position [33, 0]
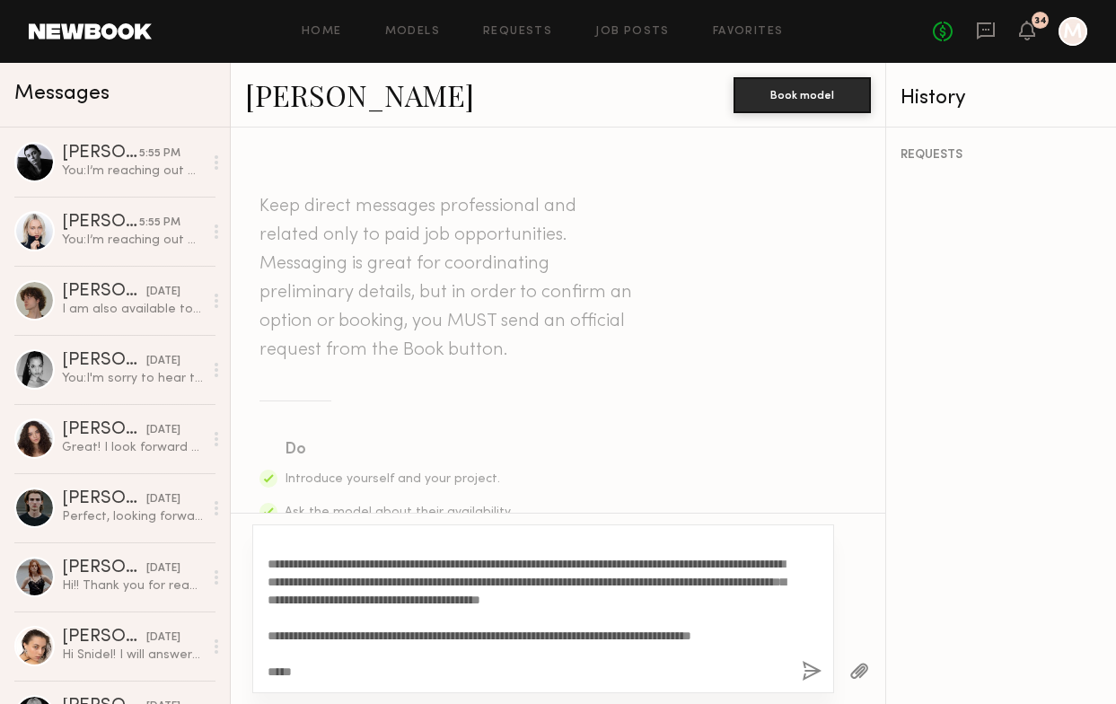
type textarea "**********"
click at [809, 662] on button "button" at bounding box center [812, 672] width 20 height 22
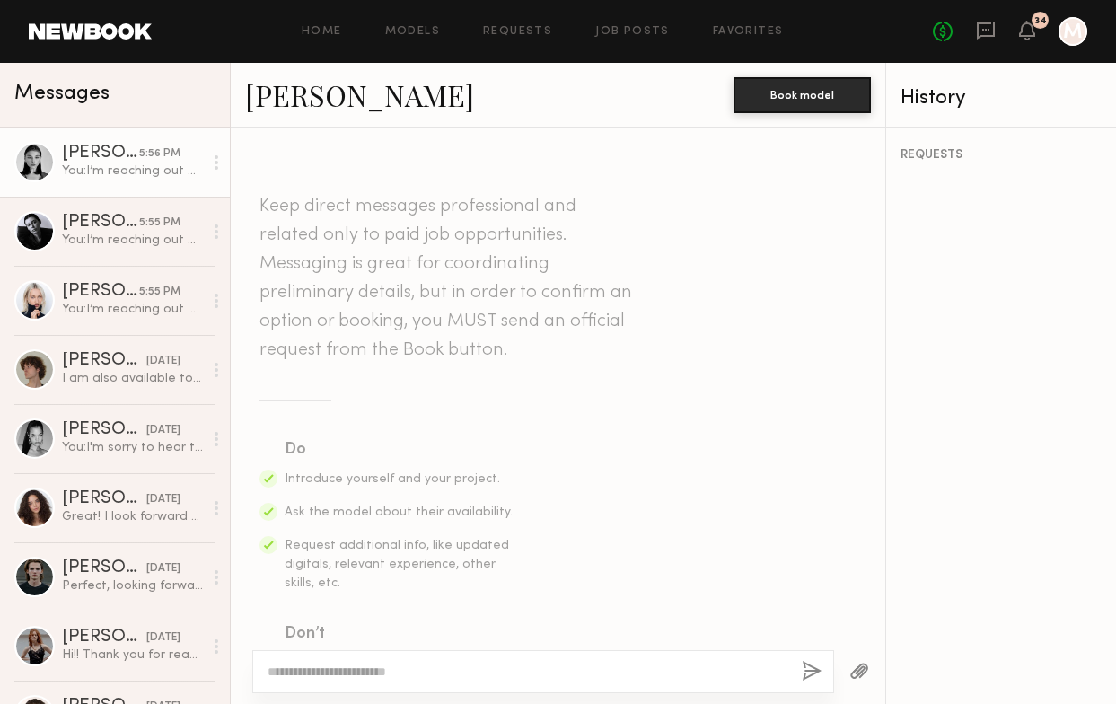
scroll to position [0, 0]
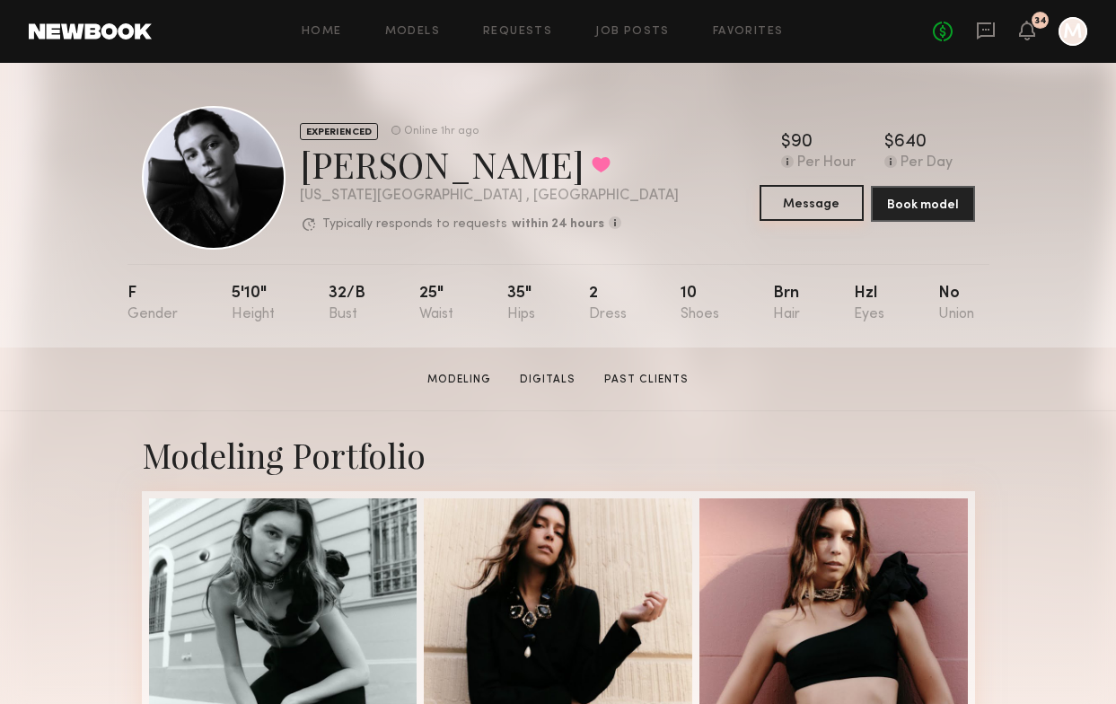
click at [795, 199] on button "Message" at bounding box center [812, 203] width 104 height 36
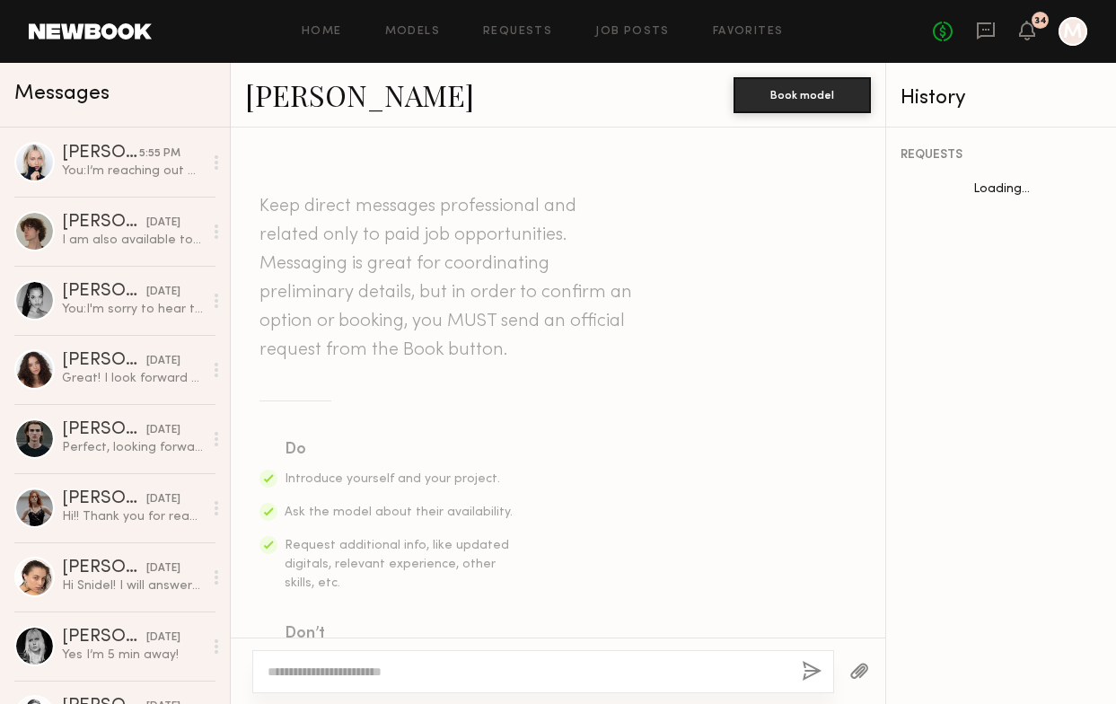
scroll to position [1436, 0]
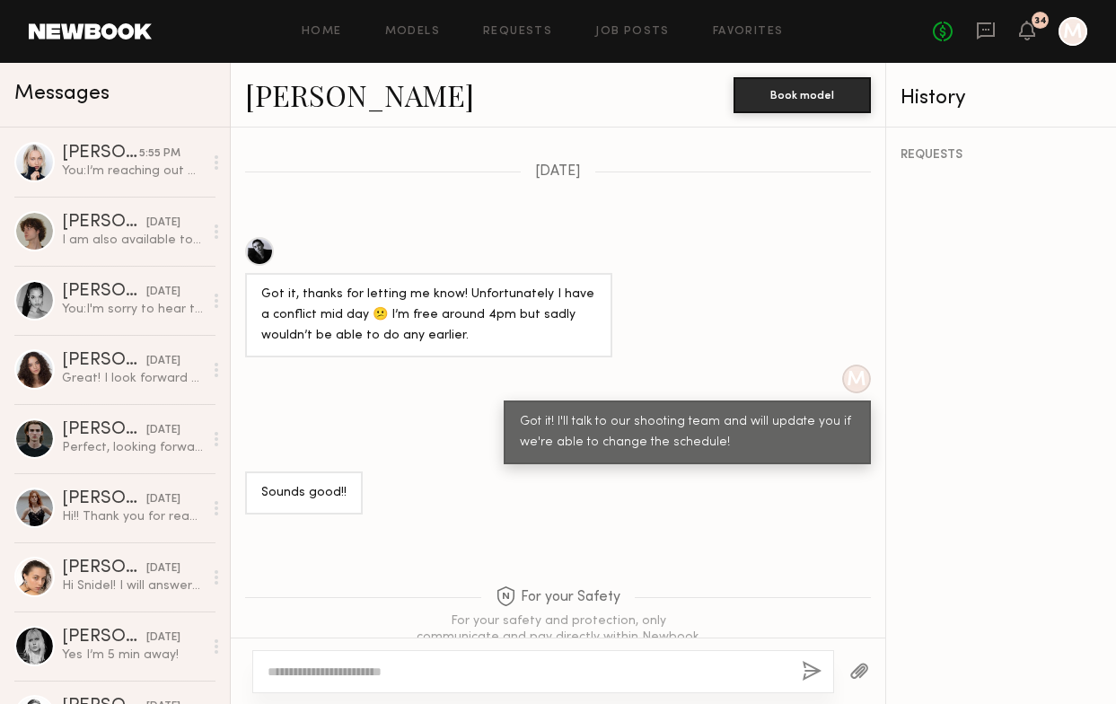
click at [469, 670] on textarea at bounding box center [528, 672] width 520 height 18
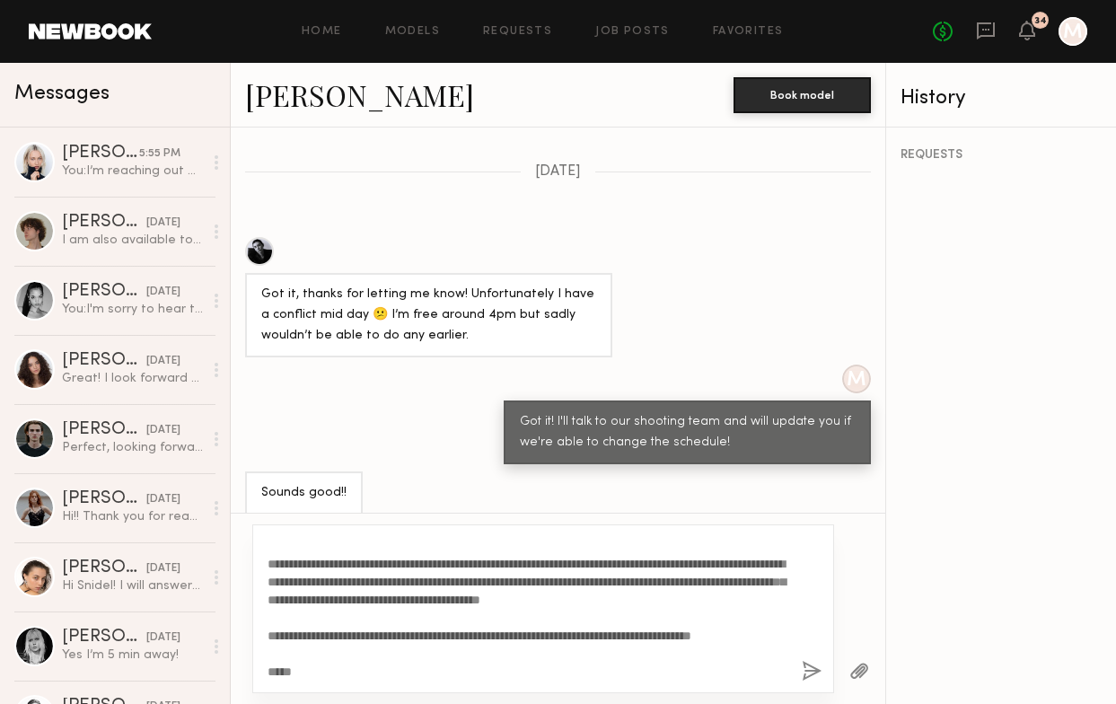
scroll to position [36, 0]
type textarea "**********"
click at [814, 666] on button "button" at bounding box center [812, 672] width 20 height 22
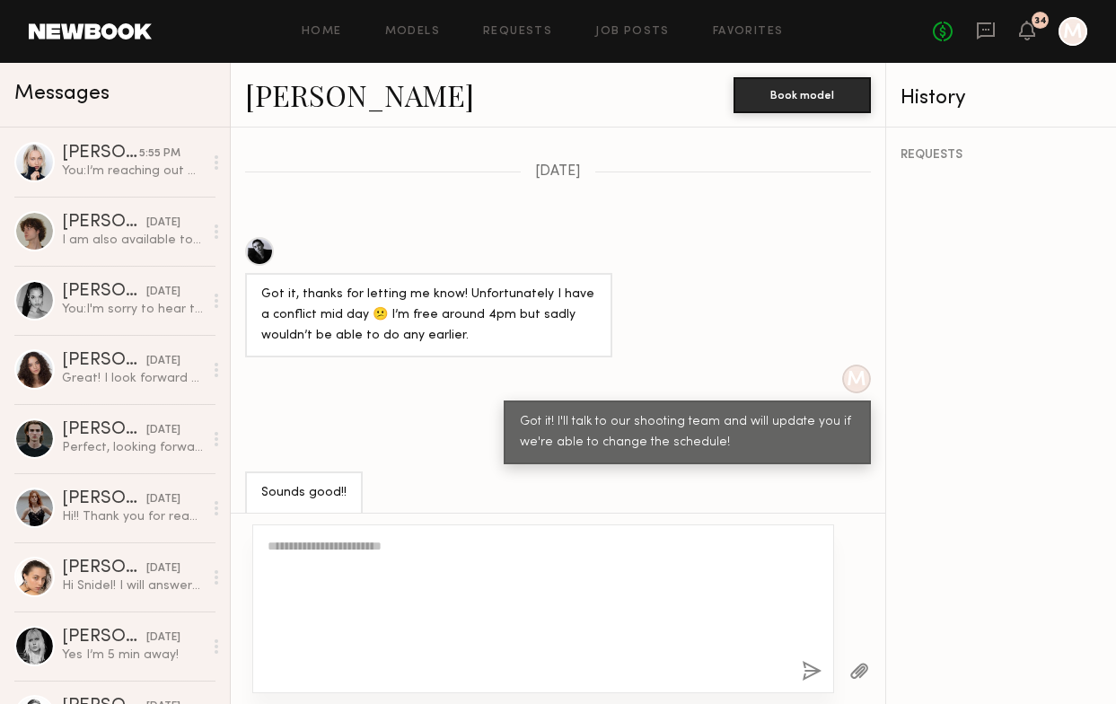
scroll to position [0, 0]
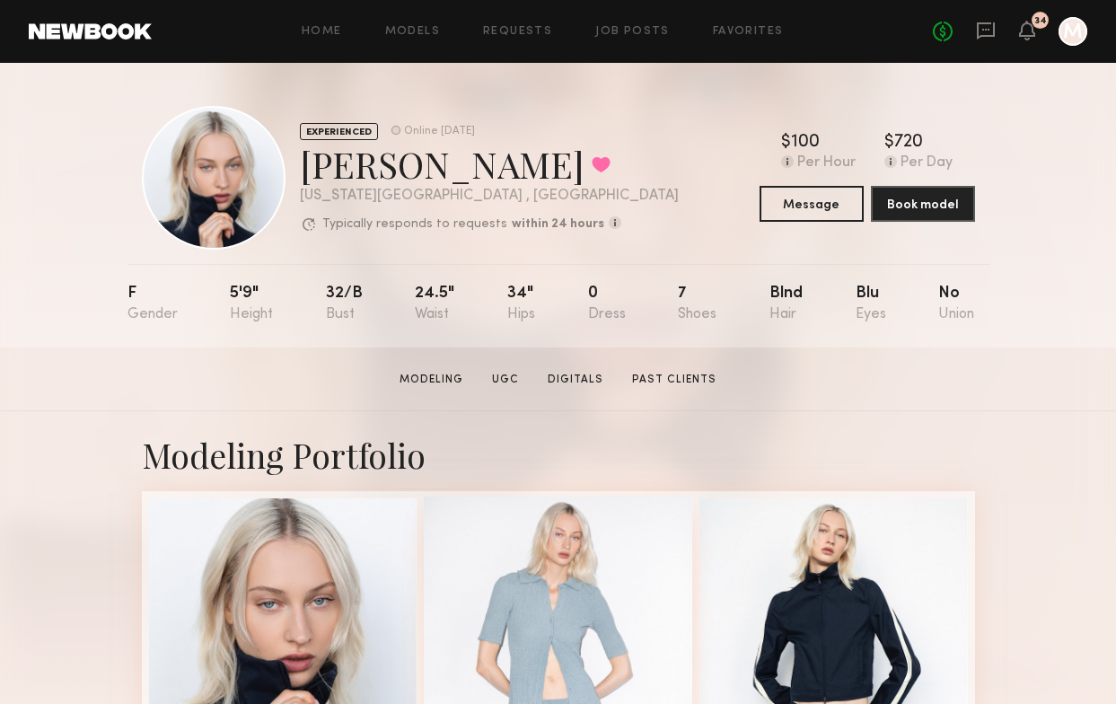
scroll to position [6, 0]
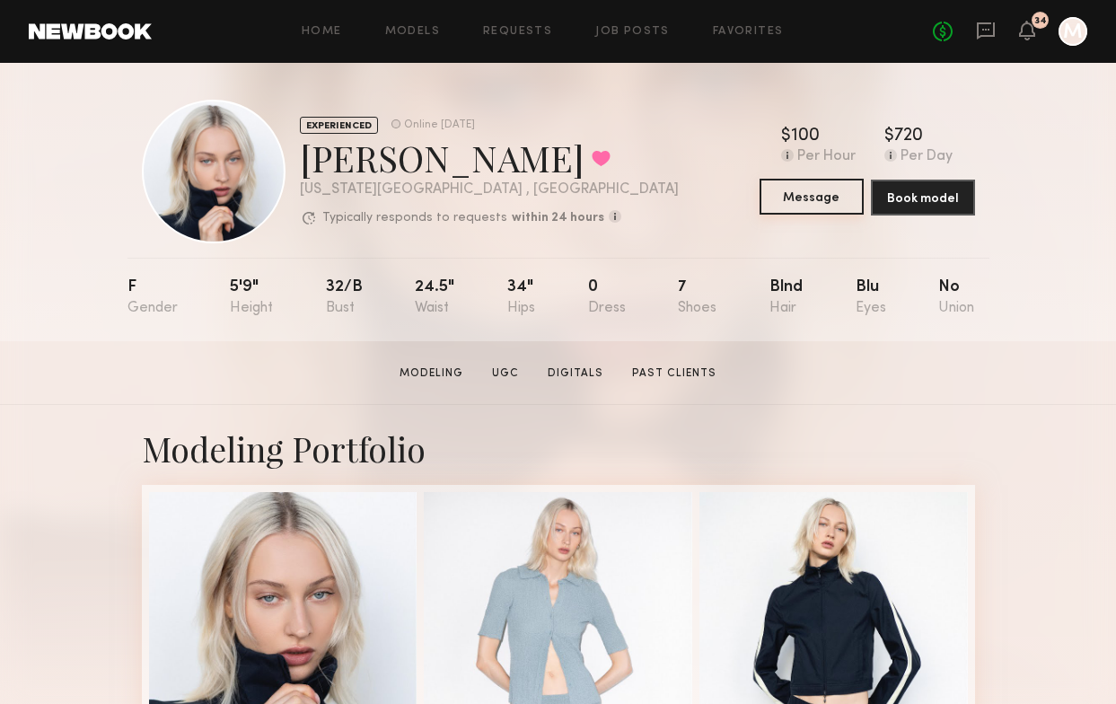
click at [824, 191] on button "Message" at bounding box center [812, 197] width 104 height 36
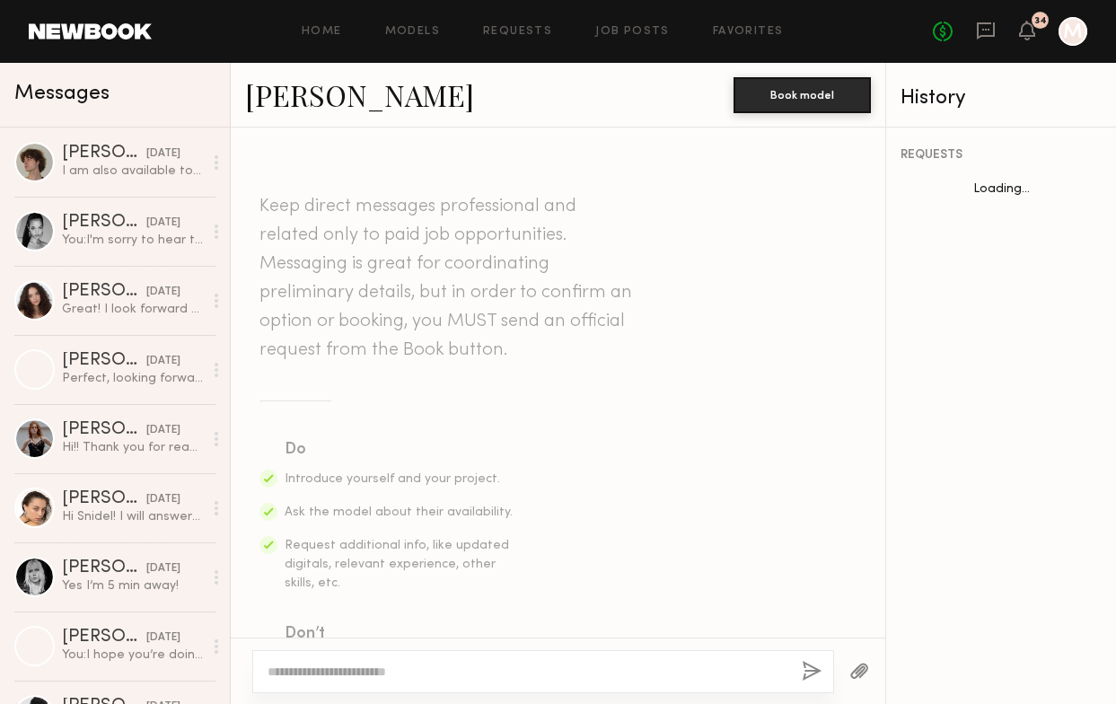
scroll to position [1696, 0]
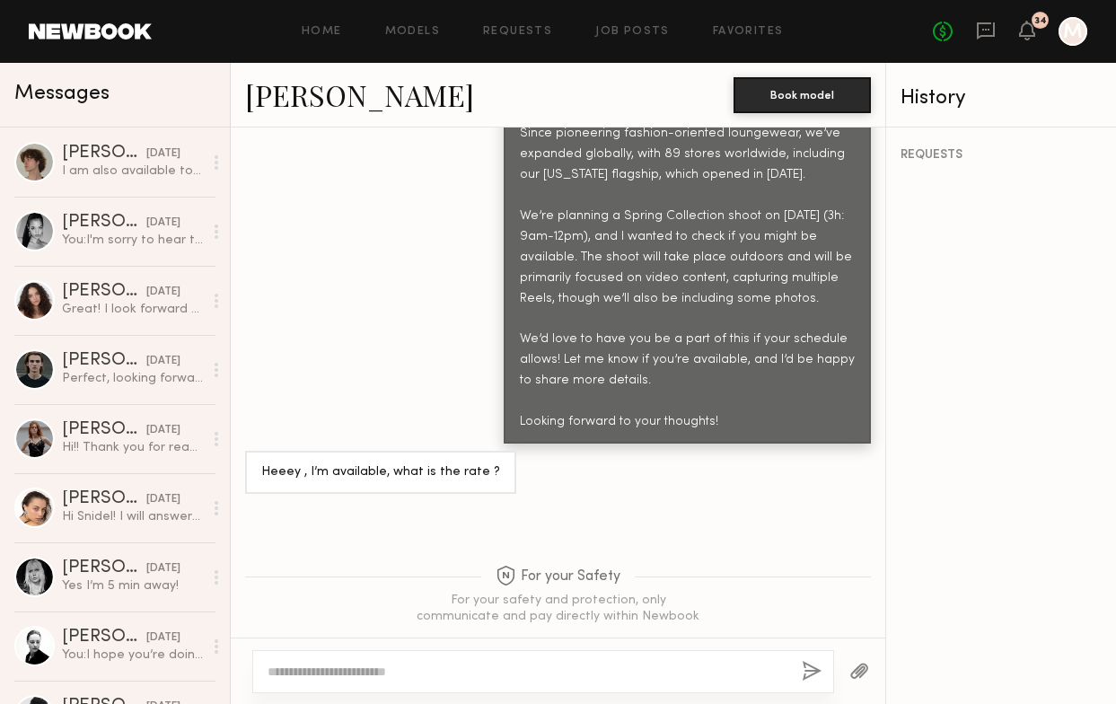
click at [492, 672] on textarea at bounding box center [528, 672] width 520 height 18
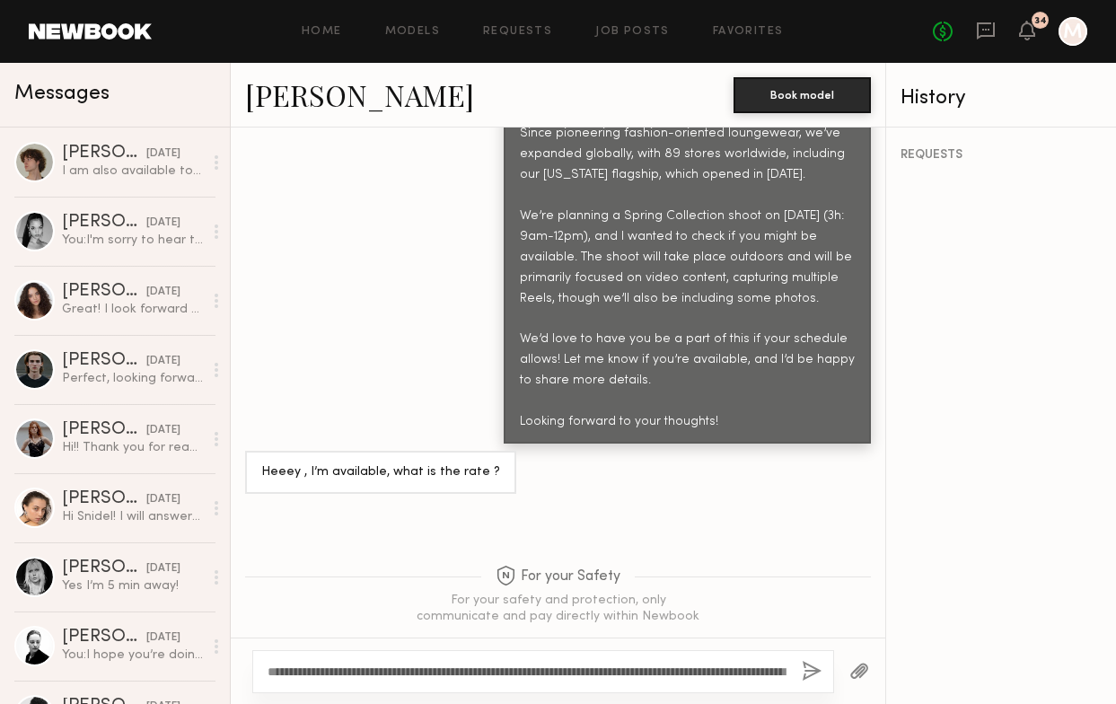
scroll to position [1698, 0]
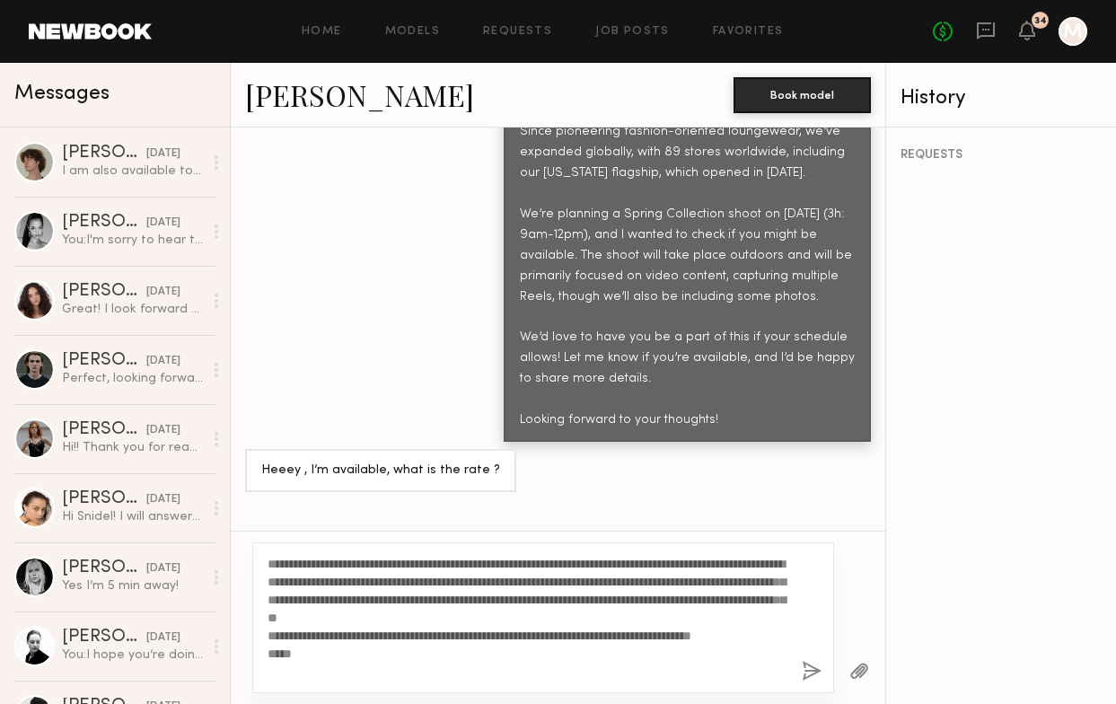
click at [580, 603] on textarea "**********" at bounding box center [528, 618] width 520 height 126
click at [729, 595] on textarea "**********" at bounding box center [528, 618] width 520 height 126
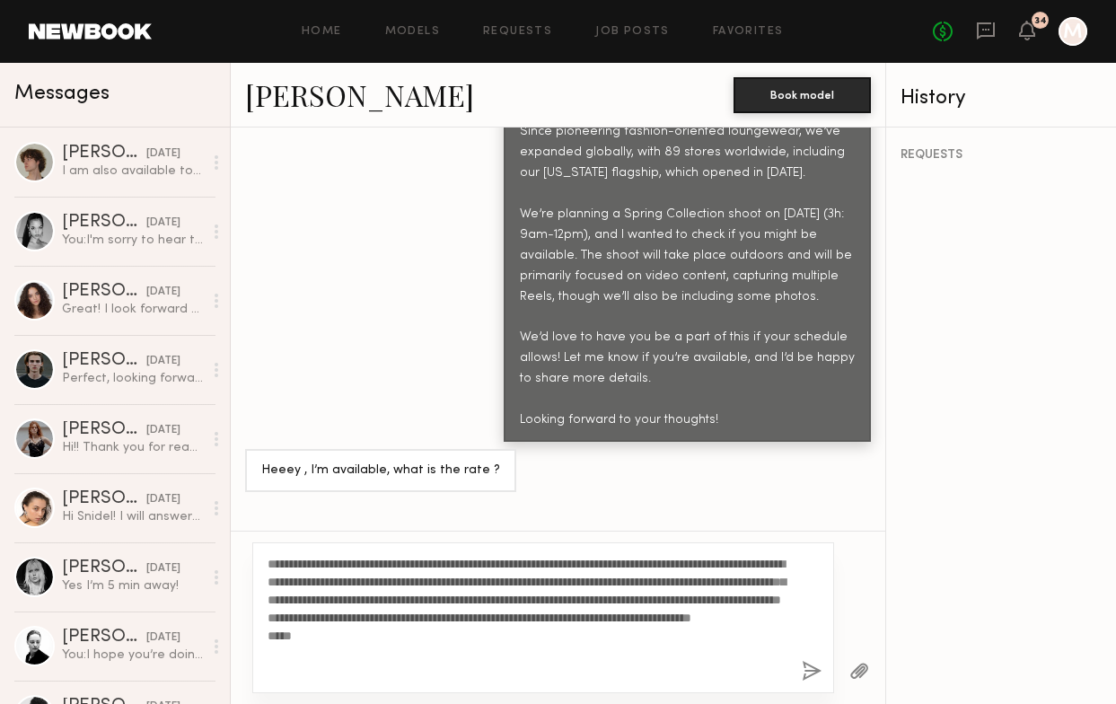
click at [727, 612] on textarea "**********" at bounding box center [528, 618] width 520 height 126
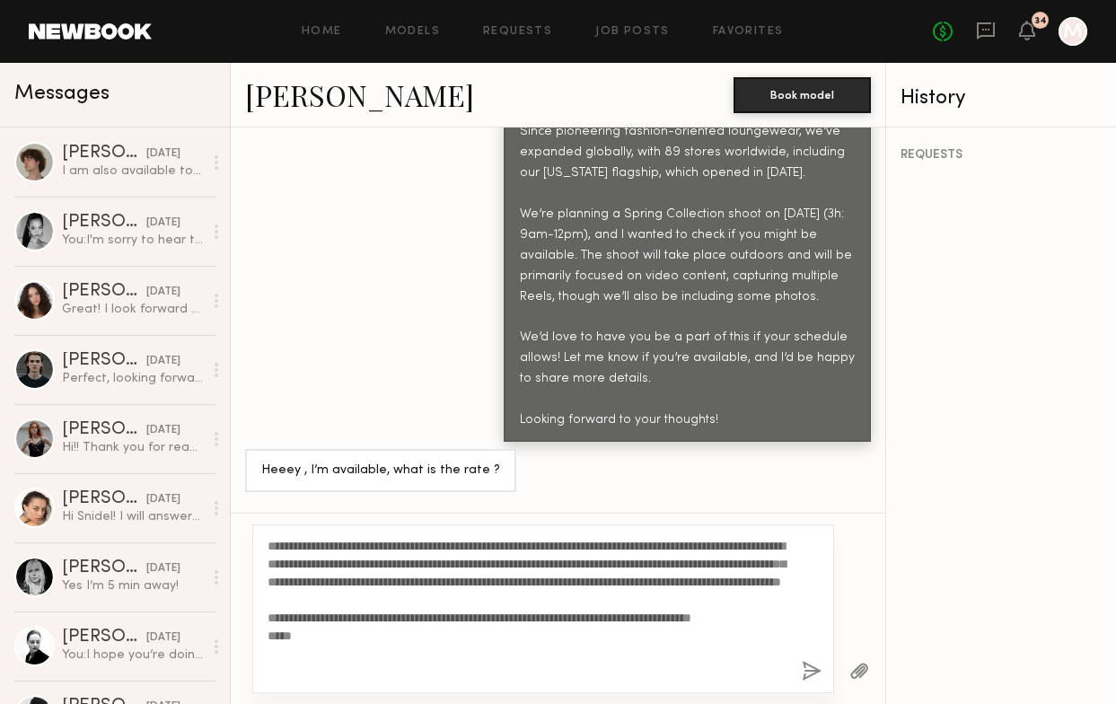
click at [658, 542] on textarea "**********" at bounding box center [528, 609] width 520 height 144
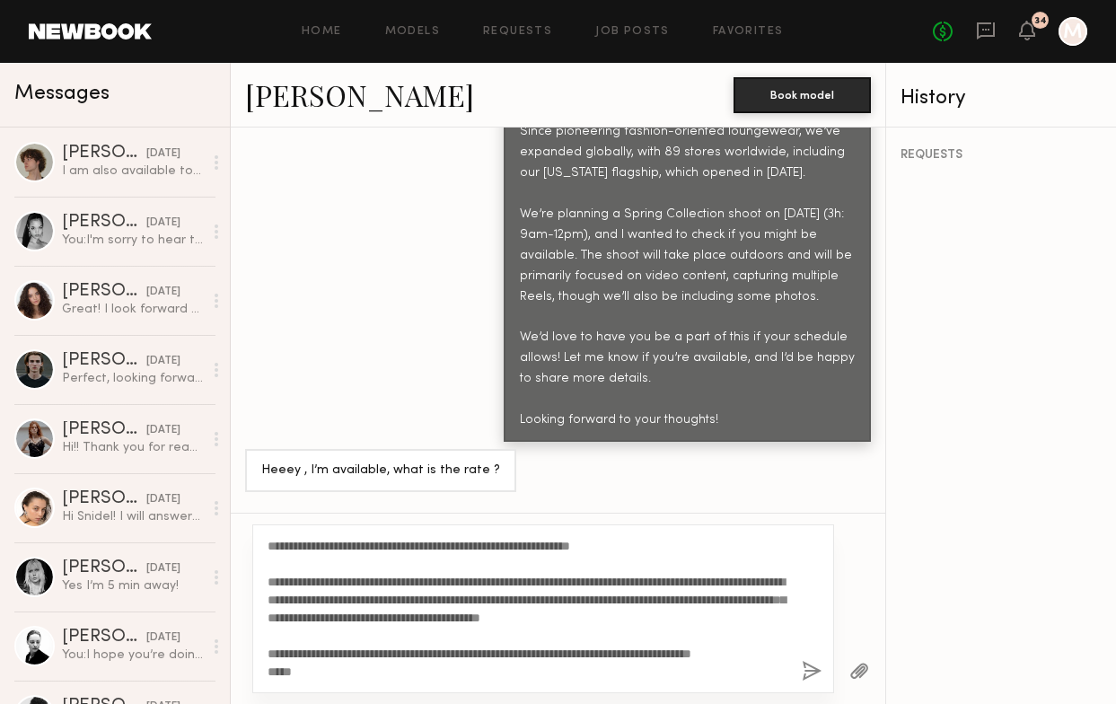
scroll to position [18, 0]
click at [511, 651] on textarea "**********" at bounding box center [528, 609] width 520 height 144
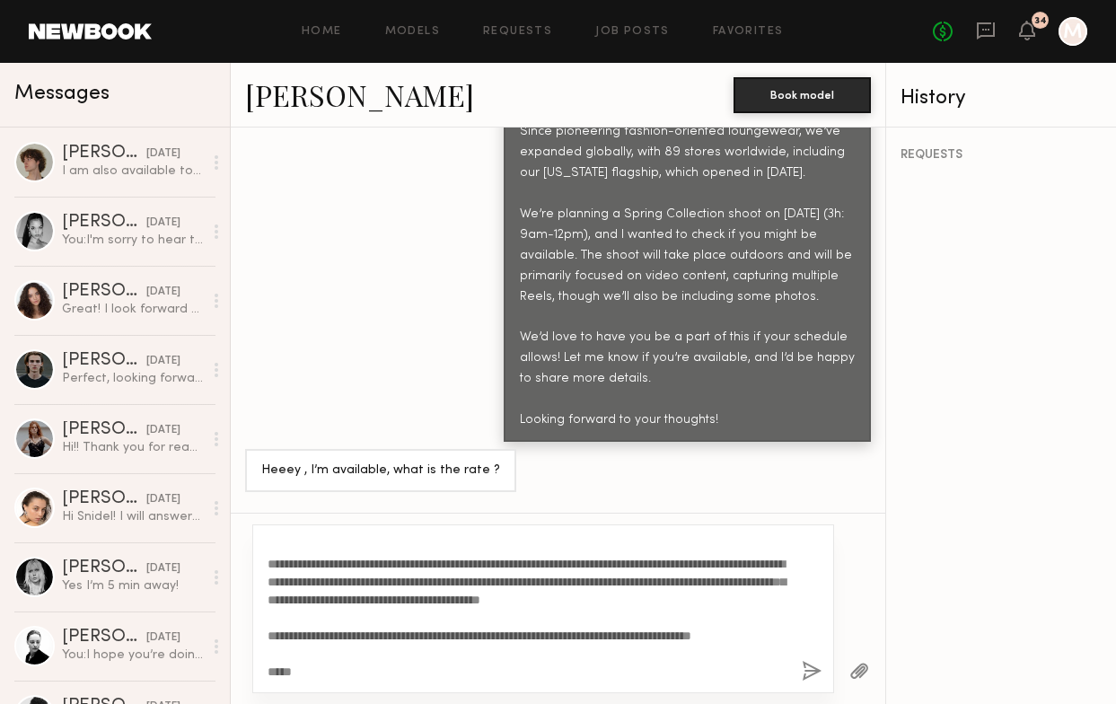
click at [628, 656] on textarea "**********" at bounding box center [528, 609] width 520 height 144
type textarea "**********"
click at [807, 673] on button "button" at bounding box center [812, 672] width 20 height 22
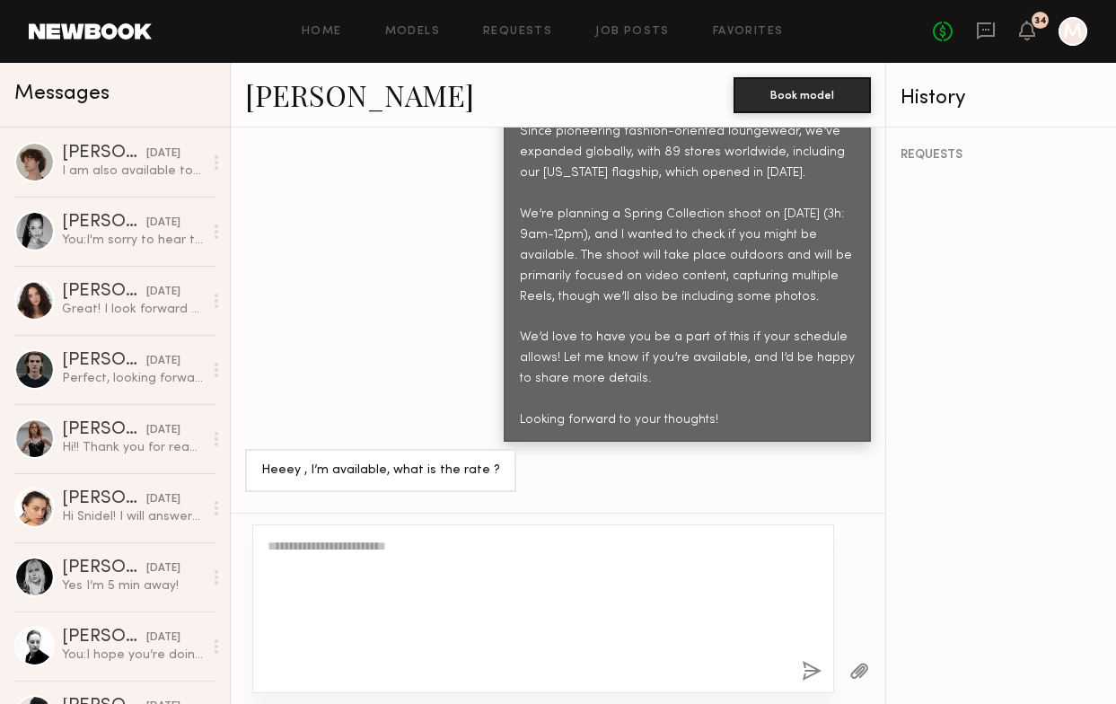
scroll to position [0, 0]
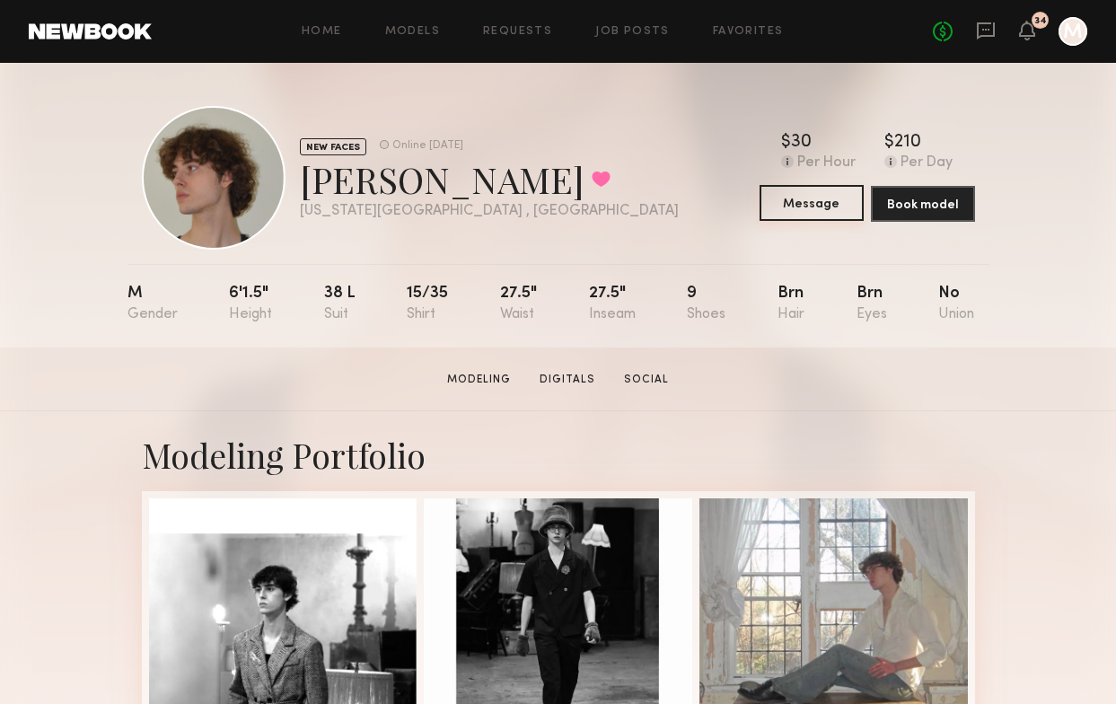
click at [829, 198] on button "Message" at bounding box center [812, 203] width 104 height 36
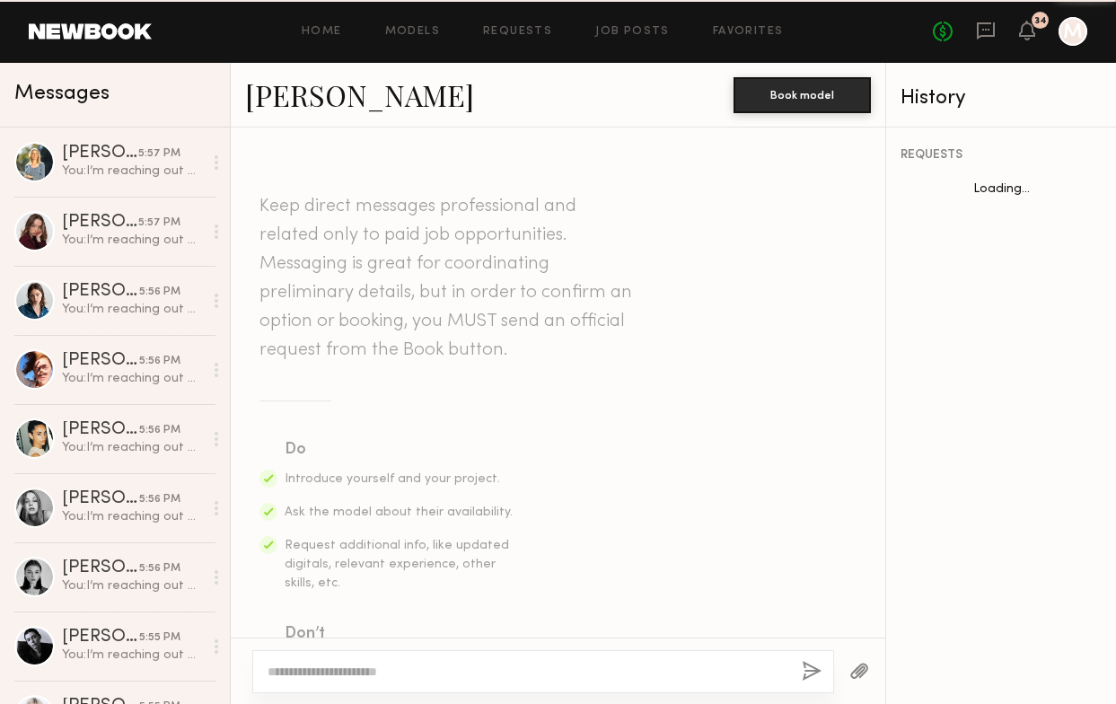
scroll to position [1950, 0]
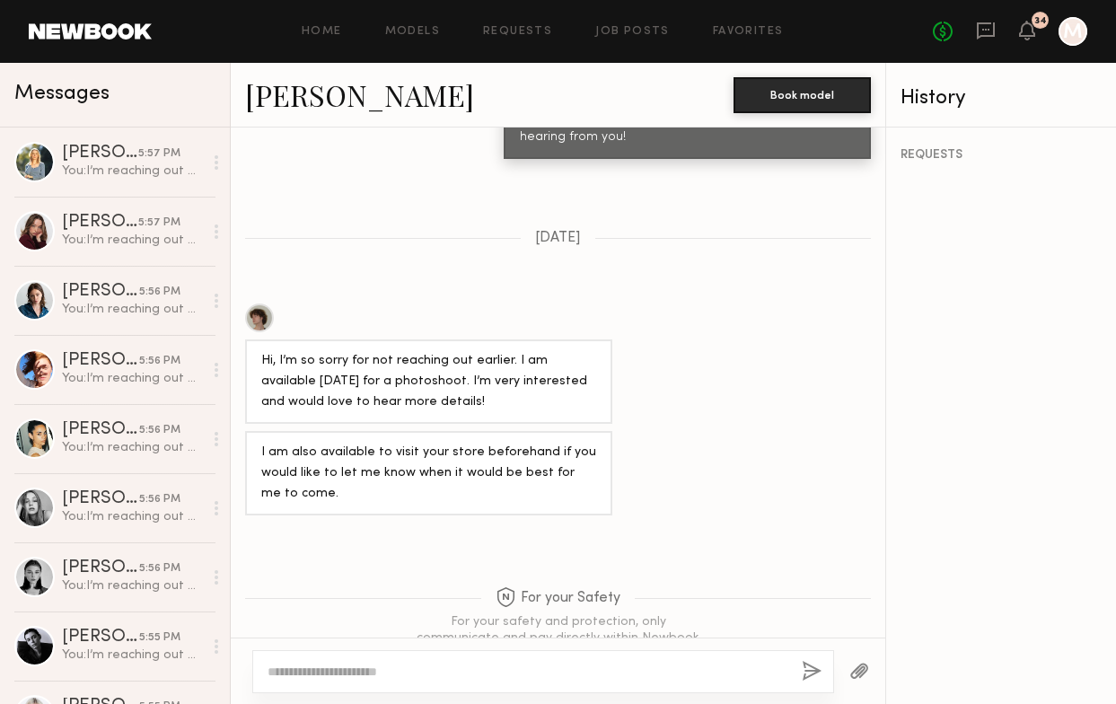
click at [516, 669] on textarea at bounding box center [528, 672] width 520 height 18
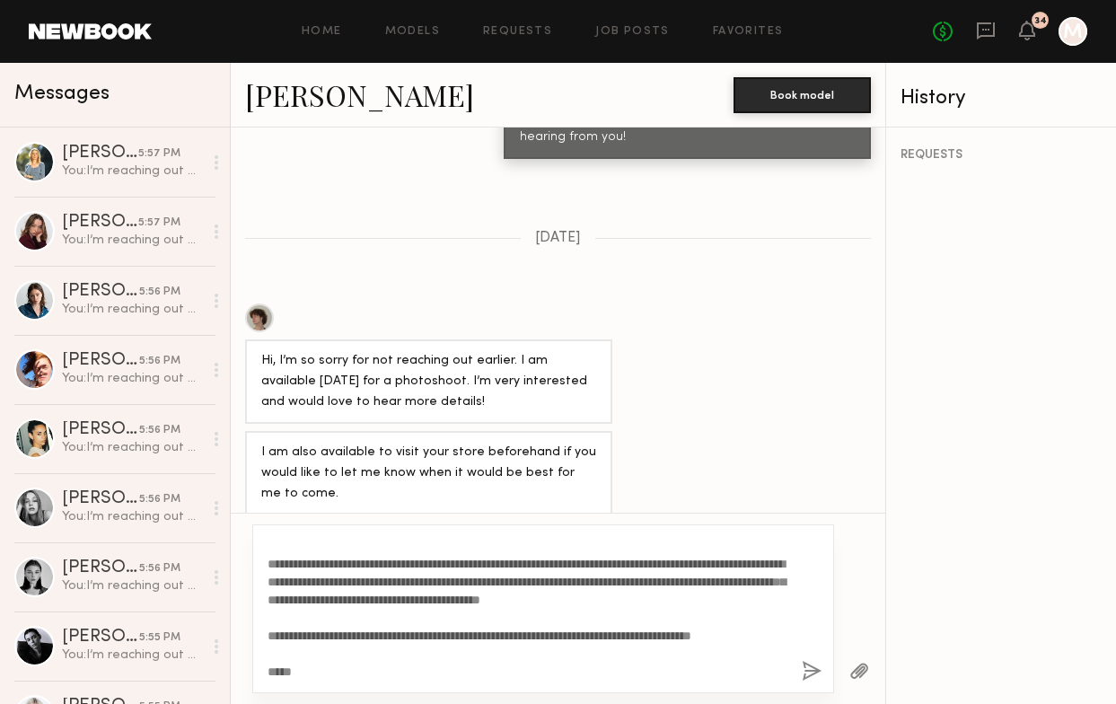
type textarea "**********"
click at [813, 667] on button "button" at bounding box center [812, 672] width 20 height 22
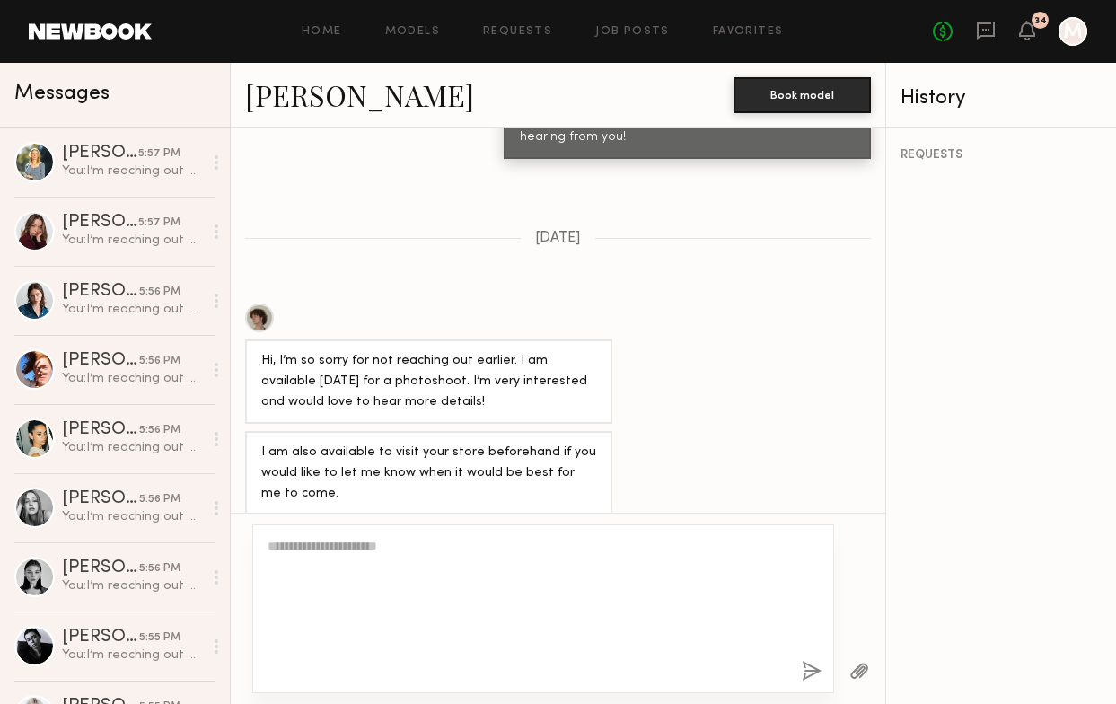
scroll to position [0, 0]
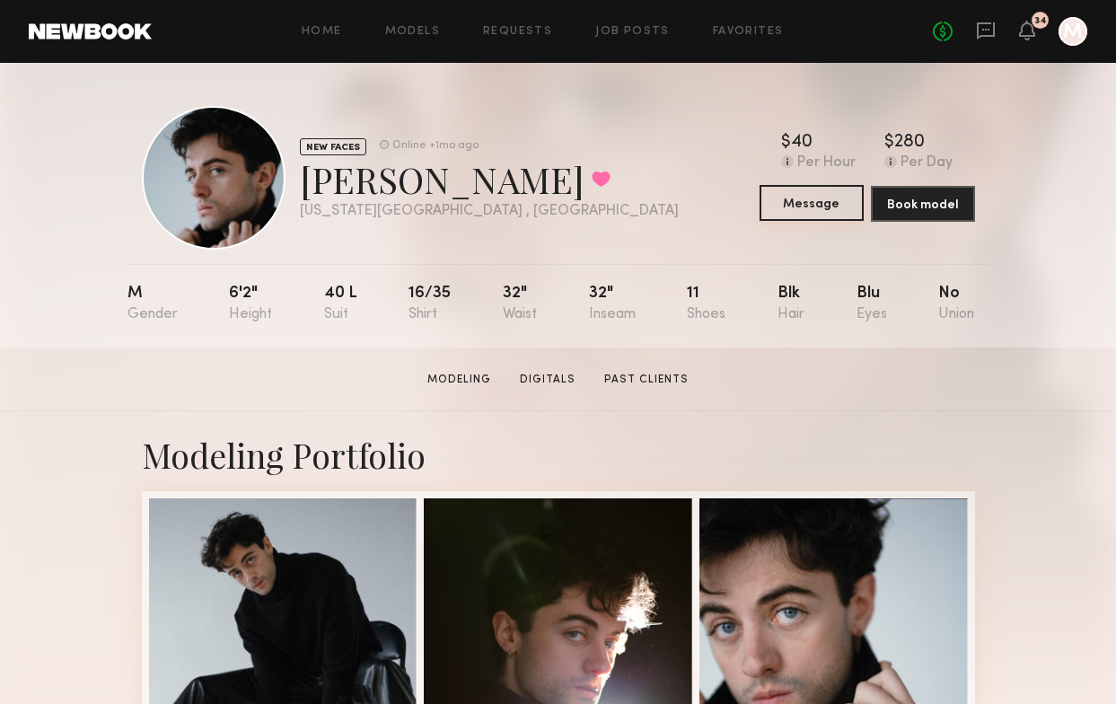
click at [815, 194] on button "Message" at bounding box center [812, 203] width 104 height 36
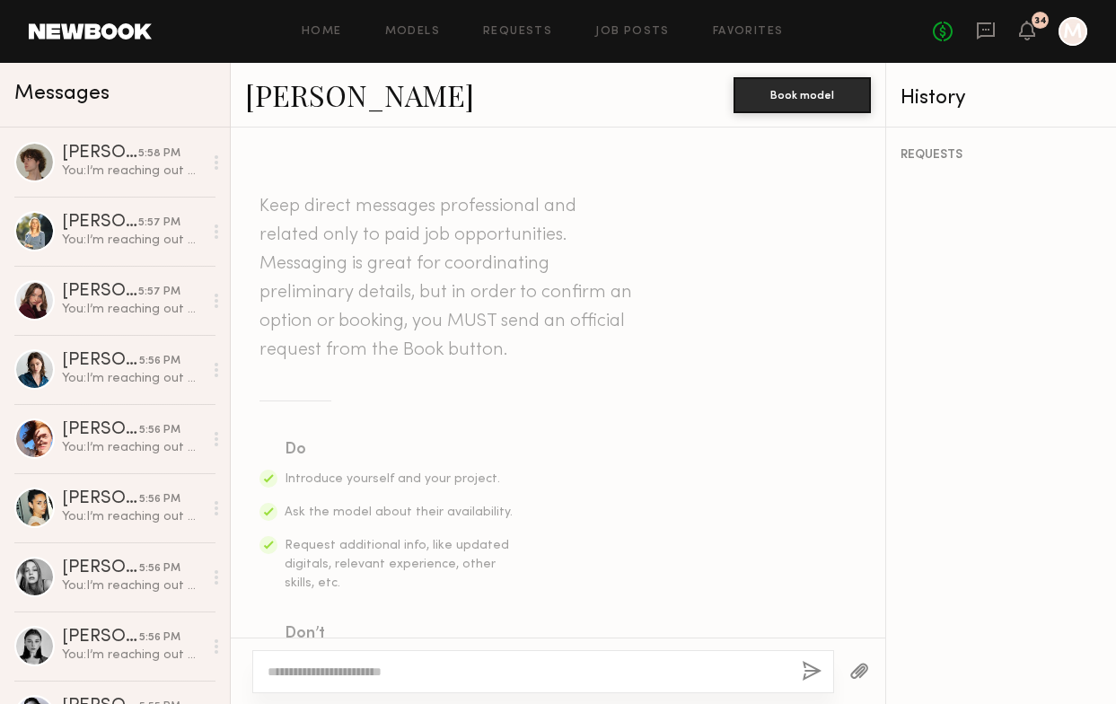
click at [576, 663] on textarea at bounding box center [528, 672] width 520 height 18
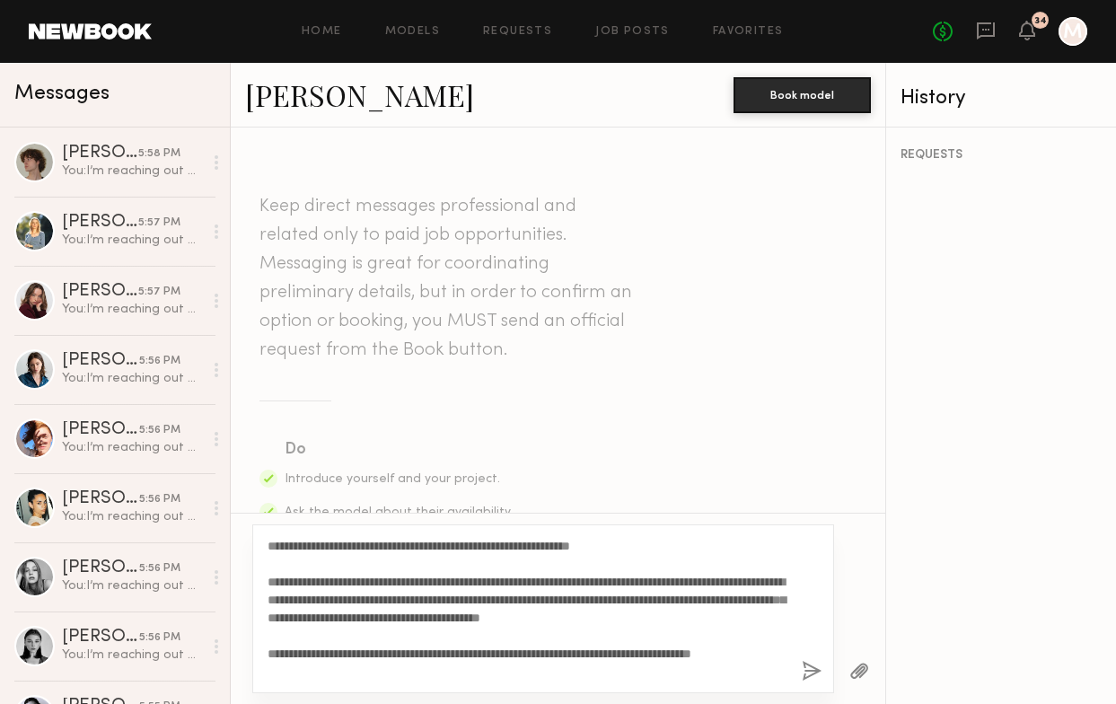
scroll to position [33, 0]
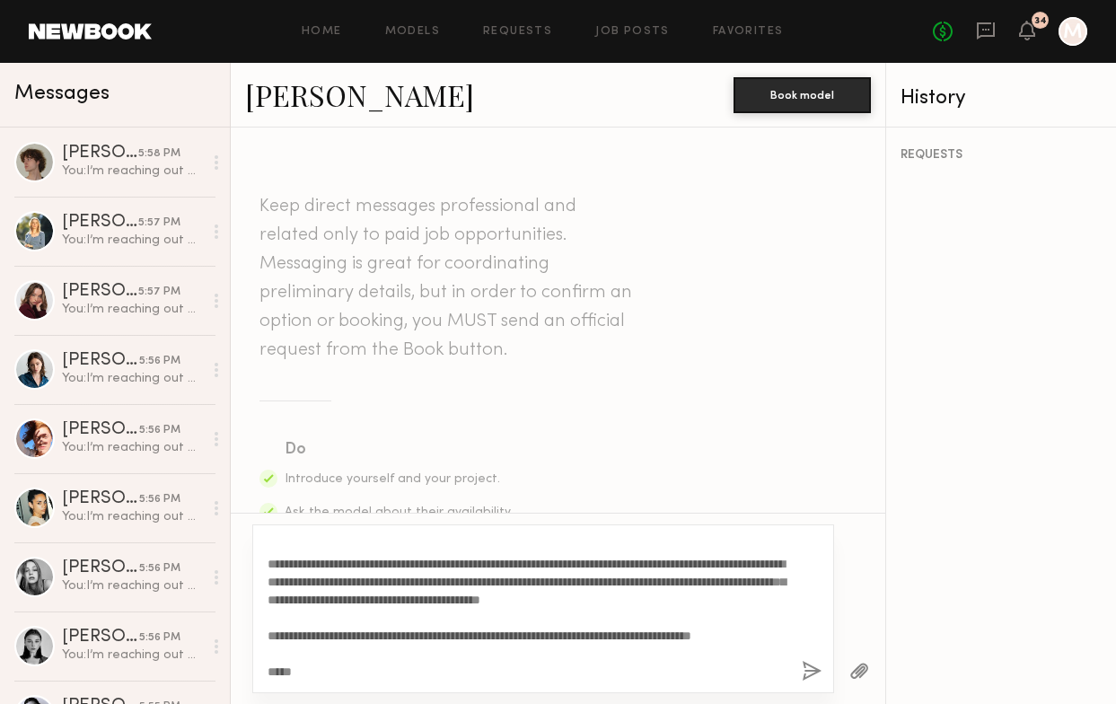
type textarea "**********"
click at [815, 668] on button "button" at bounding box center [812, 672] width 20 height 22
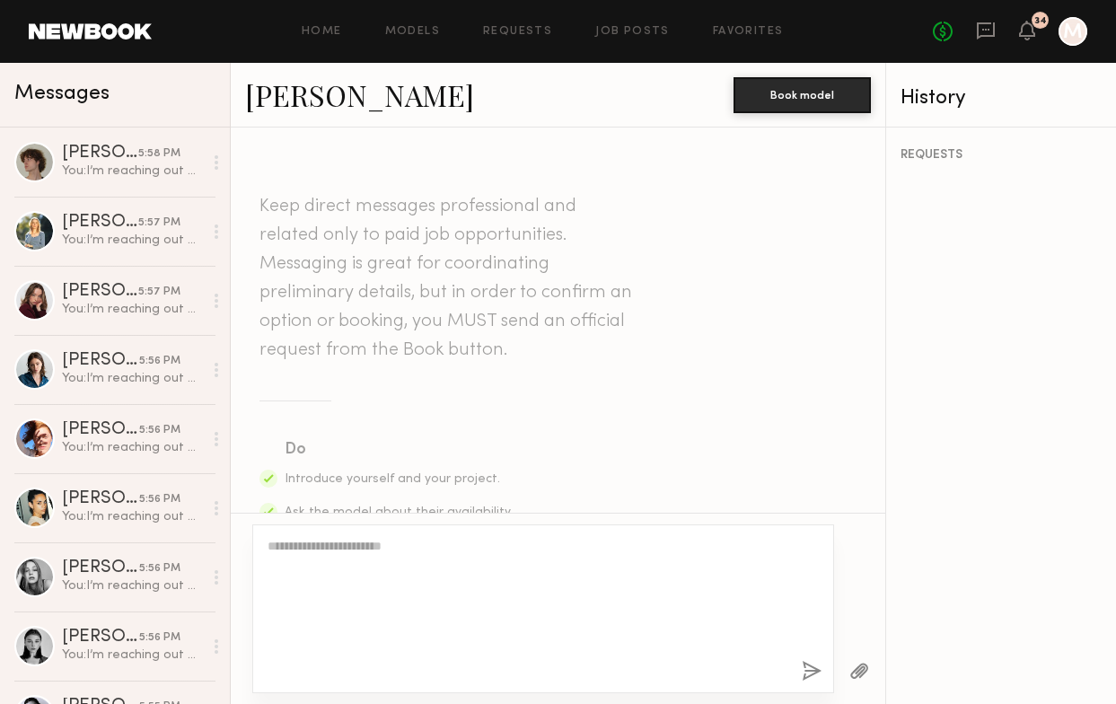
scroll to position [0, 0]
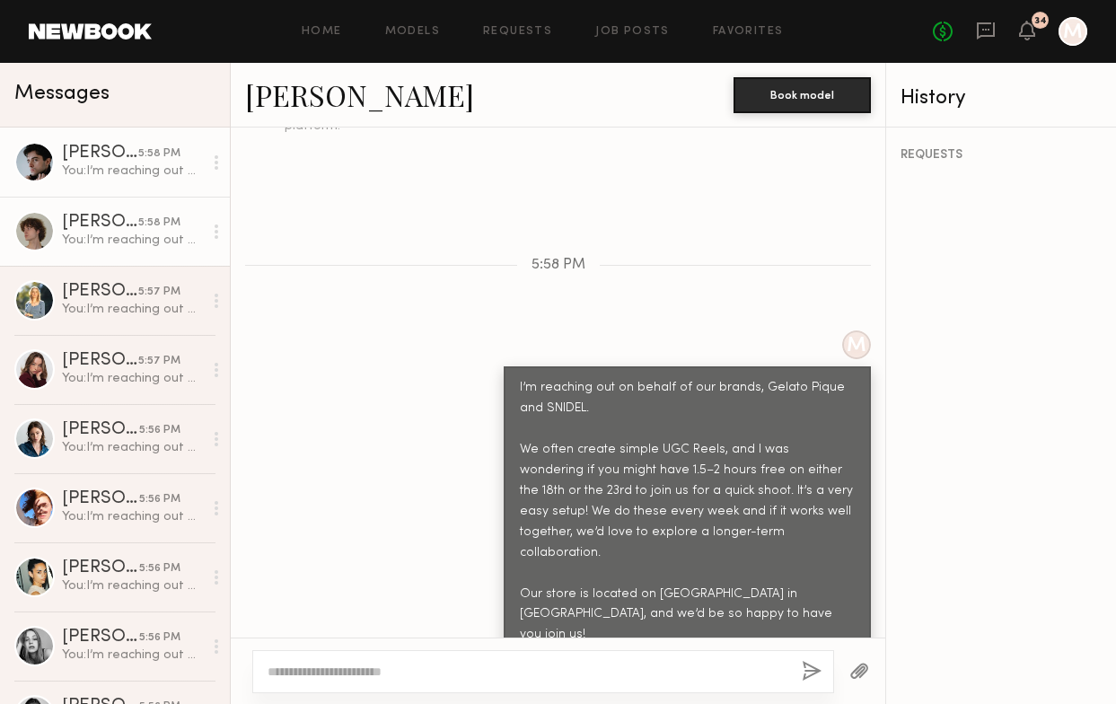
click at [184, 244] on div "You: I’m reaching out on behalf of our brands, Gelato Pique and SNIDEL. We ofte…" at bounding box center [132, 240] width 141 height 17
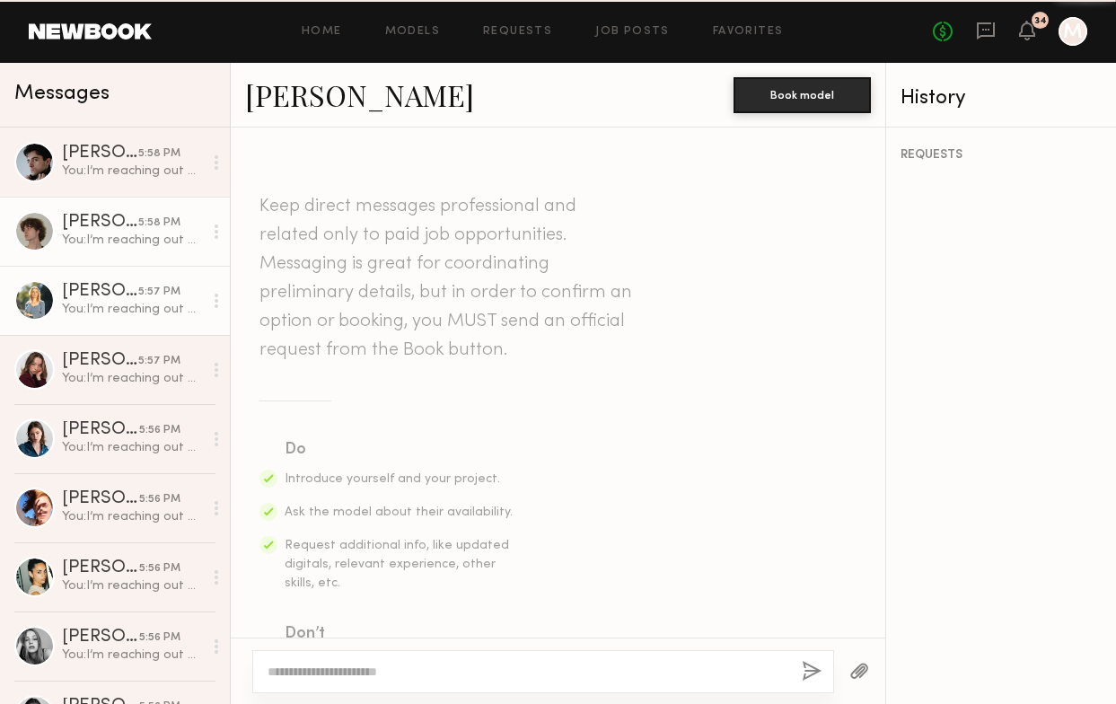
scroll to position [2384, 0]
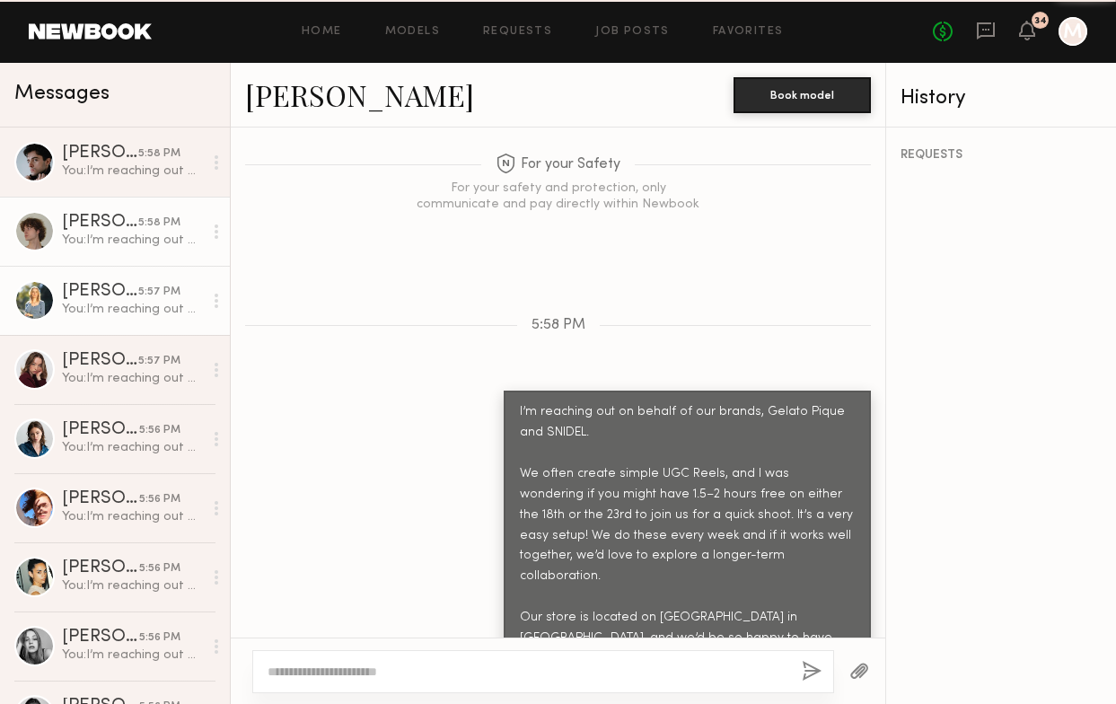
click at [172, 311] on div "You: I’m reaching out on behalf of our brands, Gelato Pique and SNIDEL. We ofte…" at bounding box center [132, 309] width 141 height 17
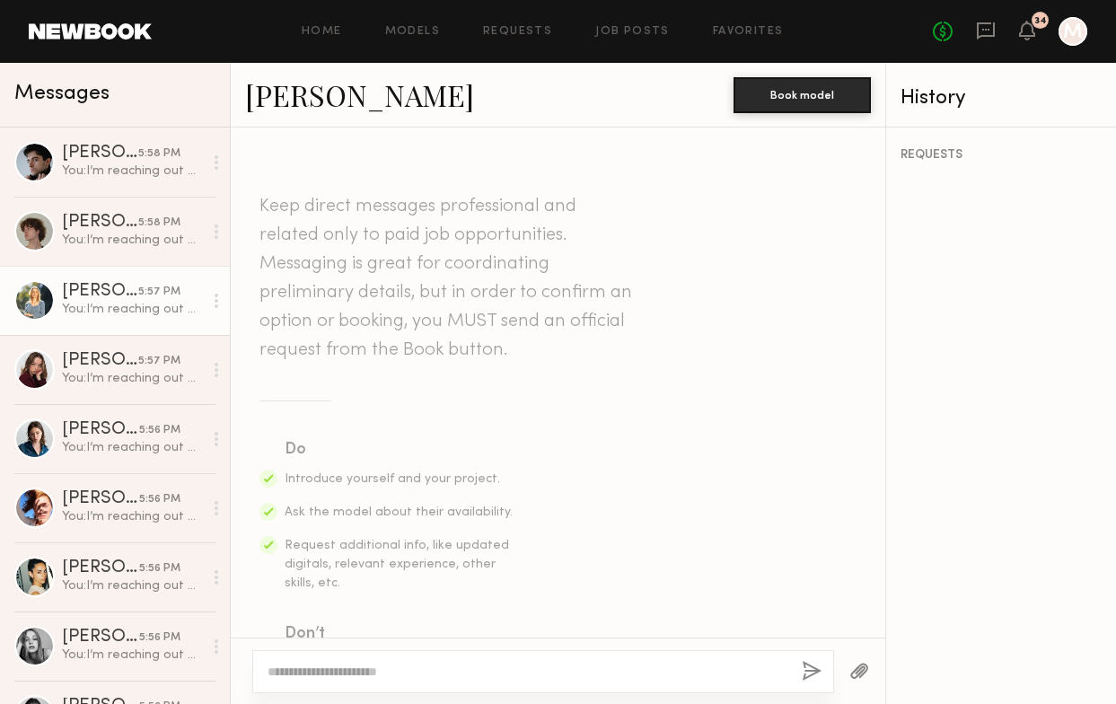
scroll to position [679, 0]
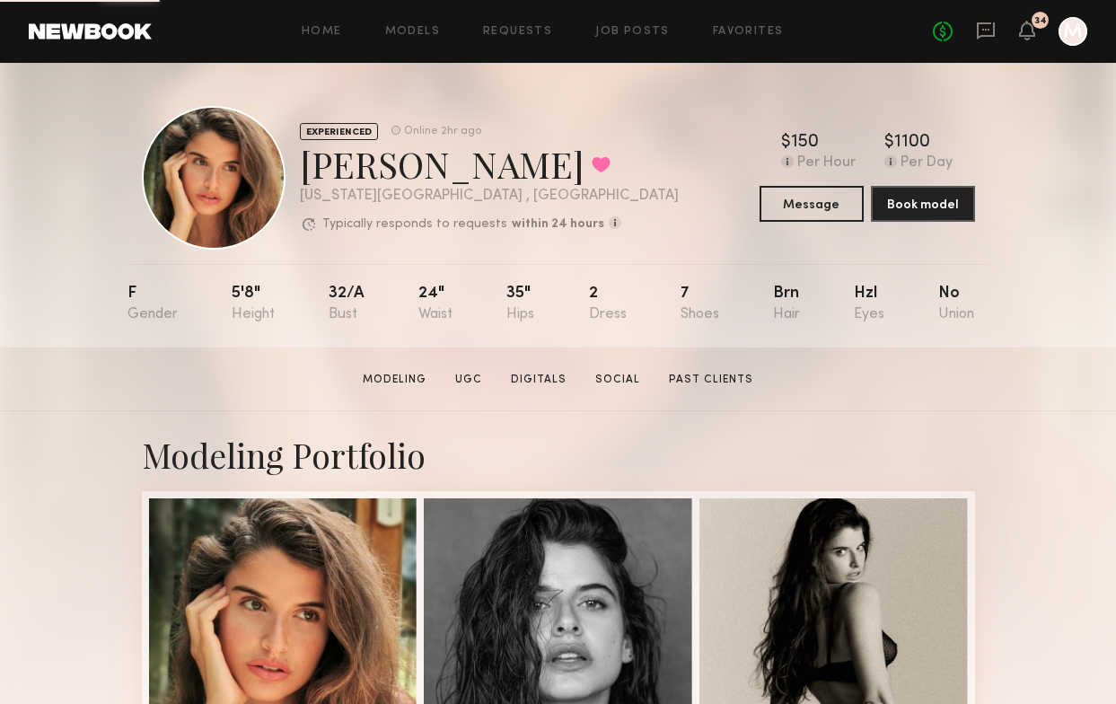
click at [1017, 36] on div "No fees up to $5,000 34 M" at bounding box center [1010, 31] width 154 height 29
click at [1029, 33] on icon at bounding box center [1027, 29] width 14 height 13
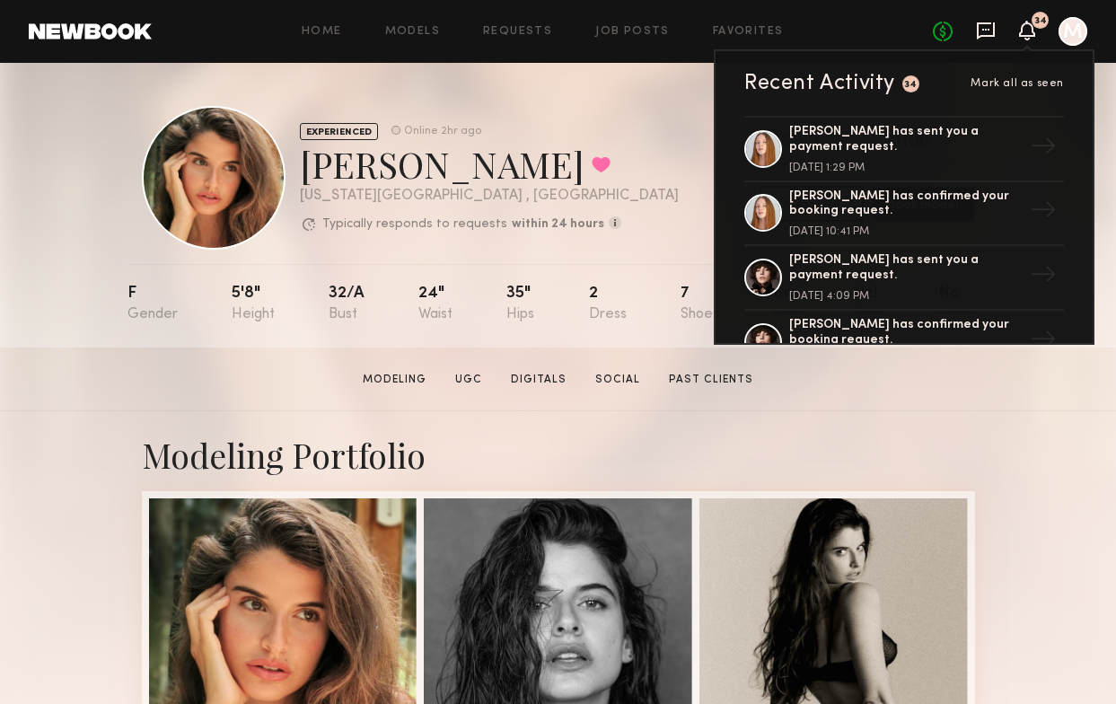
click at [990, 27] on icon at bounding box center [986, 31] width 20 height 20
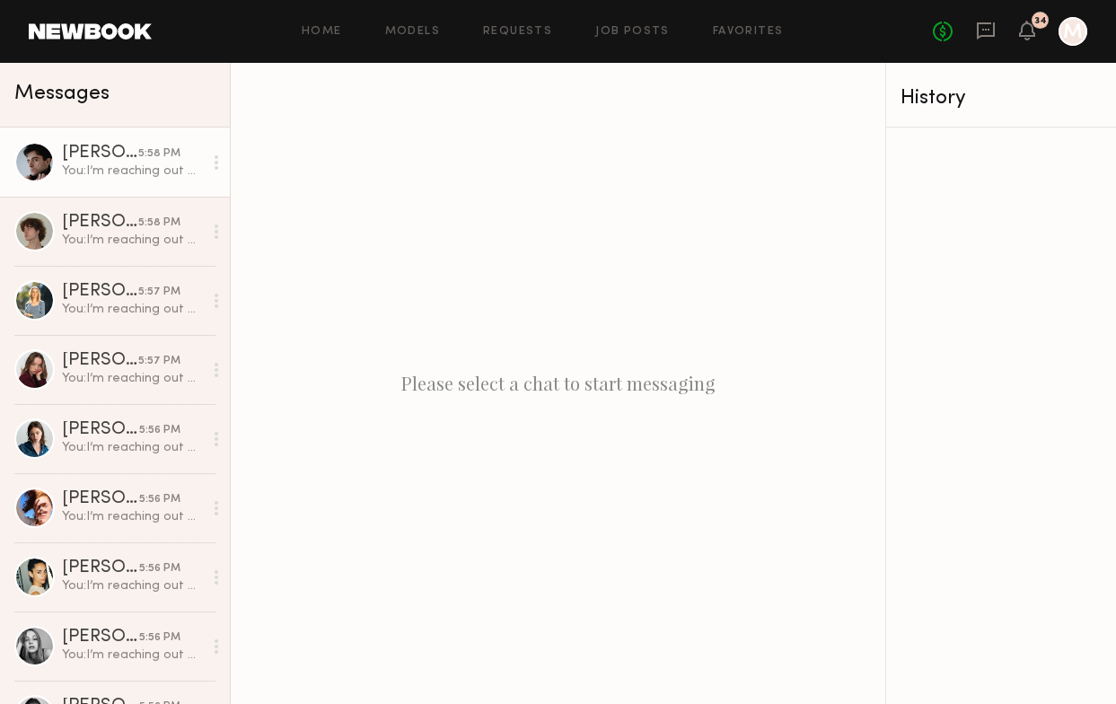
click at [121, 176] on div "You: I’m reaching out on behalf of our brands, Gelato Pique and SNIDEL. We ofte…" at bounding box center [132, 171] width 141 height 17
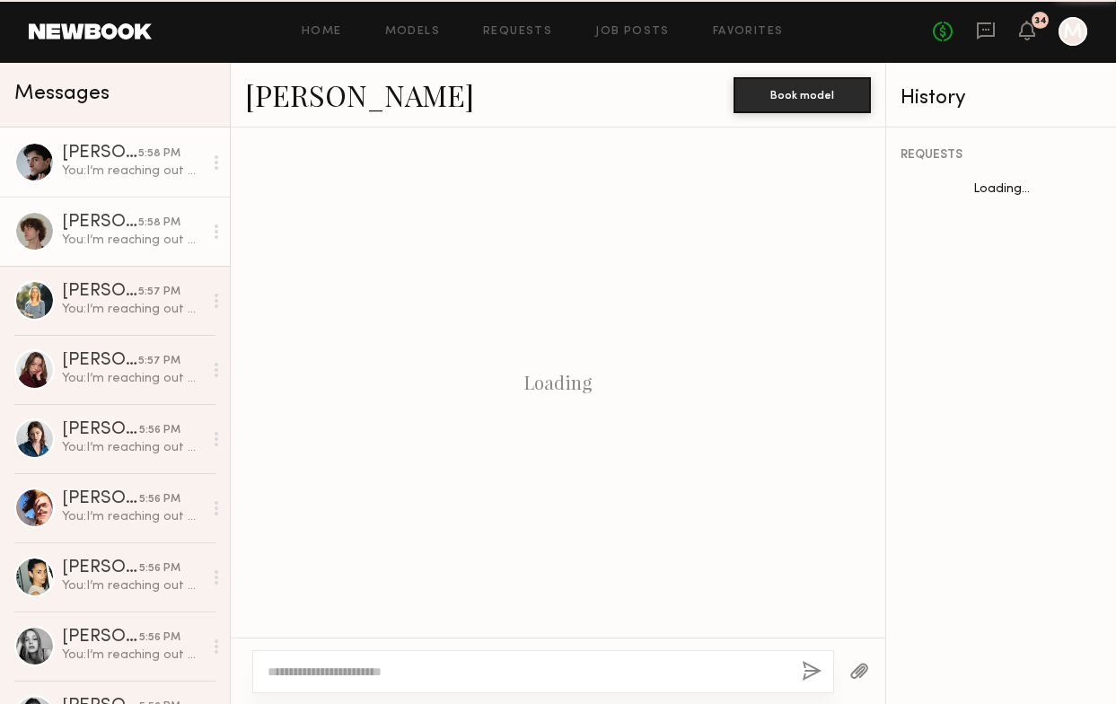
click at [121, 242] on div "You: I’m reaching out on behalf of our brands, Gelato Pique and SNIDEL. We ofte…" at bounding box center [132, 240] width 141 height 17
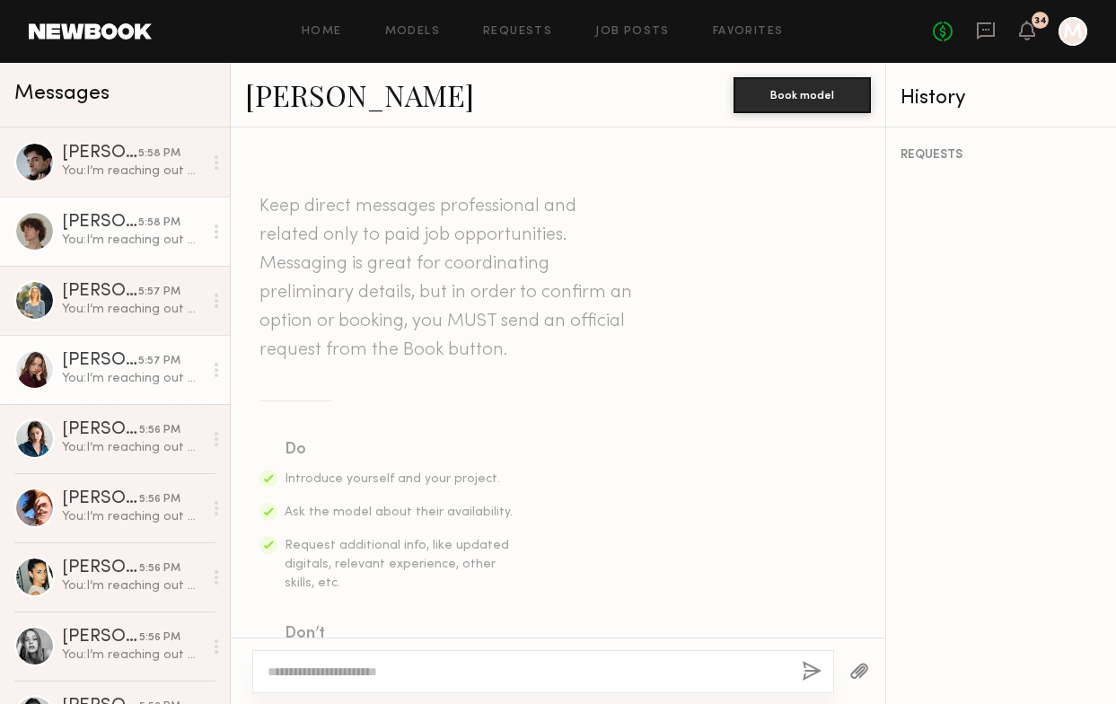
scroll to position [2384, 0]
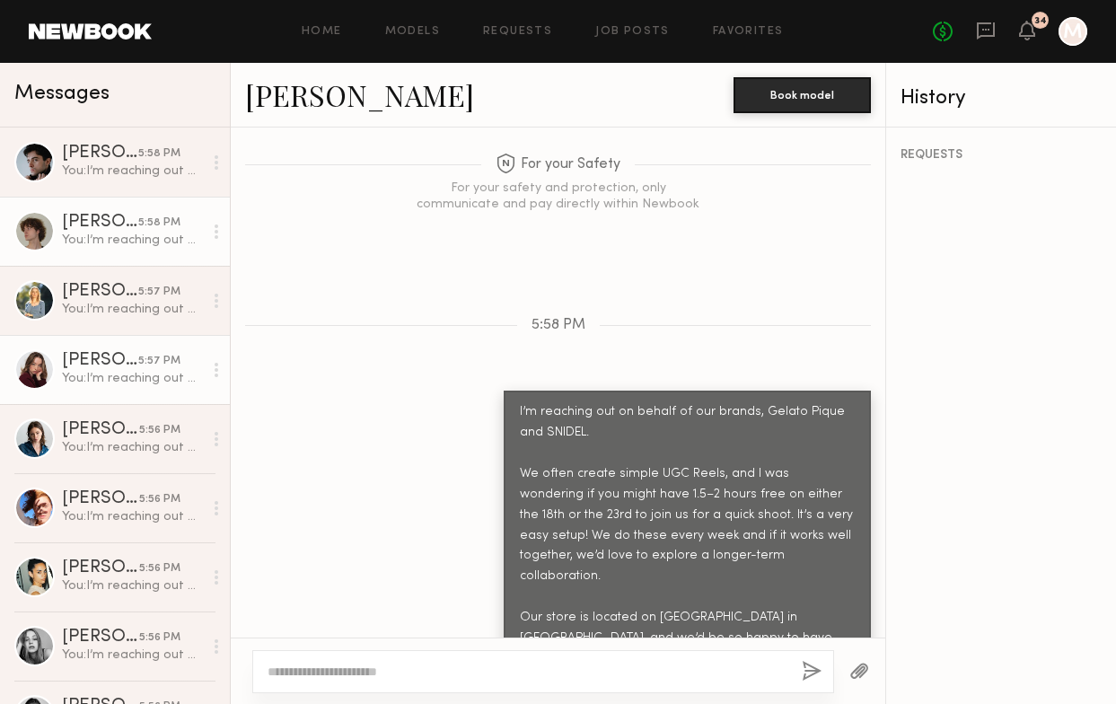
click at [126, 347] on link "[PERSON_NAME] 5:57 PM You: I’m reaching out on behalf of our brands, Gelato Piq…" at bounding box center [115, 369] width 230 height 69
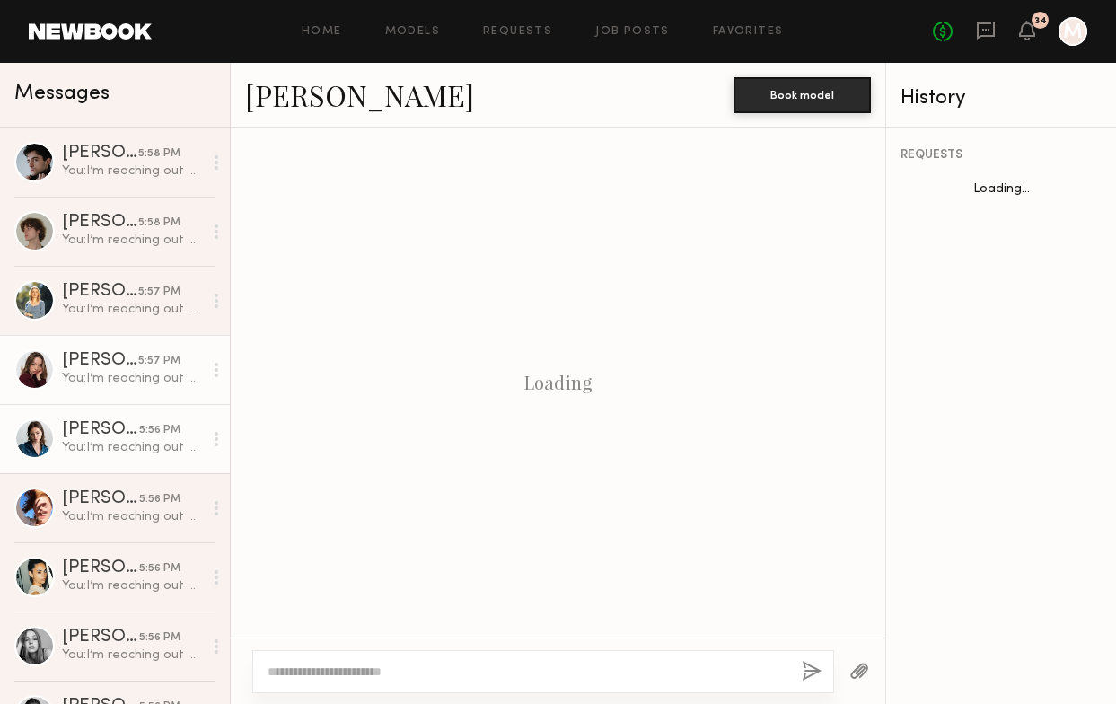
scroll to position [679, 0]
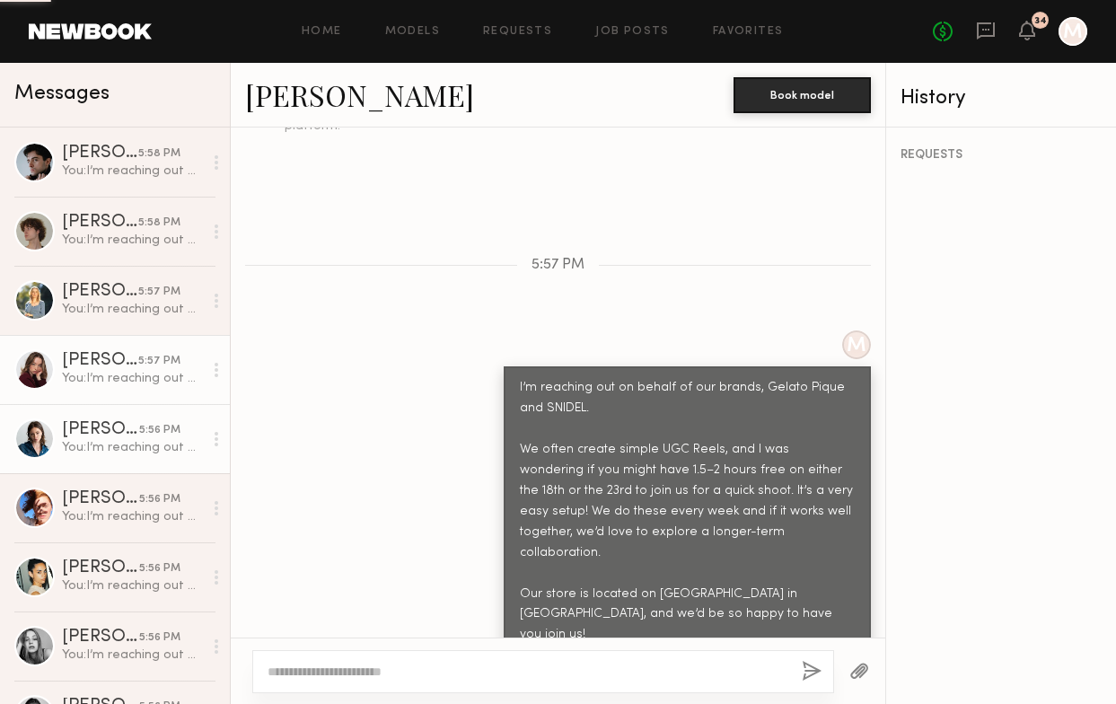
click at [149, 441] on div "You: I’m reaching out on behalf of our brands, Gelato Pique and SNIDEL. We ofte…" at bounding box center [132, 447] width 141 height 17
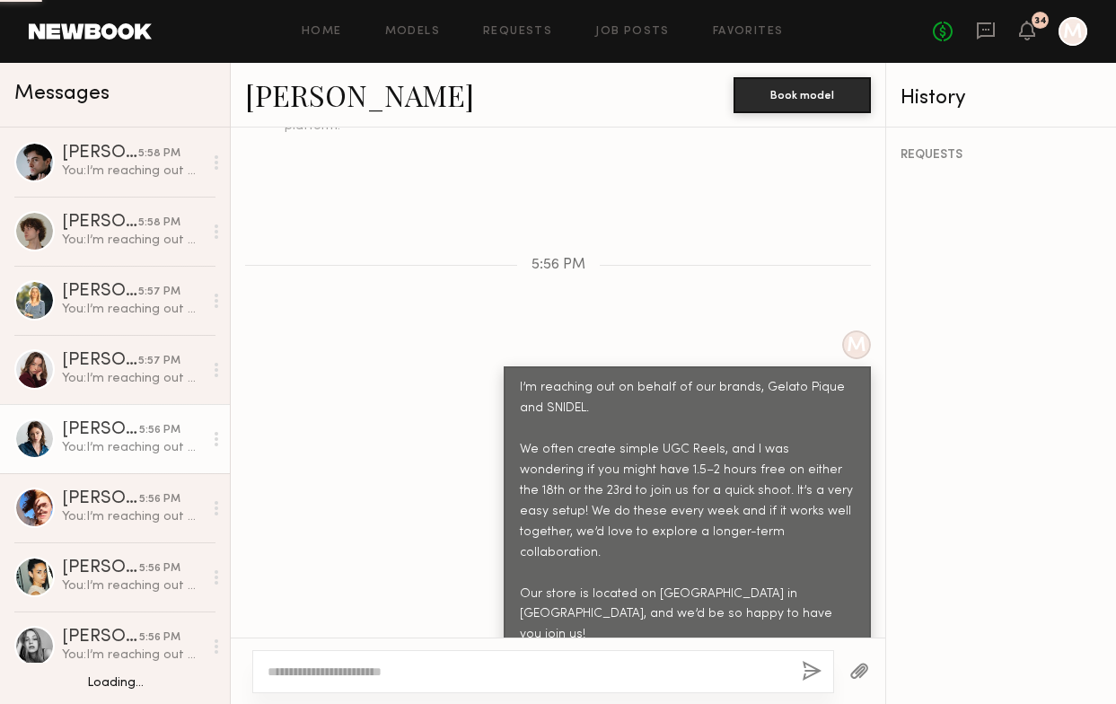
scroll to position [156, 0]
